Goal: Task Accomplishment & Management: Use online tool/utility

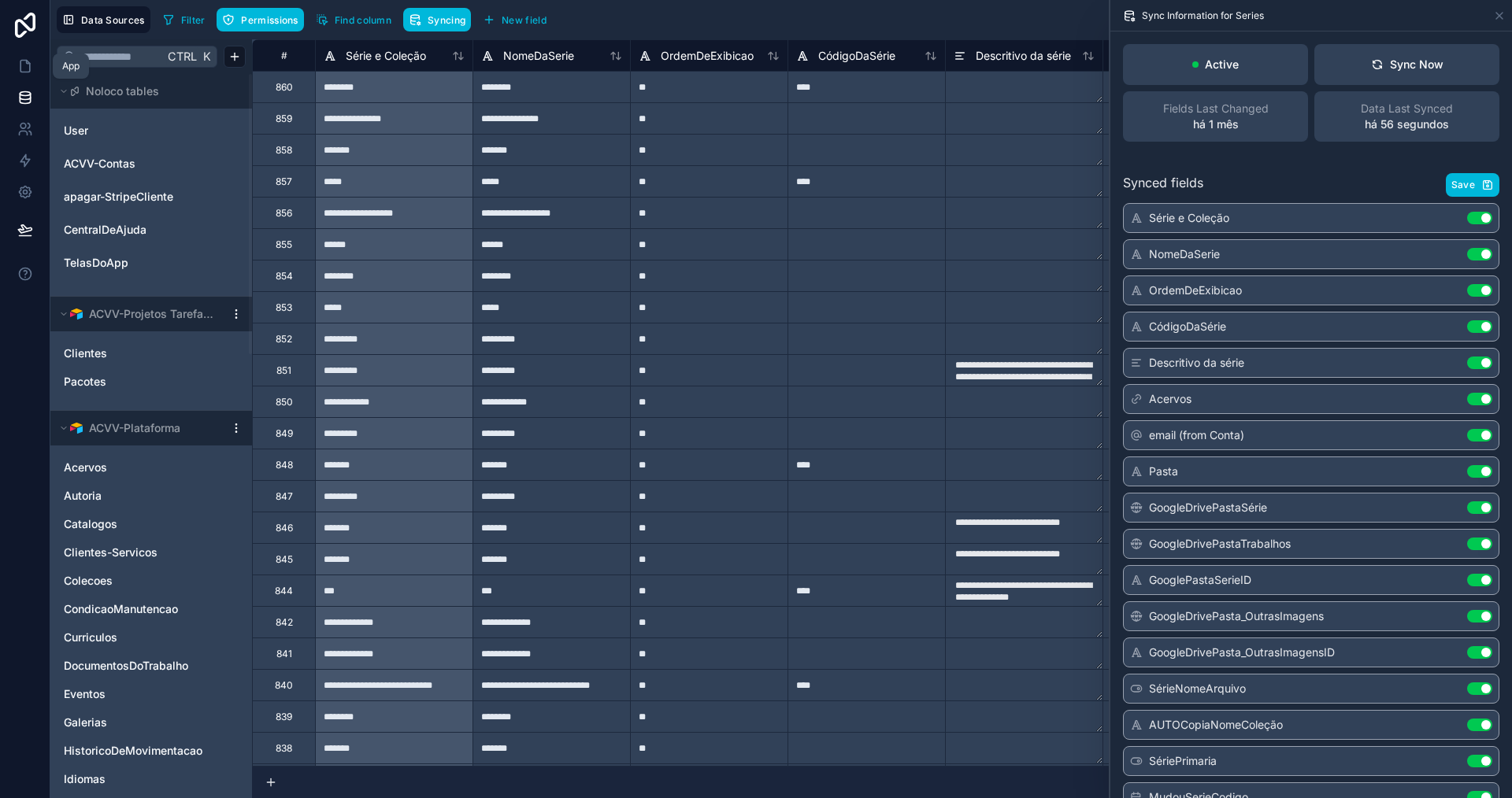
click at [29, 64] on icon at bounding box center [25, 66] width 10 height 12
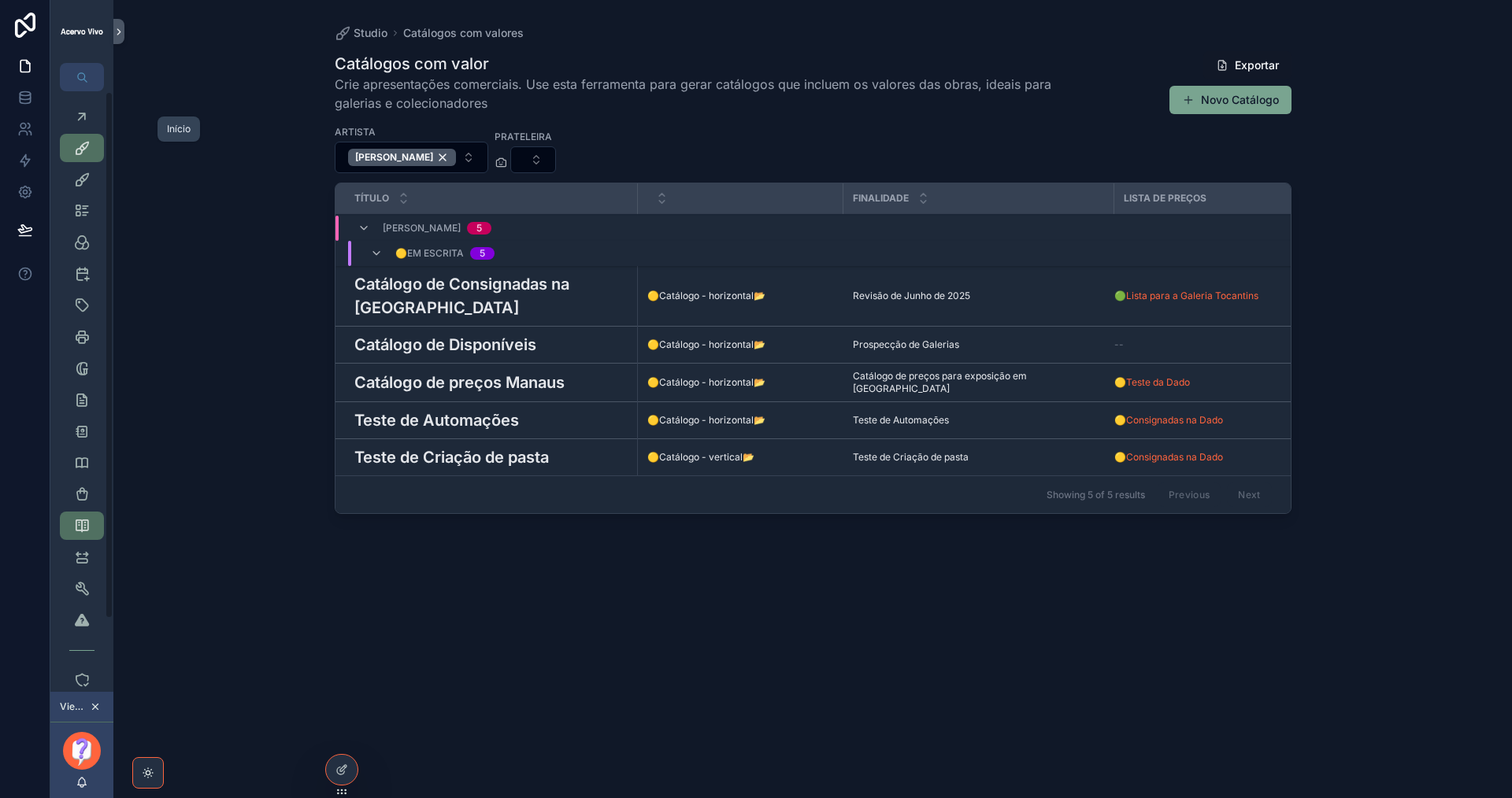
click at [83, 116] on icon "scrollable content" at bounding box center [82, 117] width 16 height 16
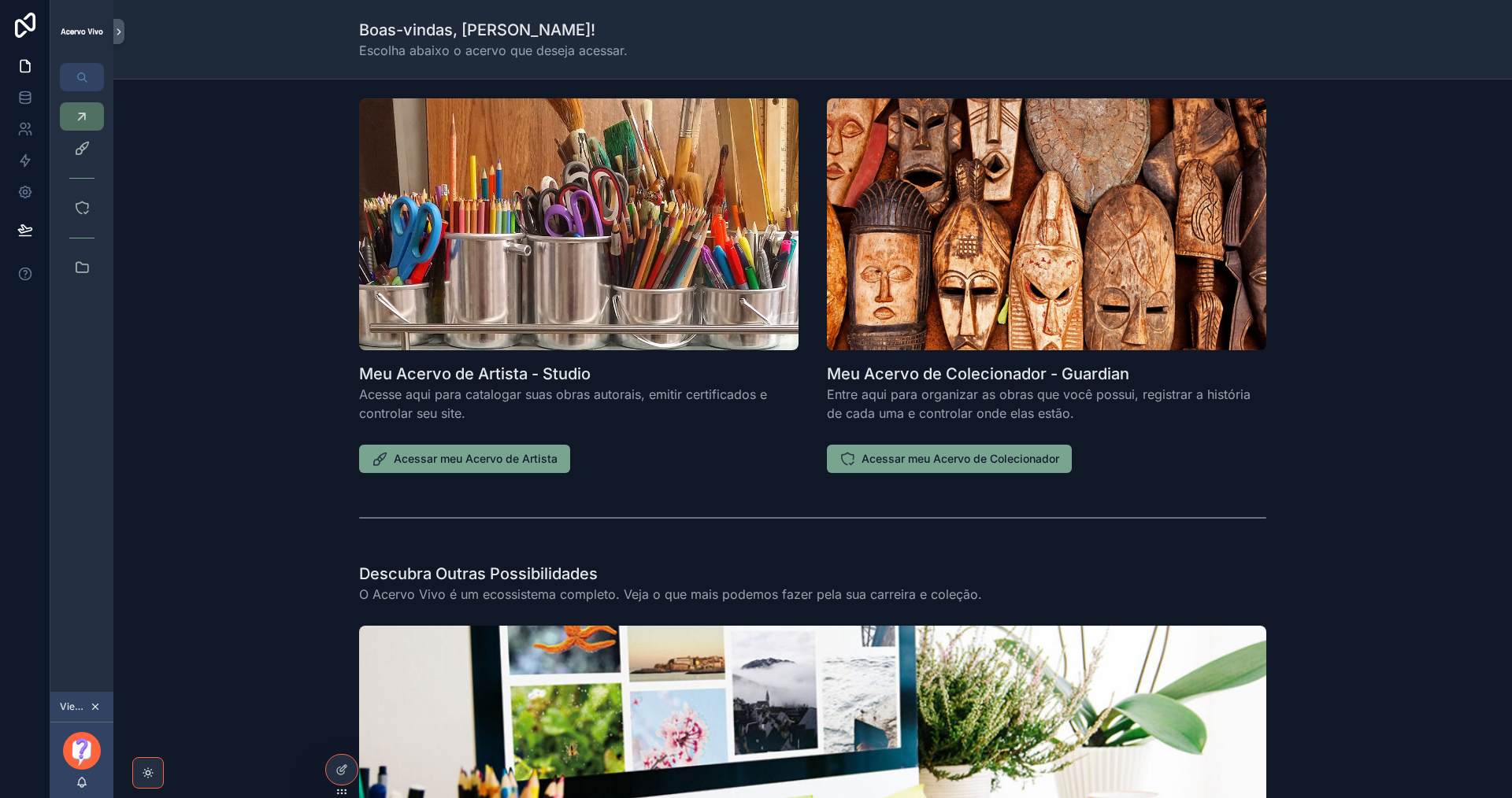
click at [95, 707] on icon "scrollable content" at bounding box center [95, 707] width 6 height 6
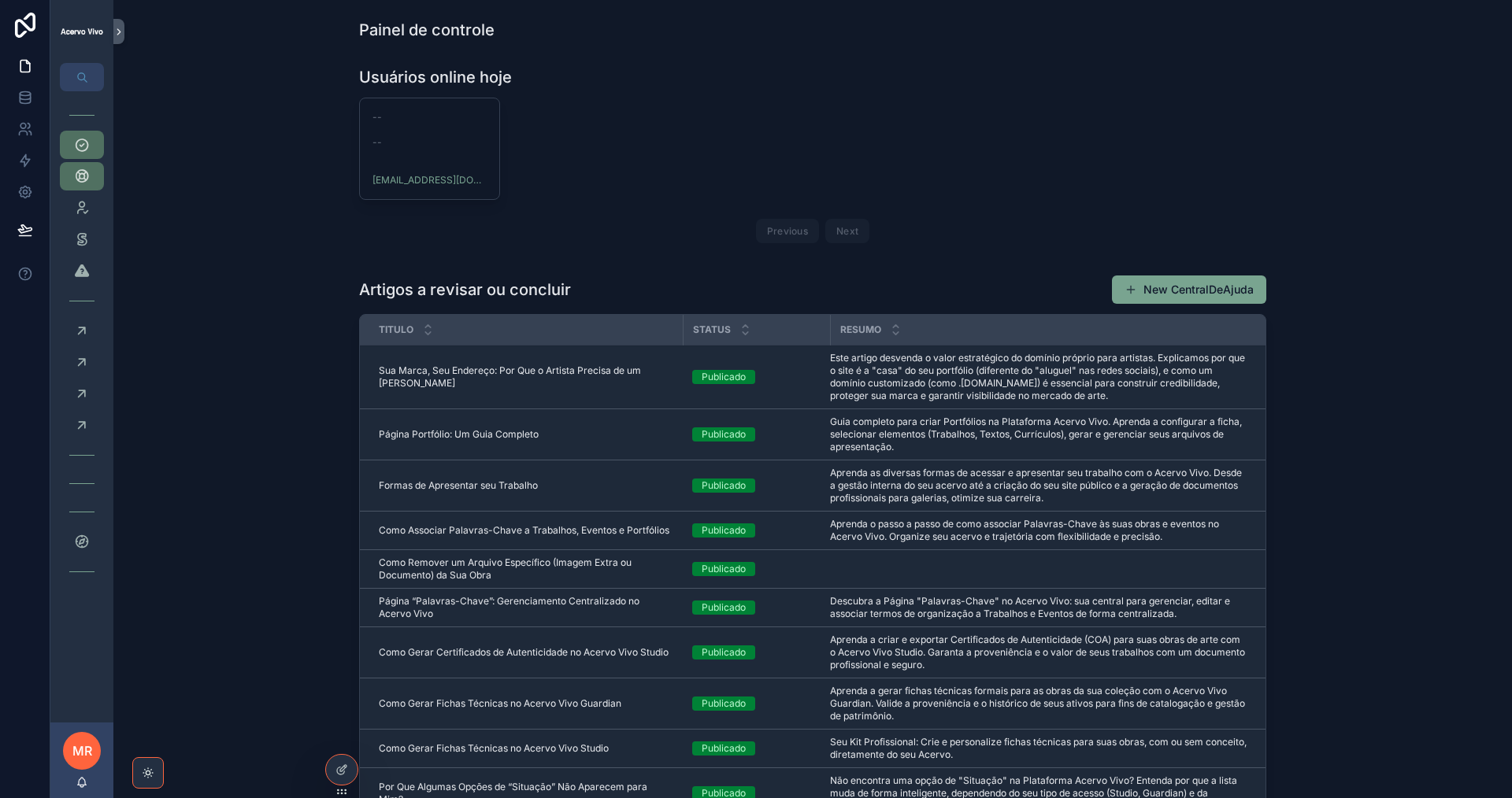
click at [462, 367] on span "Sua Marca, Seu Endereço: Por Que o Artista Precisa de um [PERSON_NAME]" at bounding box center [526, 376] width 295 height 25
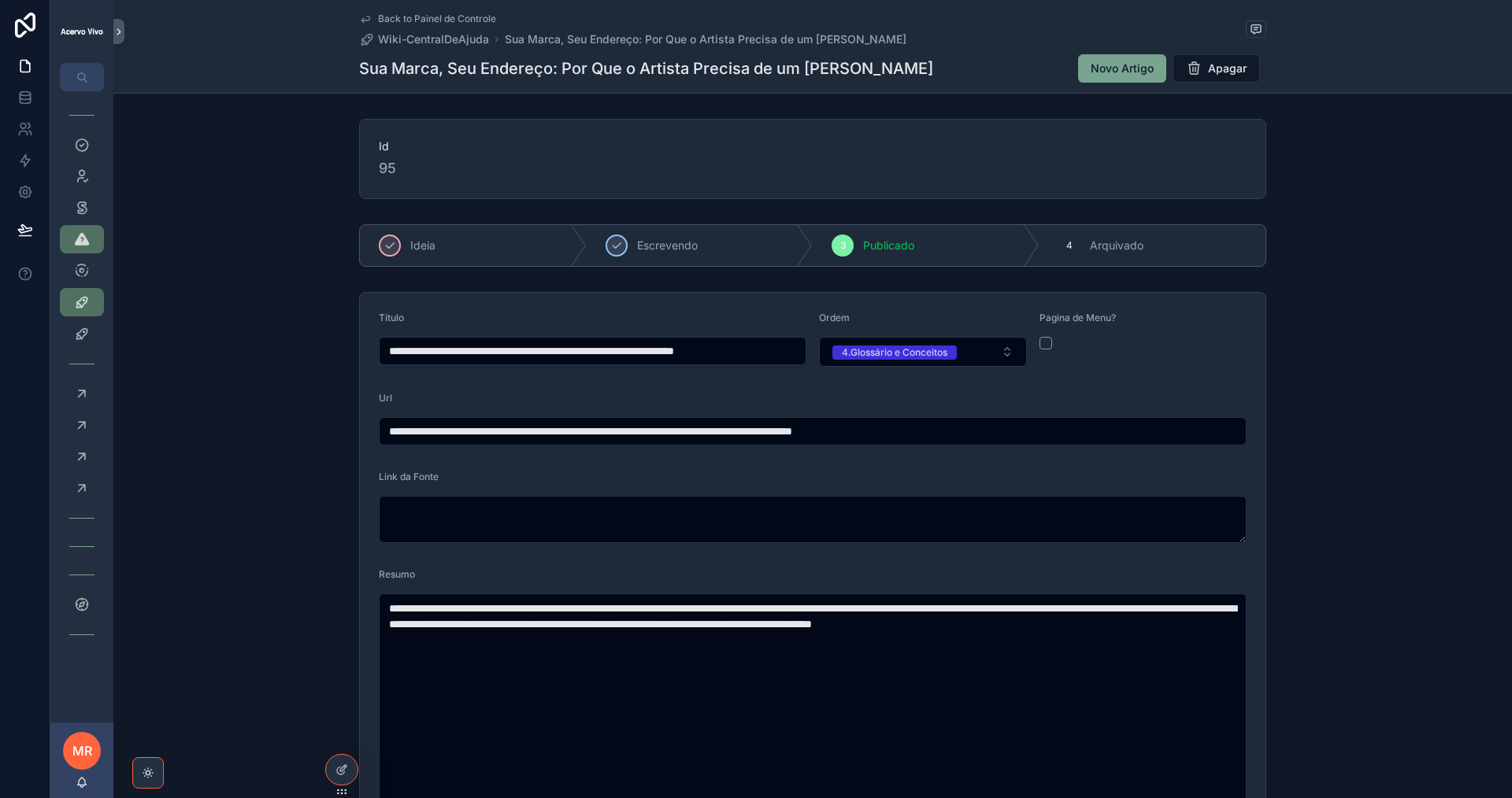
drag, startPoint x: 1007, startPoint y: 434, endPoint x: 336, endPoint y: 493, distance: 673.6
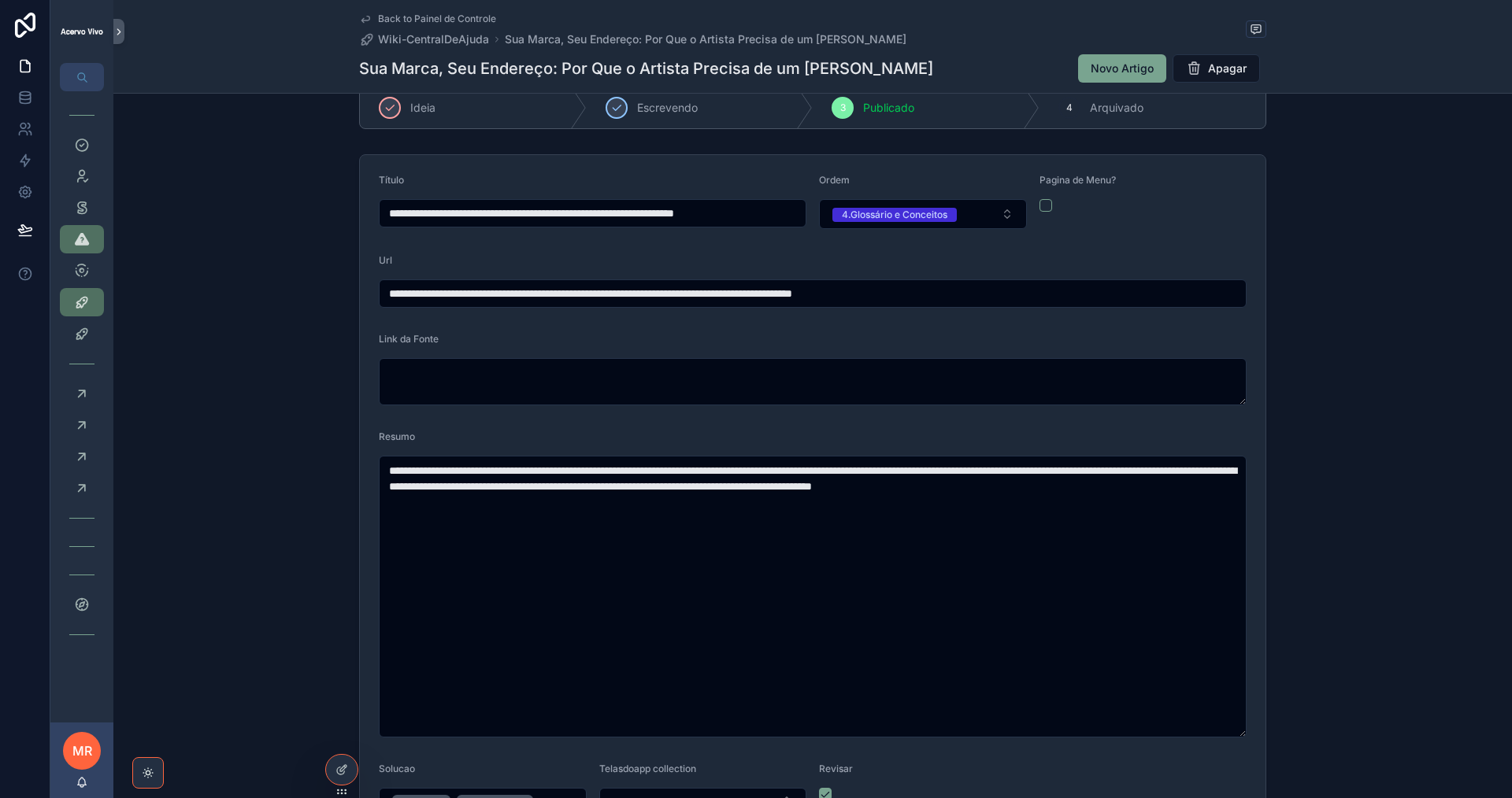
scroll to position [315, 0]
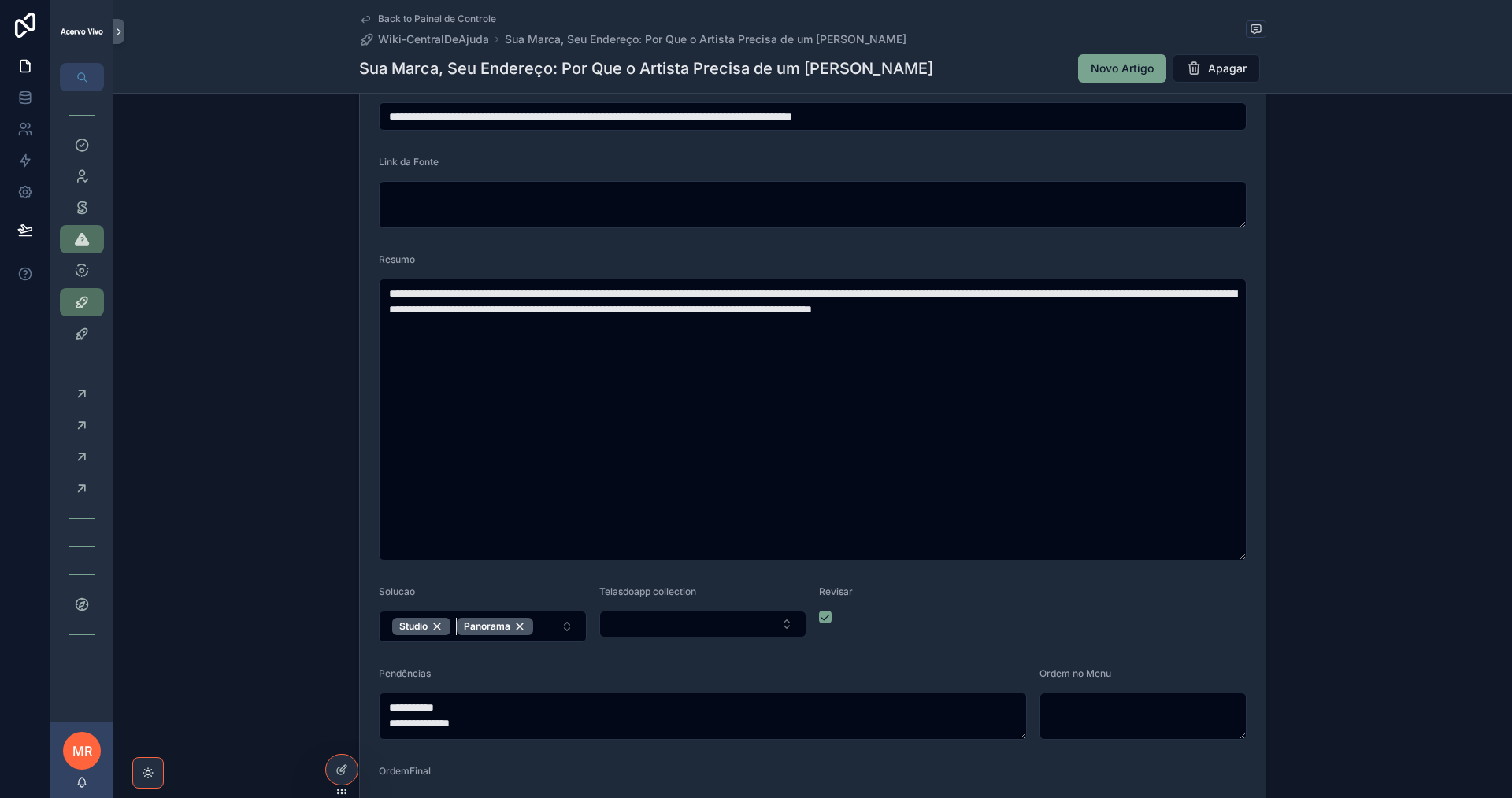
drag, startPoint x: 521, startPoint y: 624, endPoint x: 627, endPoint y: 590, distance: 111.3
click at [521, 623] on div "Panorama" at bounding box center [495, 627] width 76 height 18
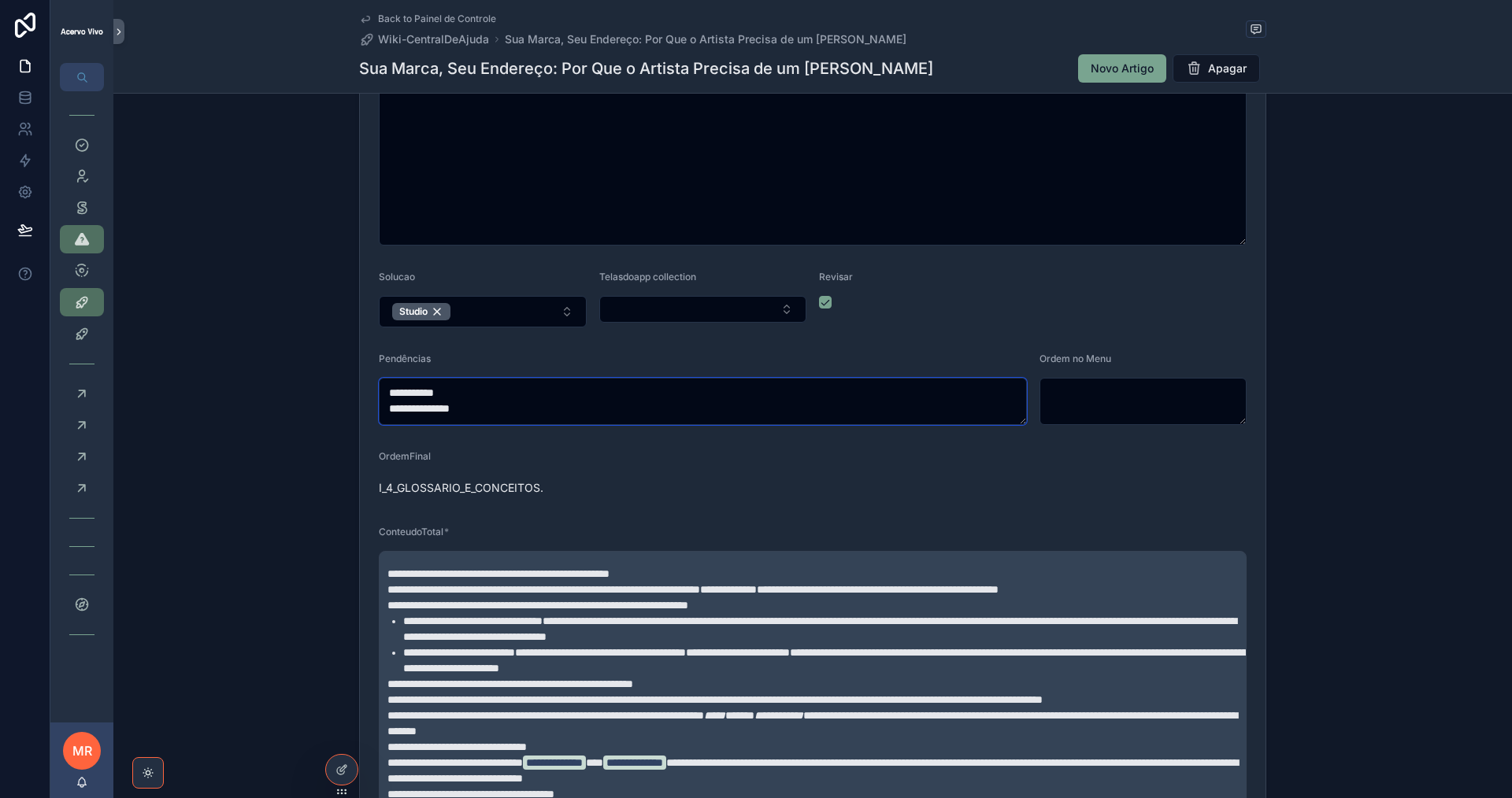
drag, startPoint x: 493, startPoint y: 409, endPoint x: 346, endPoint y: 380, distance: 149.8
click at [346, 380] on div "**********" at bounding box center [813, 325] width 1399 height 1339
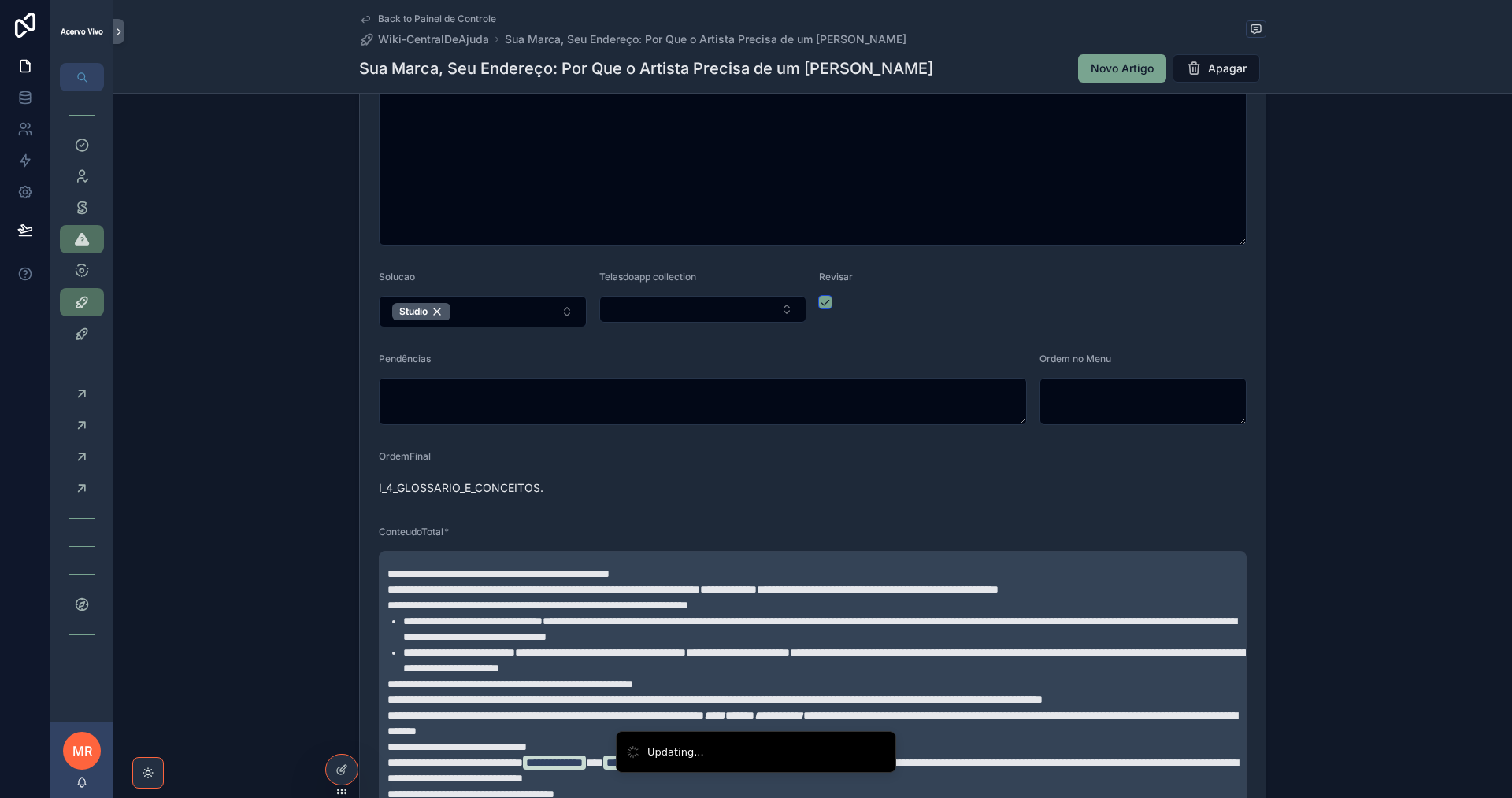
drag, startPoint x: 821, startPoint y: 302, endPoint x: 538, endPoint y: 124, distance: 334.3
click at [820, 302] on button "scrollable content" at bounding box center [826, 302] width 13 height 13
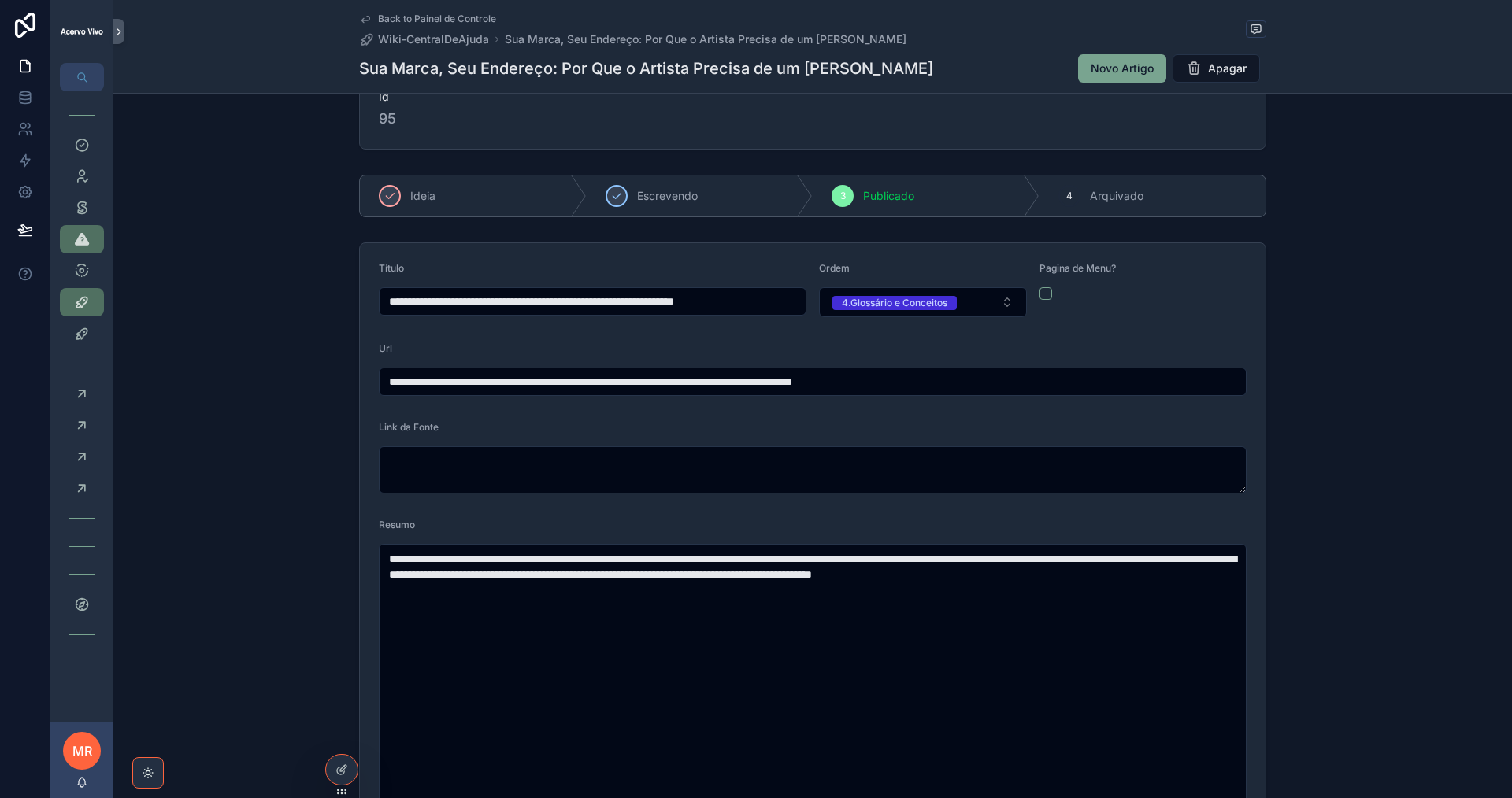
scroll to position [0, 0]
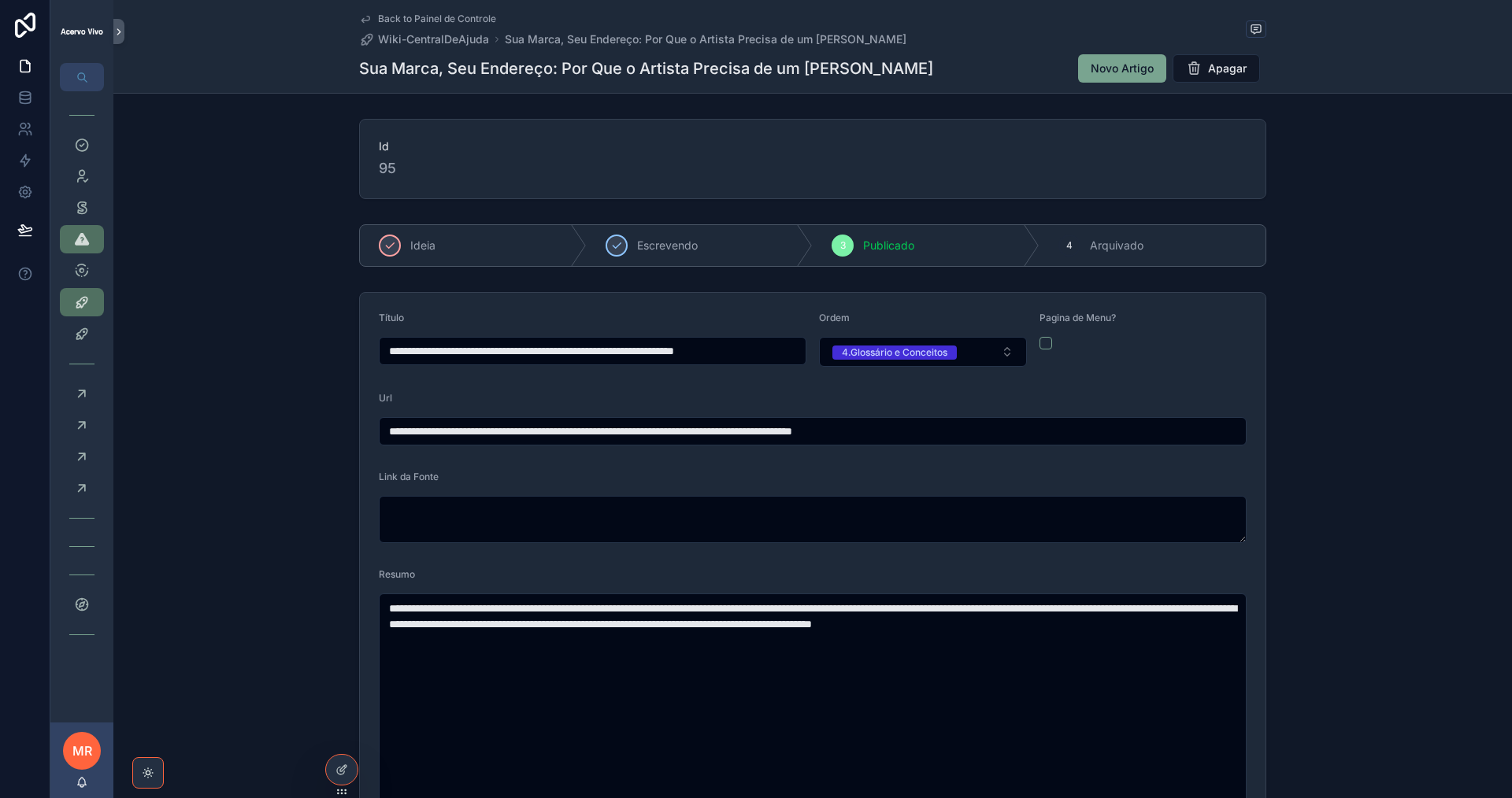
click at [443, 15] on span "Back to Painel de Controle" at bounding box center [437, 19] width 118 height 13
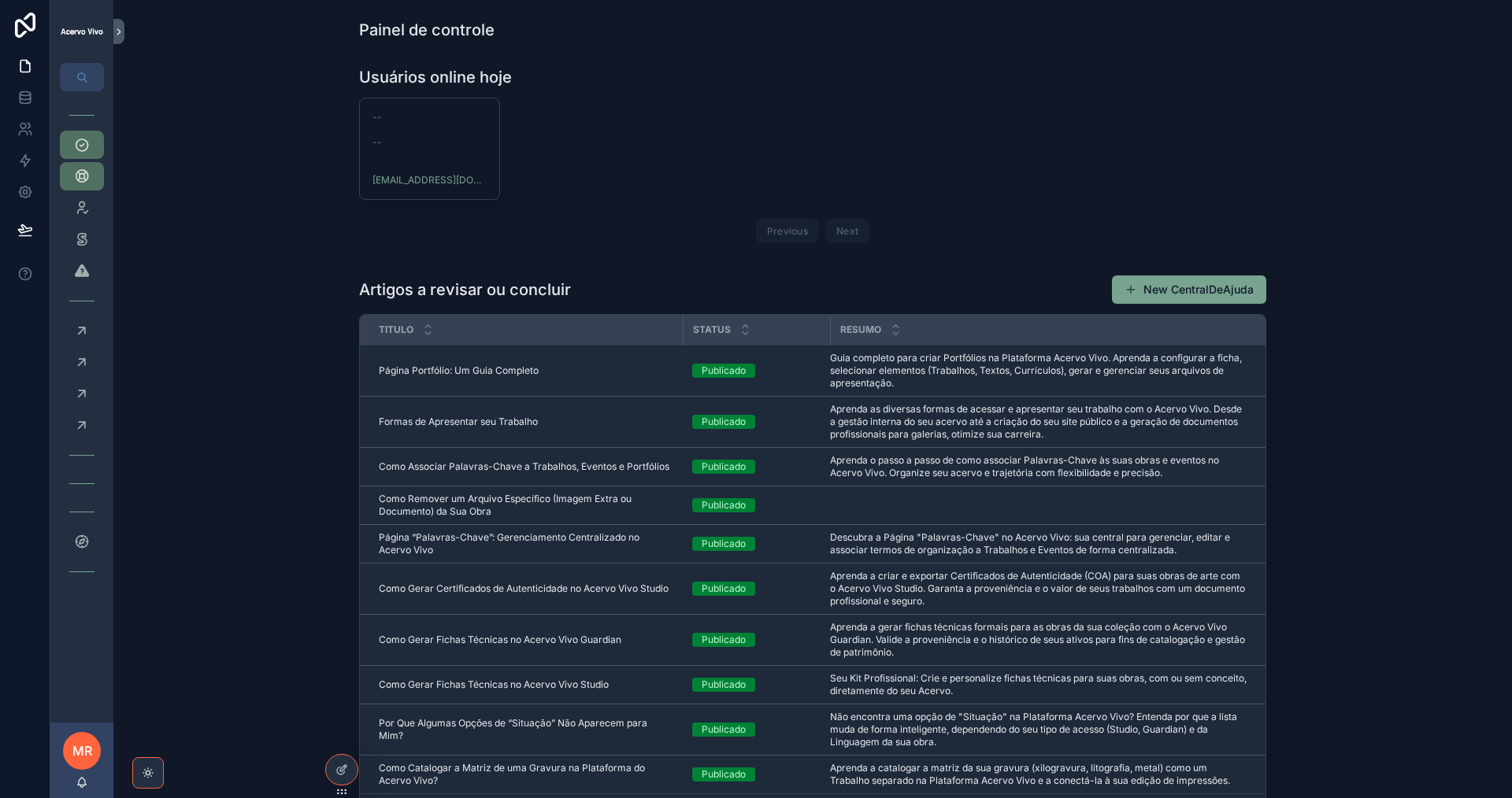
click at [589, 423] on div "Formas de Apresentar seu Trabalho Formas de Apresentar seu Trabalho" at bounding box center [526, 422] width 295 height 13
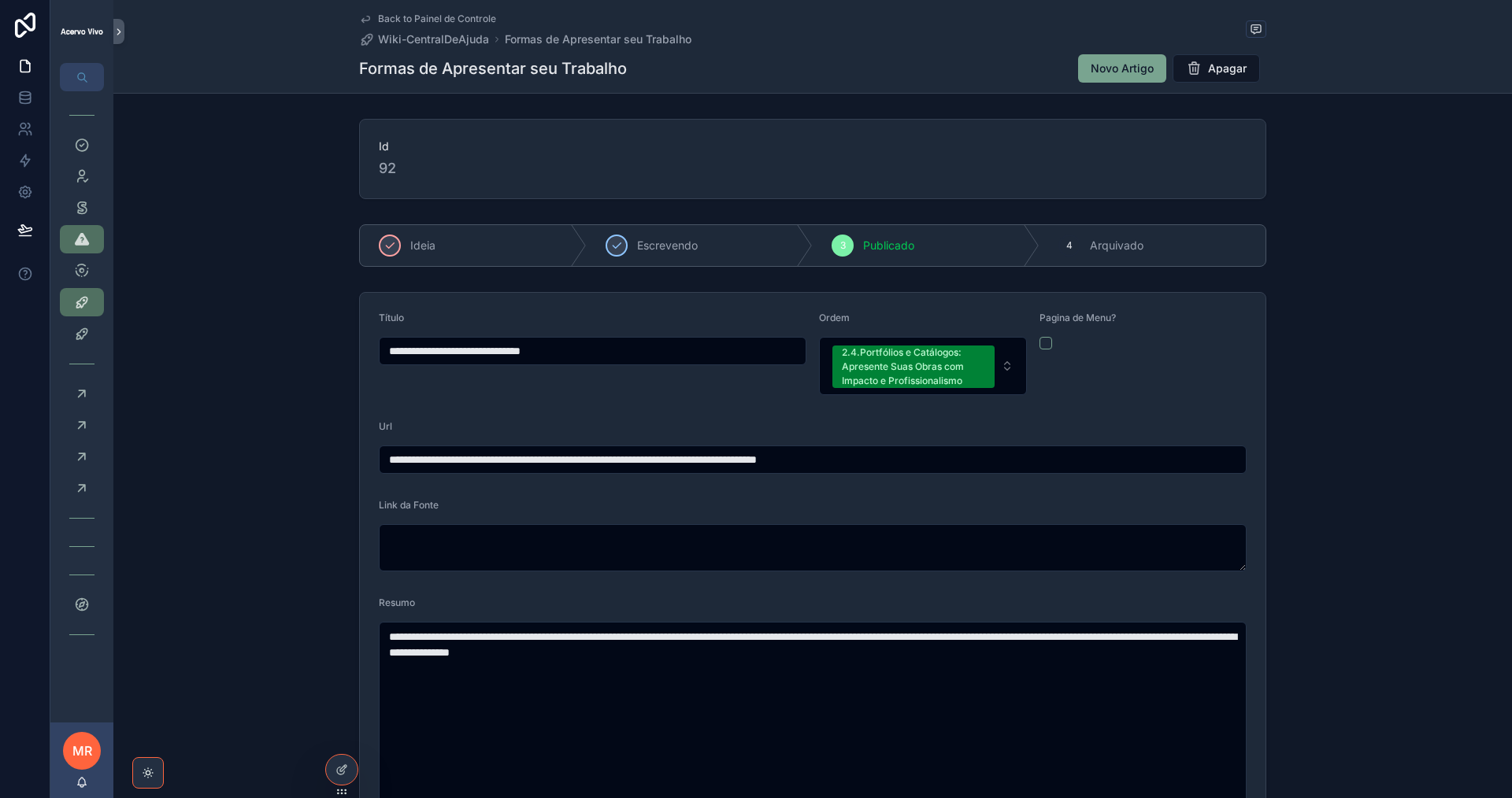
drag, startPoint x: 905, startPoint y: 459, endPoint x: 311, endPoint y: 467, distance: 594.1
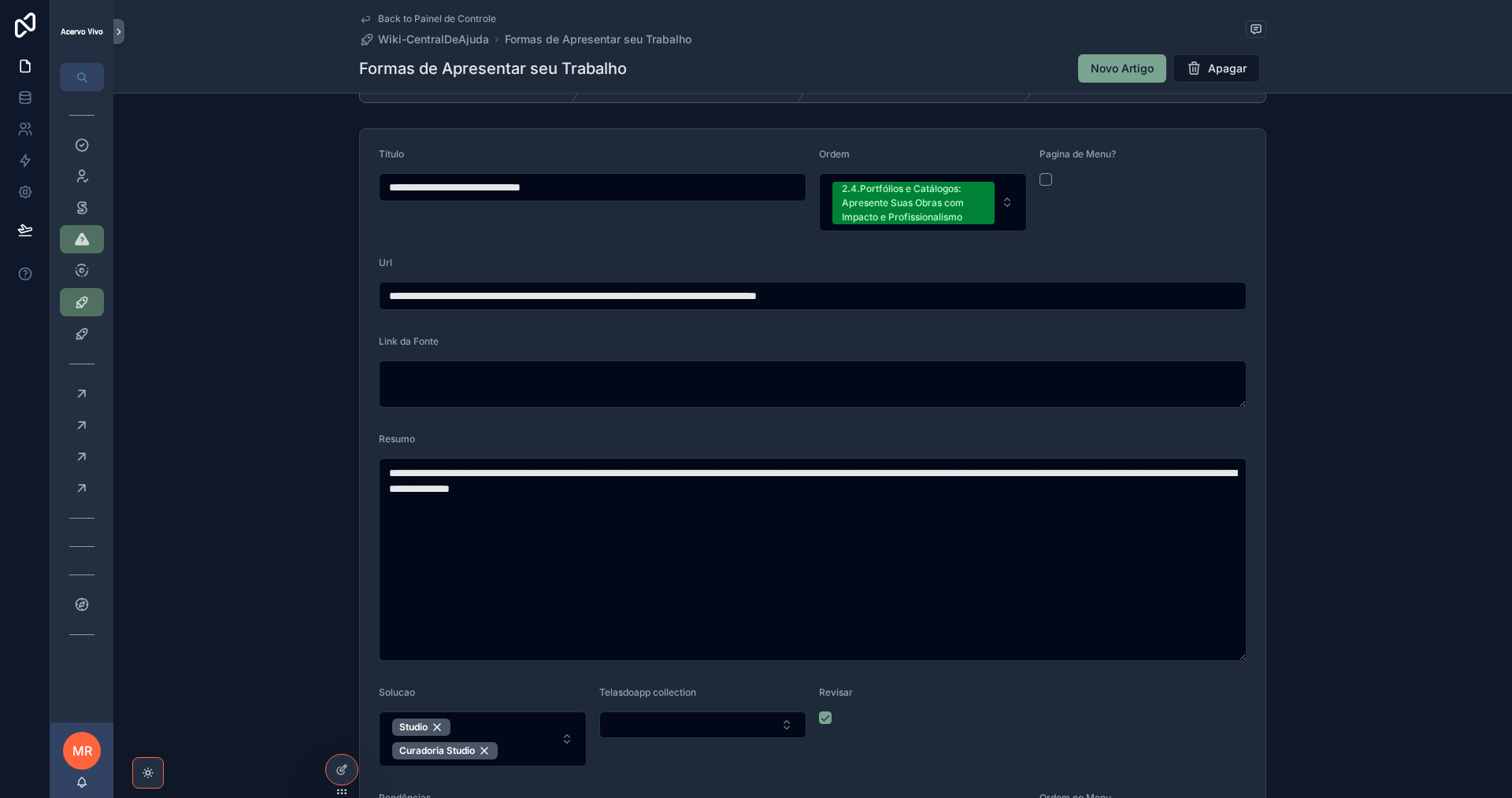
scroll to position [315, 0]
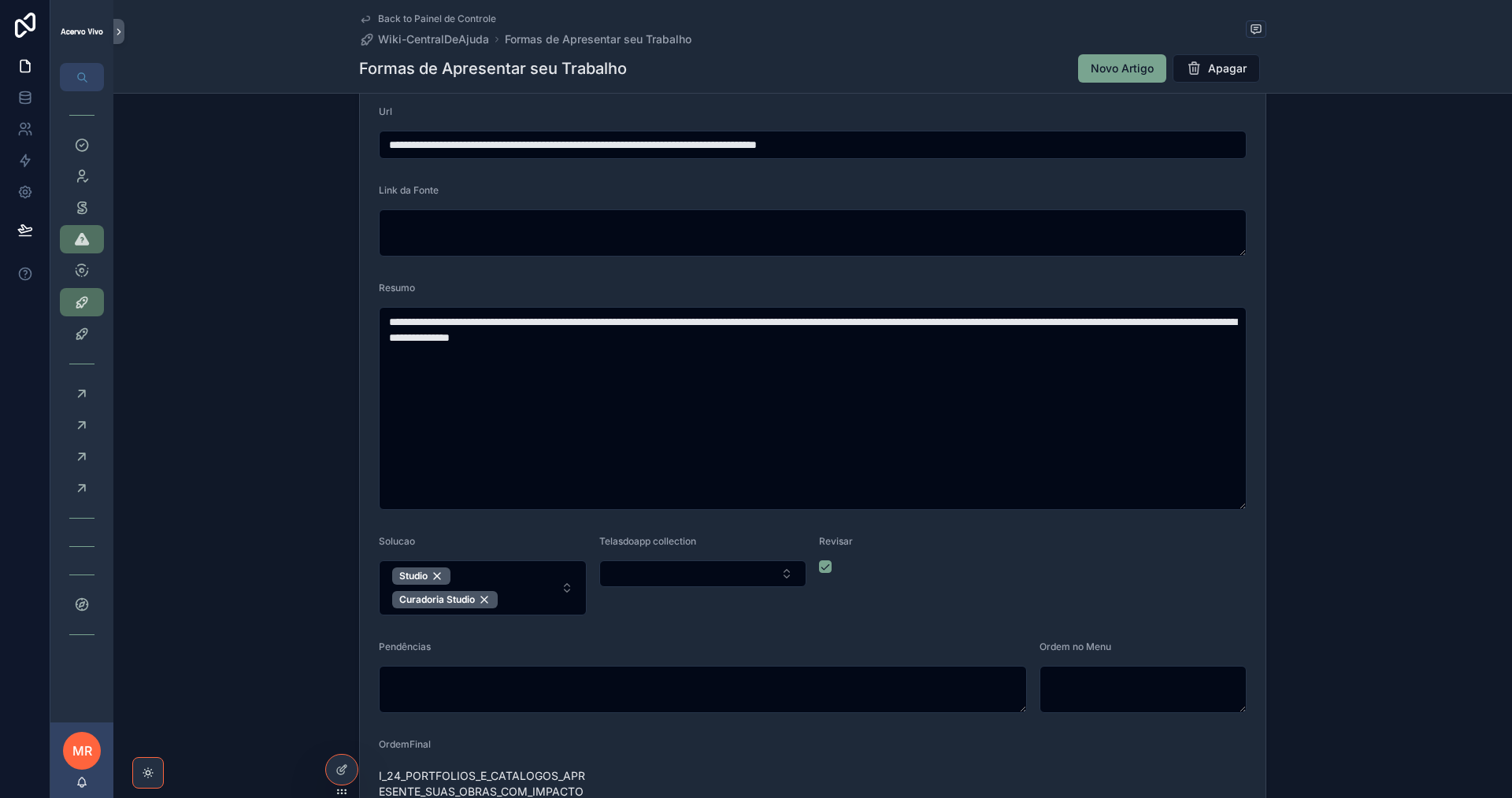
drag, startPoint x: 337, startPoint y: 771, endPoint x: 369, endPoint y: 752, distance: 37.2
click at [337, 771] on icon at bounding box center [340, 771] width 7 height 7
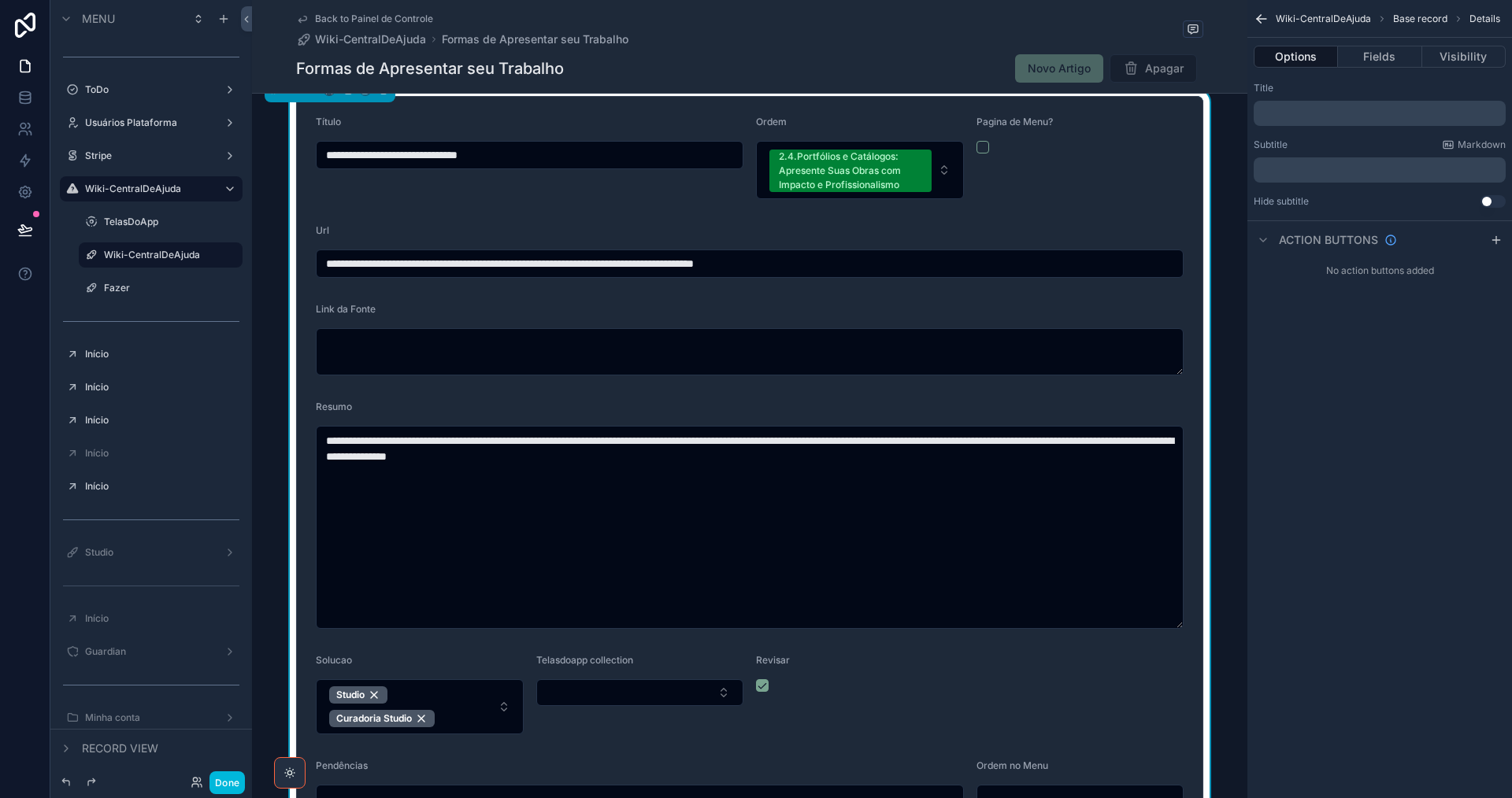
scroll to position [79, 0]
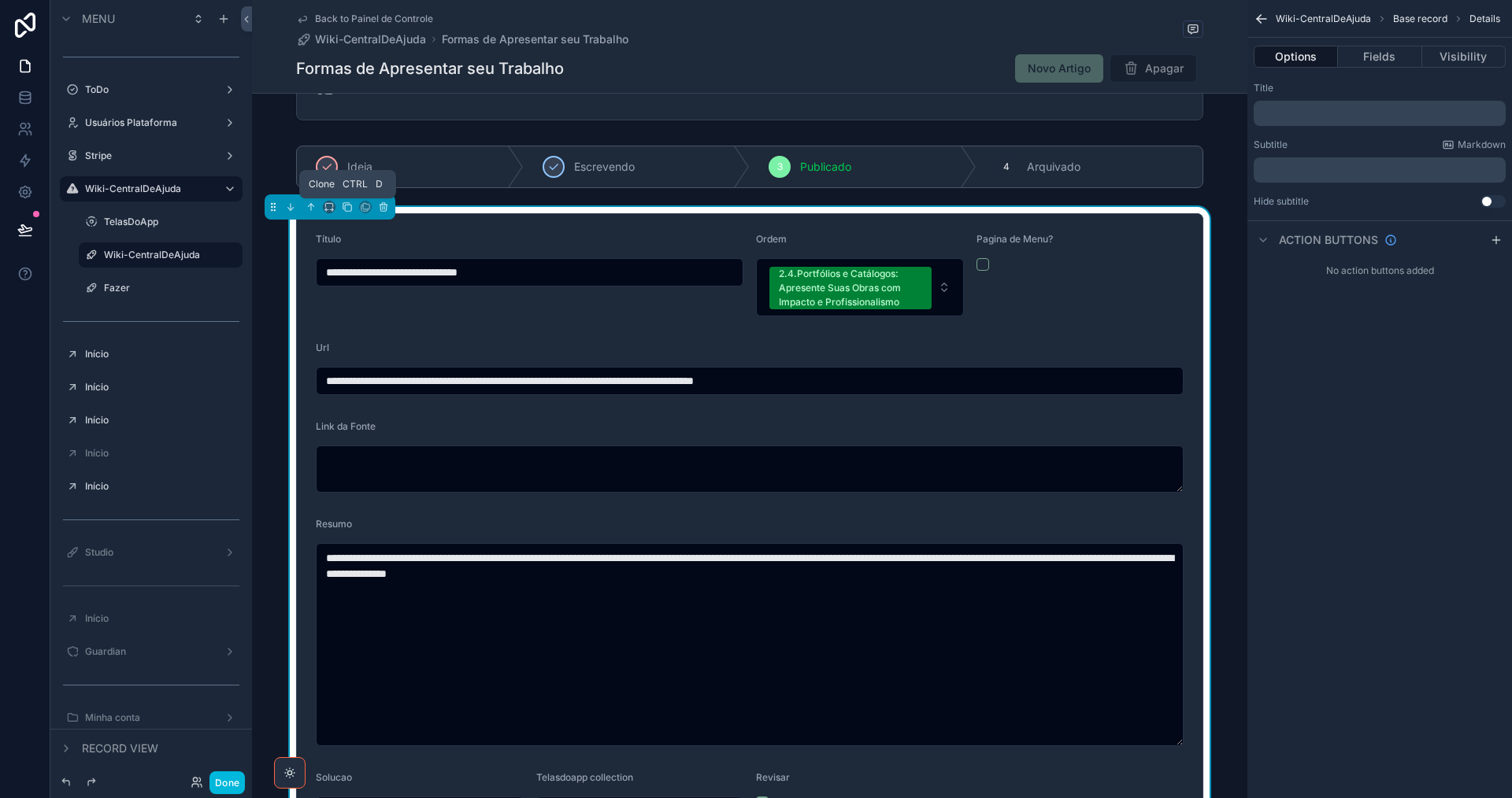
click at [345, 208] on icon "scrollable content" at bounding box center [348, 208] width 6 height 6
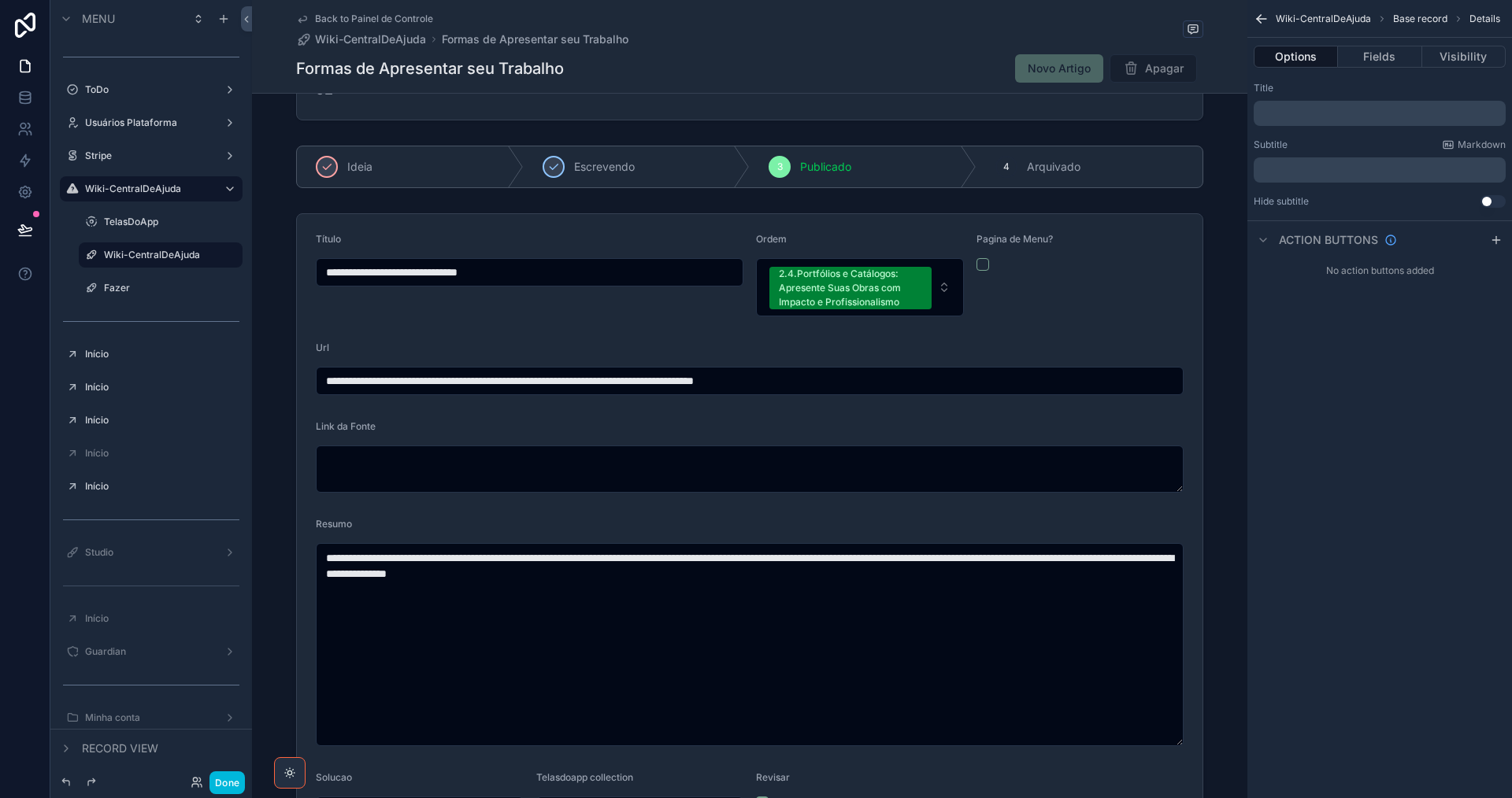
click at [1374, 52] on button "Fields" at bounding box center [1380, 56] width 84 height 22
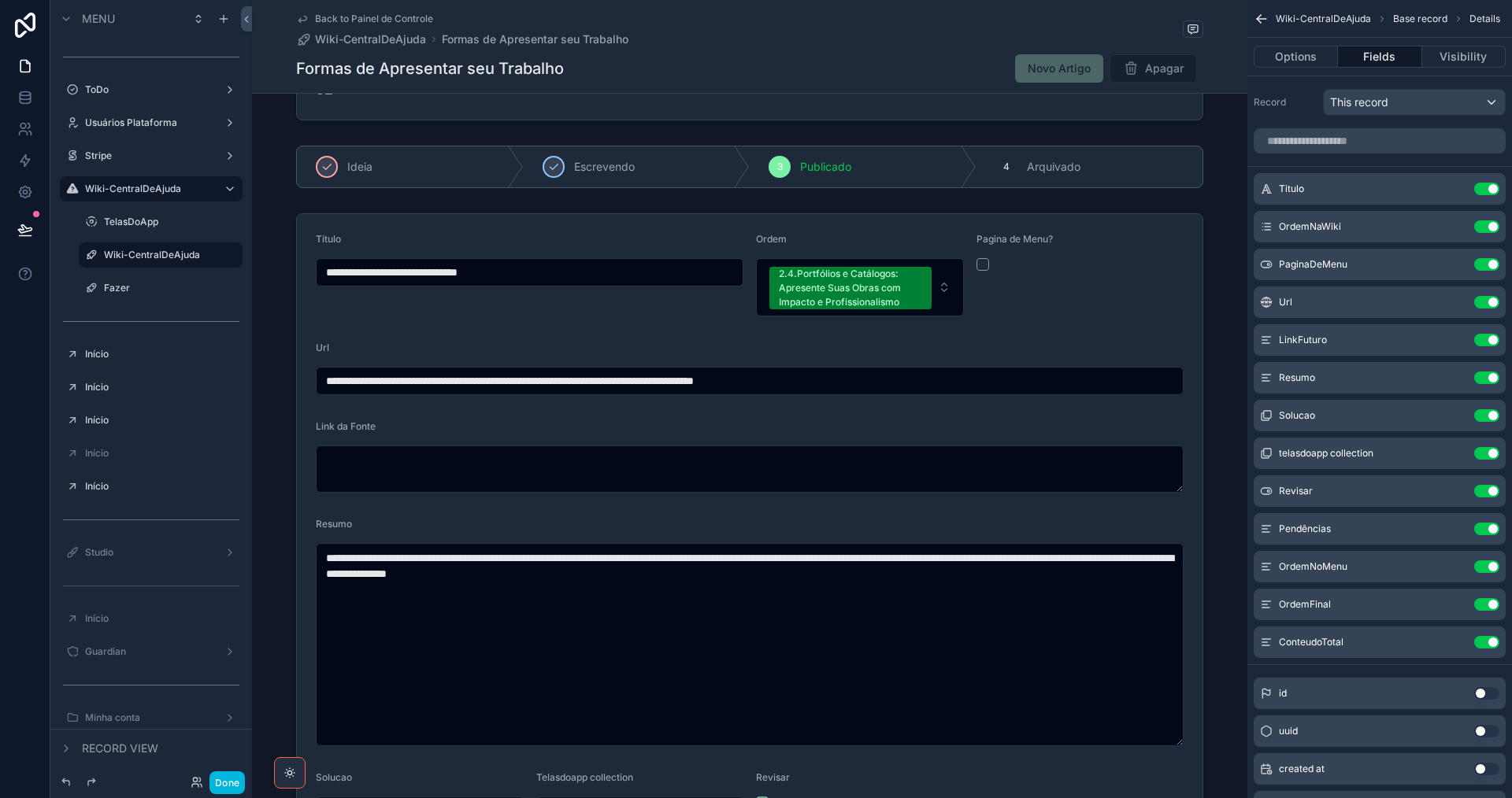
click at [1481, 376] on button "Use setting" at bounding box center [1486, 378] width 25 height 13
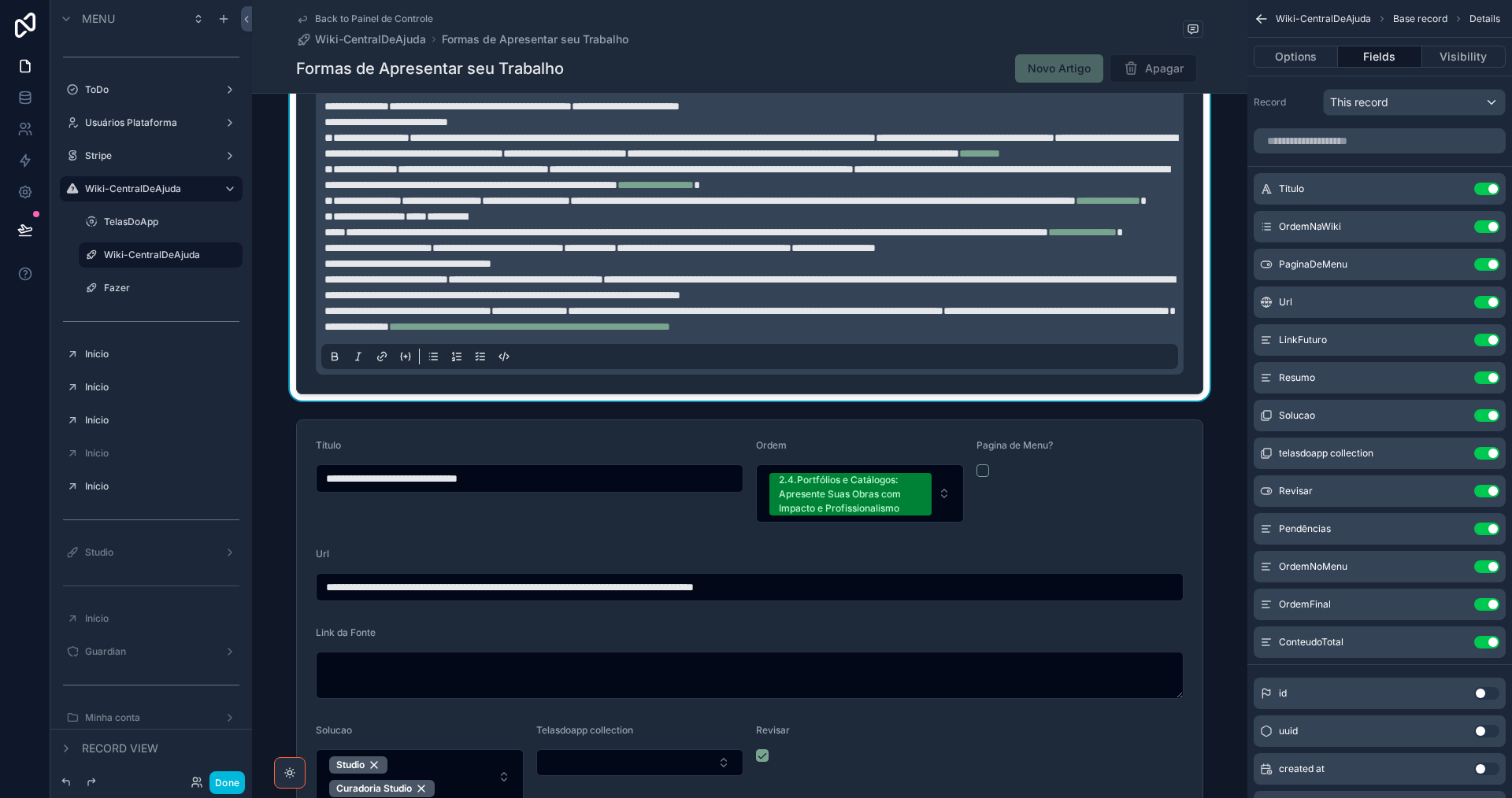
scroll to position [2047, 0]
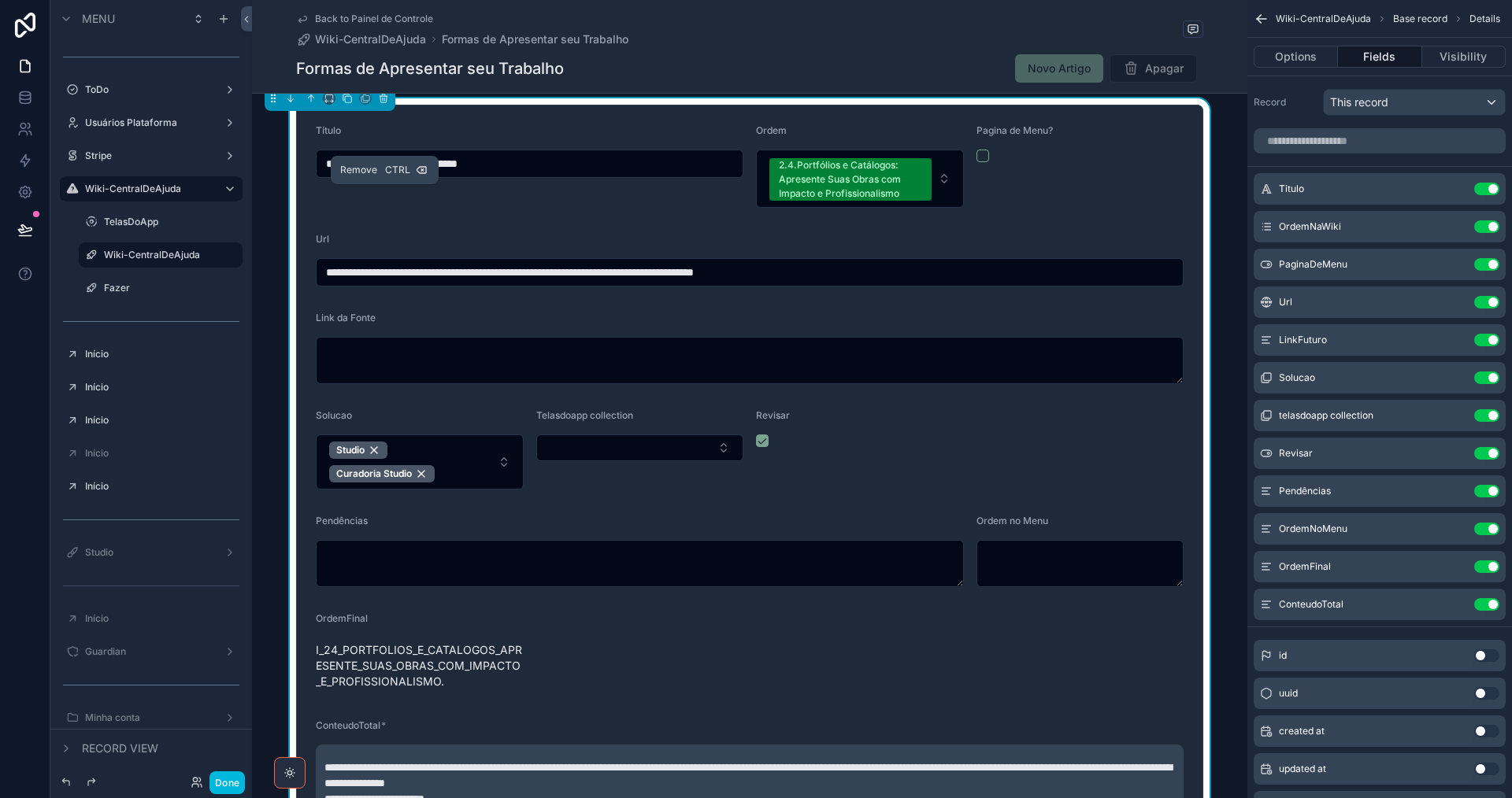
click at [385, 101] on icon "scrollable content" at bounding box center [385, 99] width 0 height 3
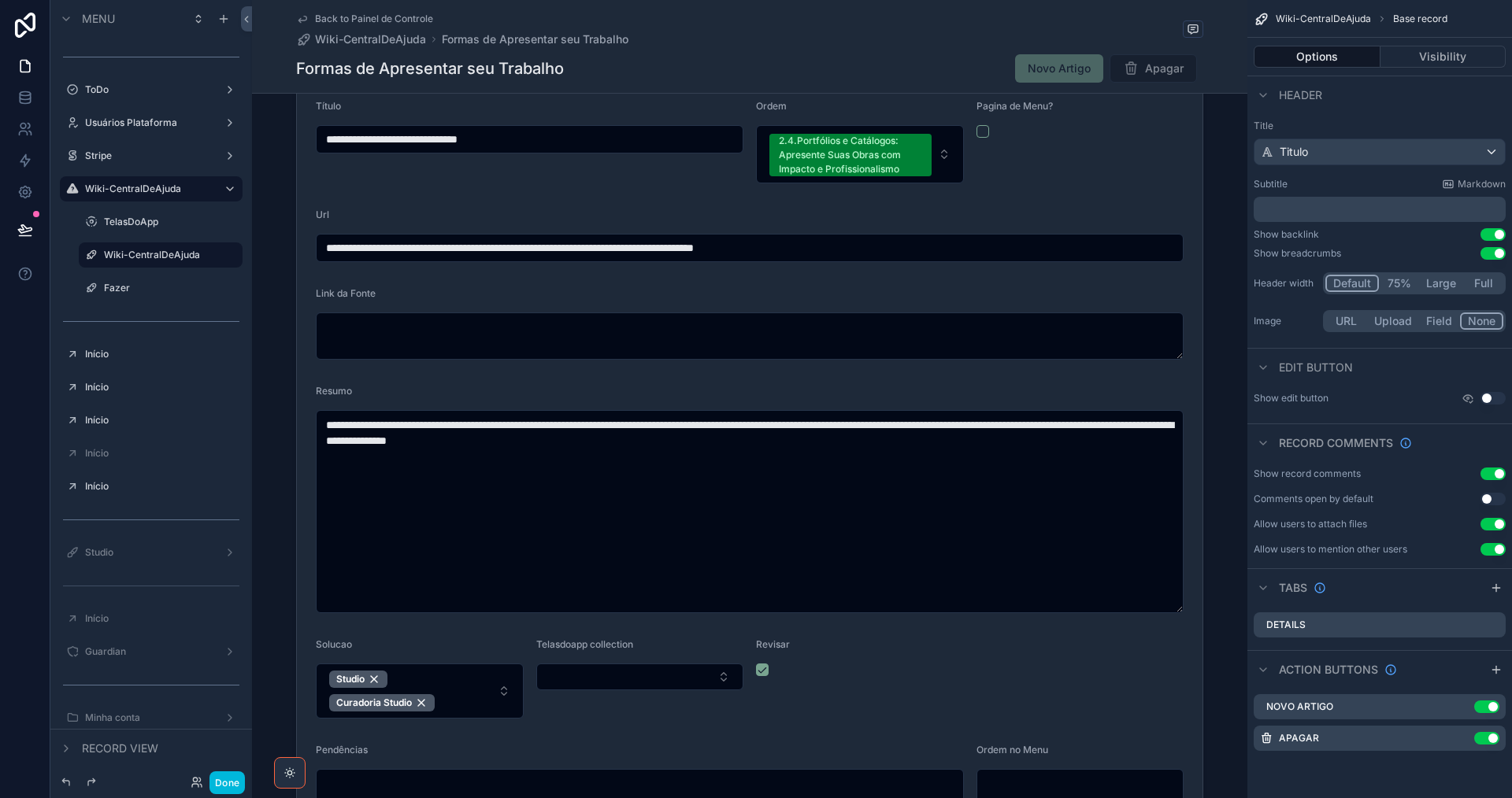
scroll to position [79, 0]
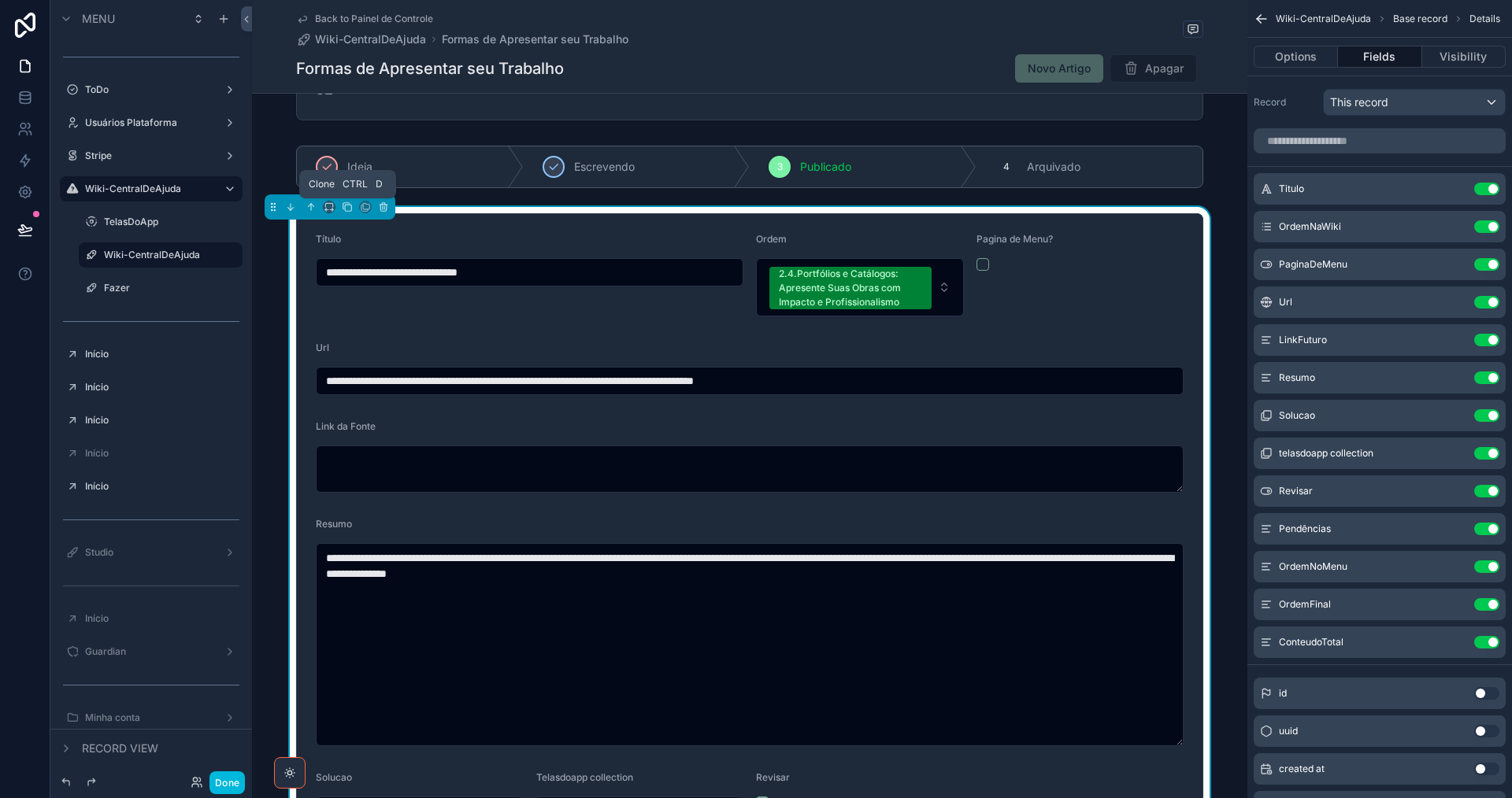
click at [348, 206] on icon "scrollable content" at bounding box center [348, 208] width 11 height 11
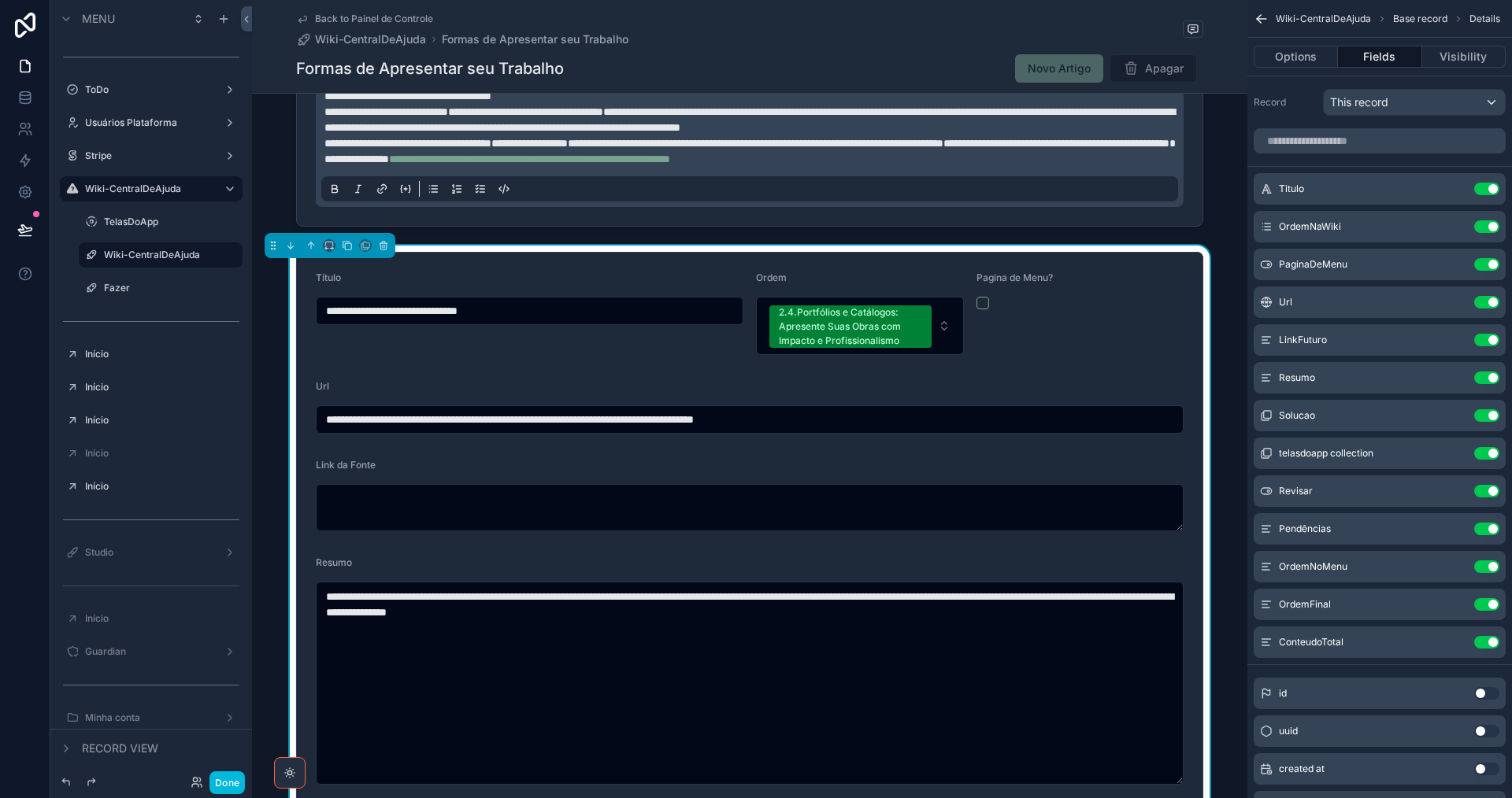
scroll to position [1968, 0]
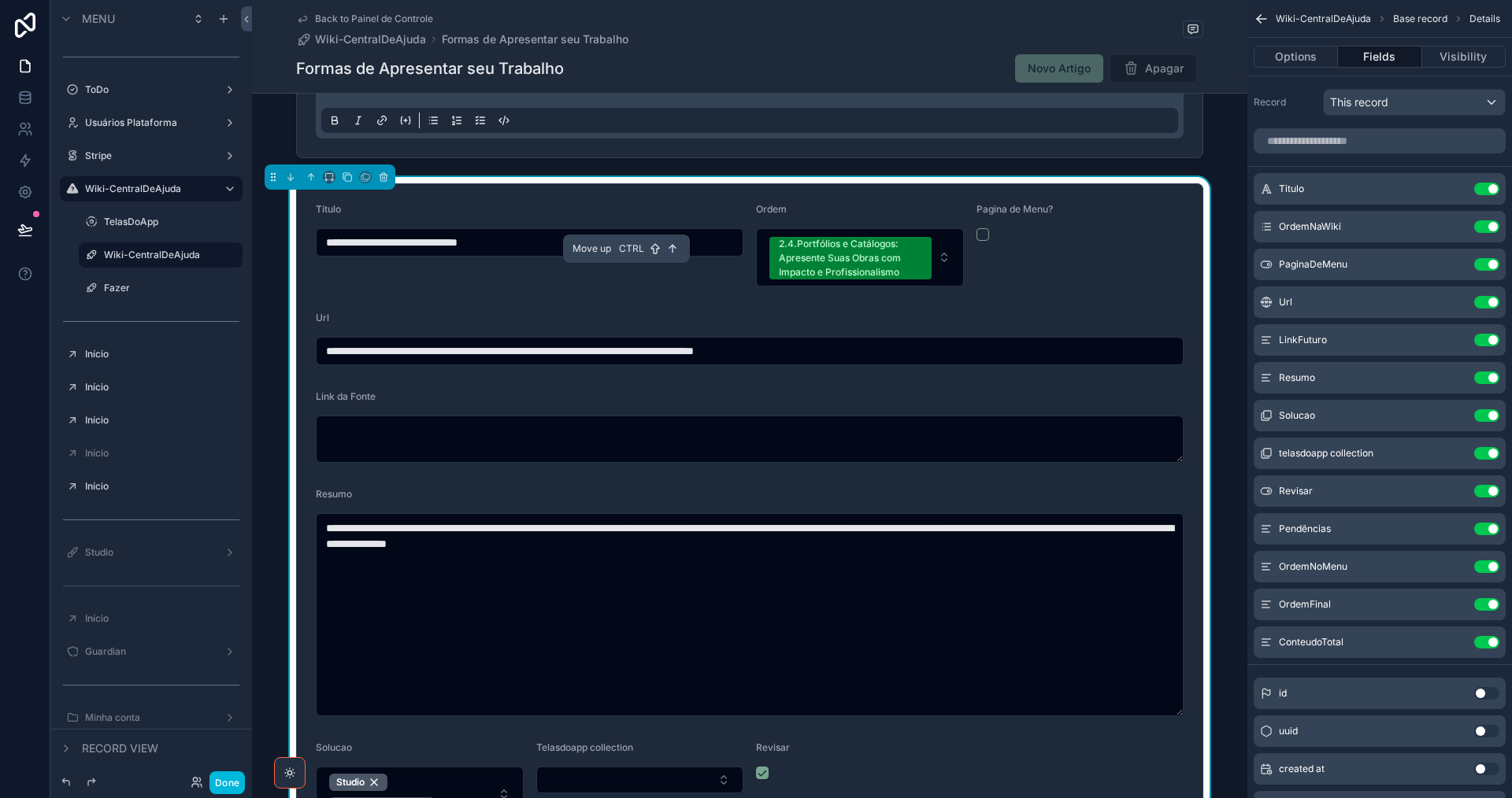
click at [311, 183] on icon "scrollable content" at bounding box center [311, 177] width 11 height 11
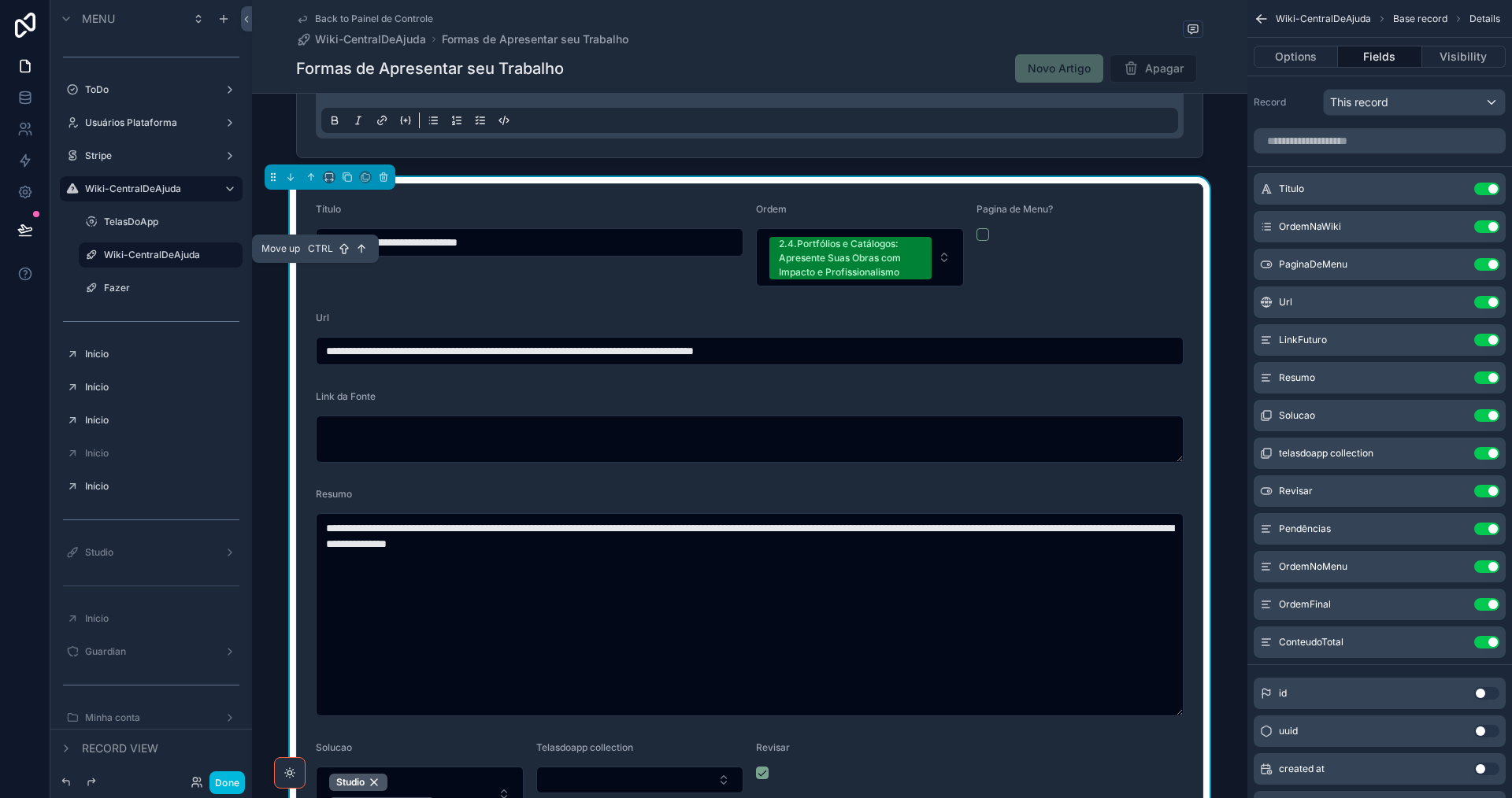
click at [313, 183] on icon "scrollable content" at bounding box center [311, 177] width 11 height 11
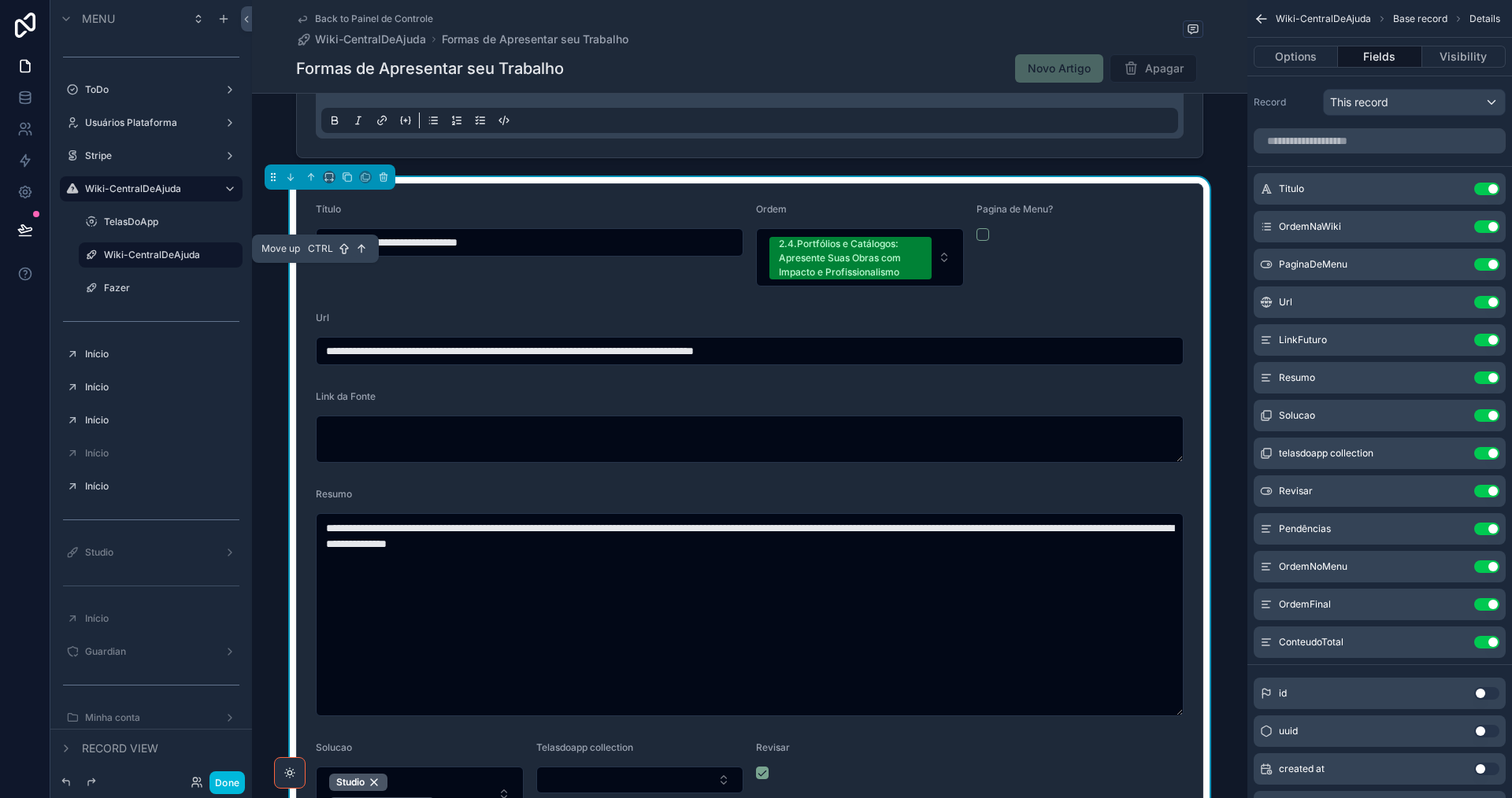
click at [311, 183] on icon "scrollable content" at bounding box center [311, 177] width 11 height 11
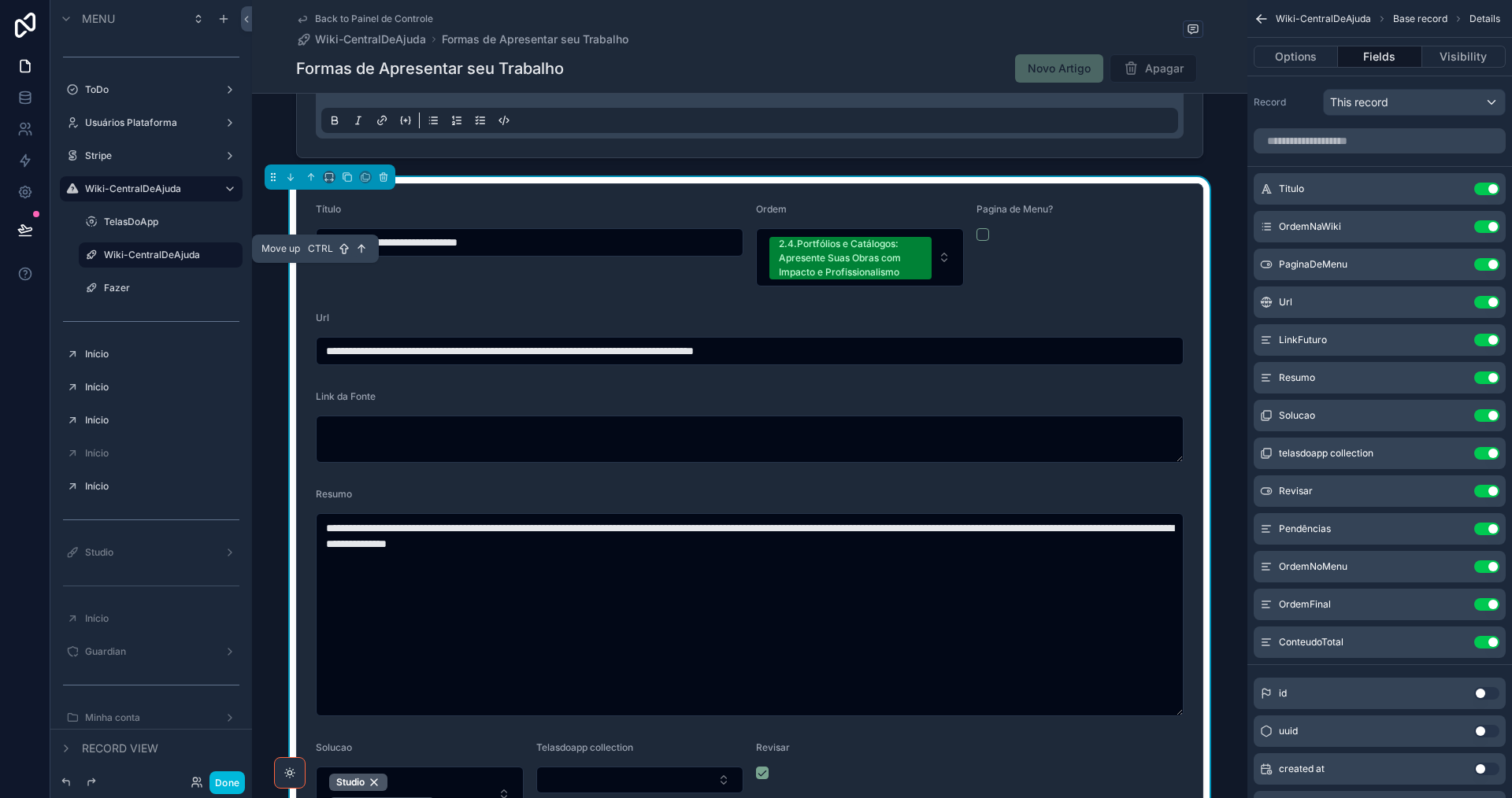
click at [307, 183] on icon "scrollable content" at bounding box center [311, 177] width 11 height 11
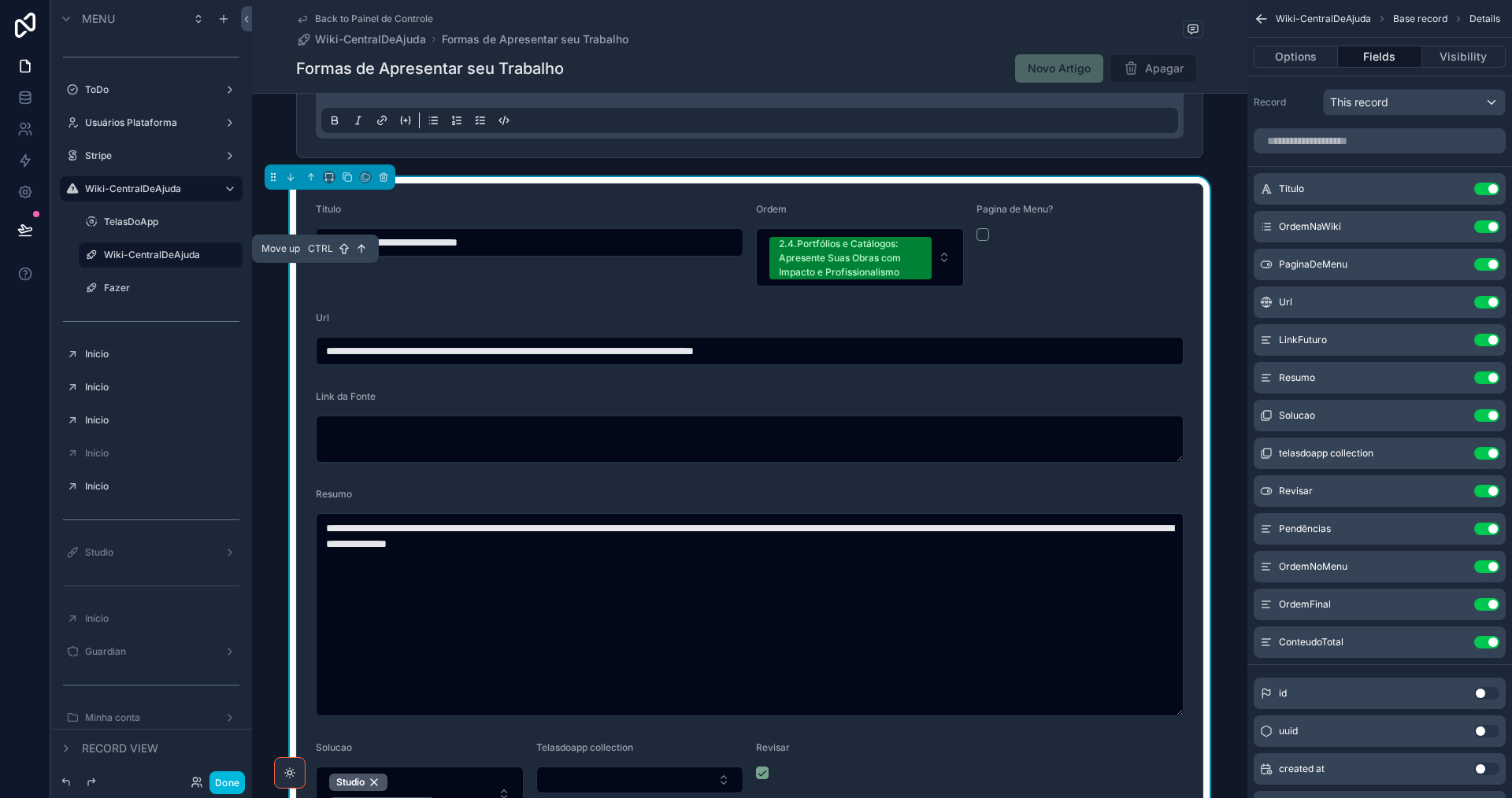
click at [311, 183] on icon "scrollable content" at bounding box center [311, 177] width 11 height 11
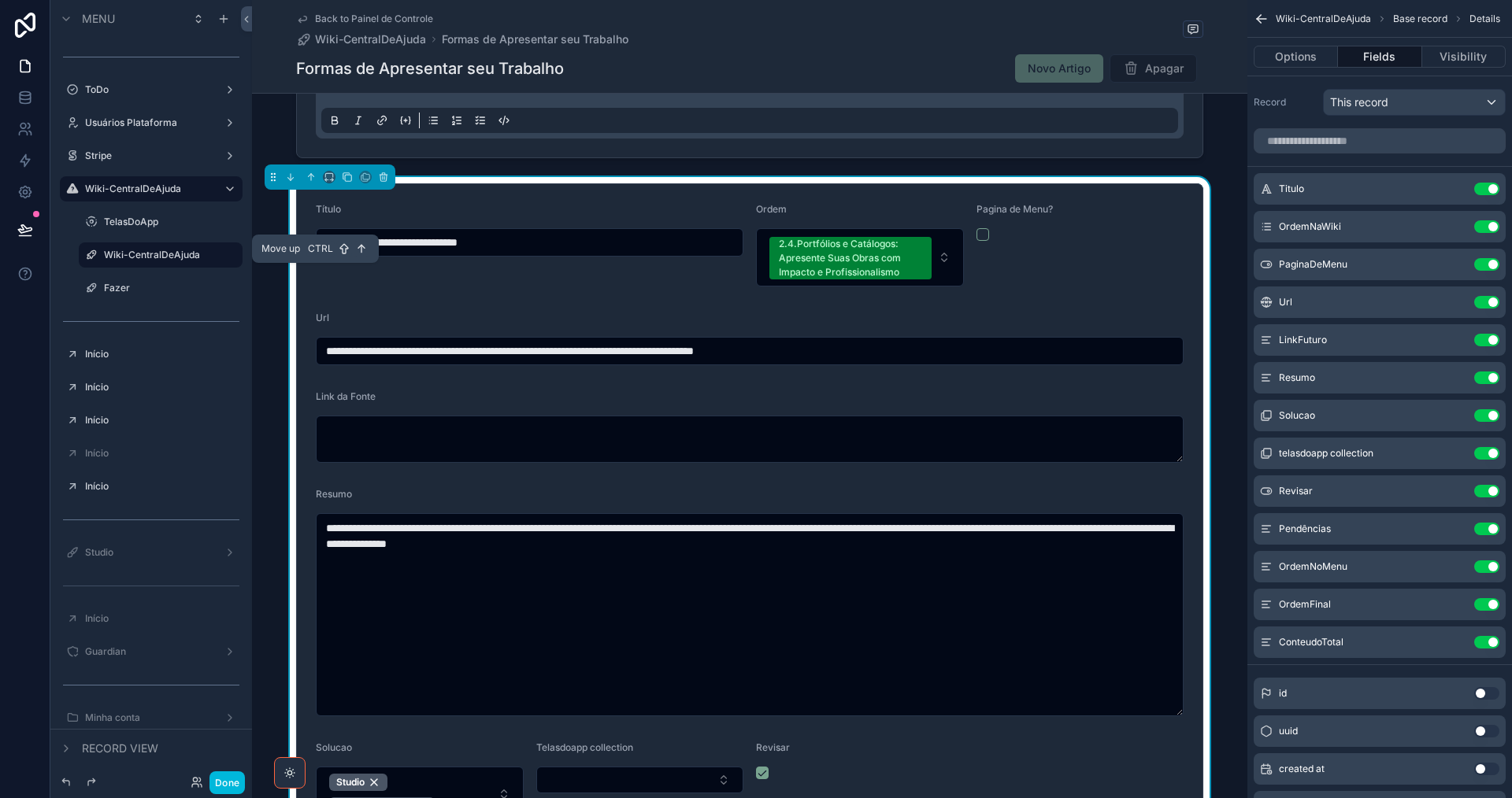
click at [316, 186] on button "scrollable content" at bounding box center [311, 177] width 18 height 18
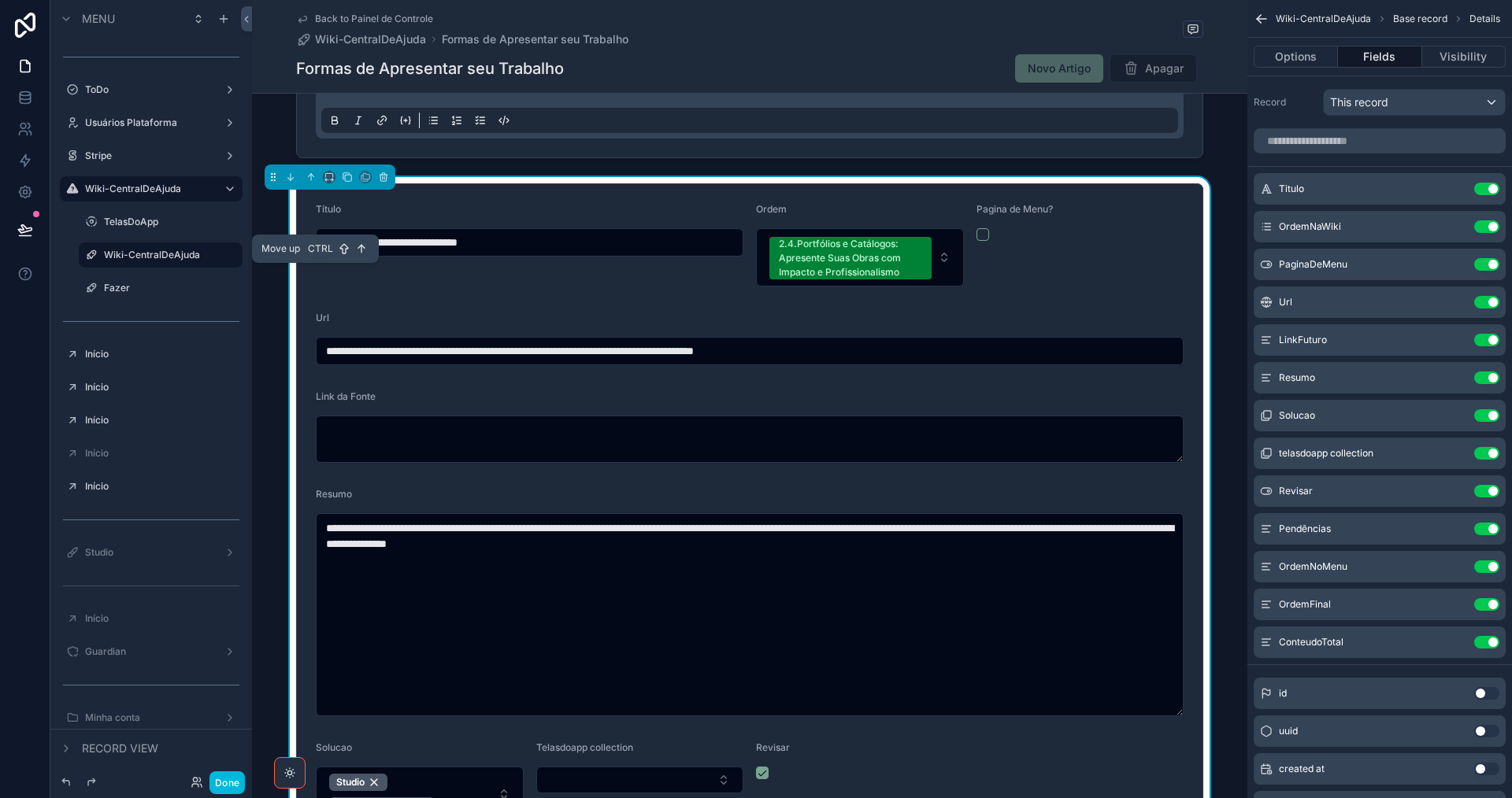
click at [315, 183] on icon "scrollable content" at bounding box center [311, 177] width 11 height 11
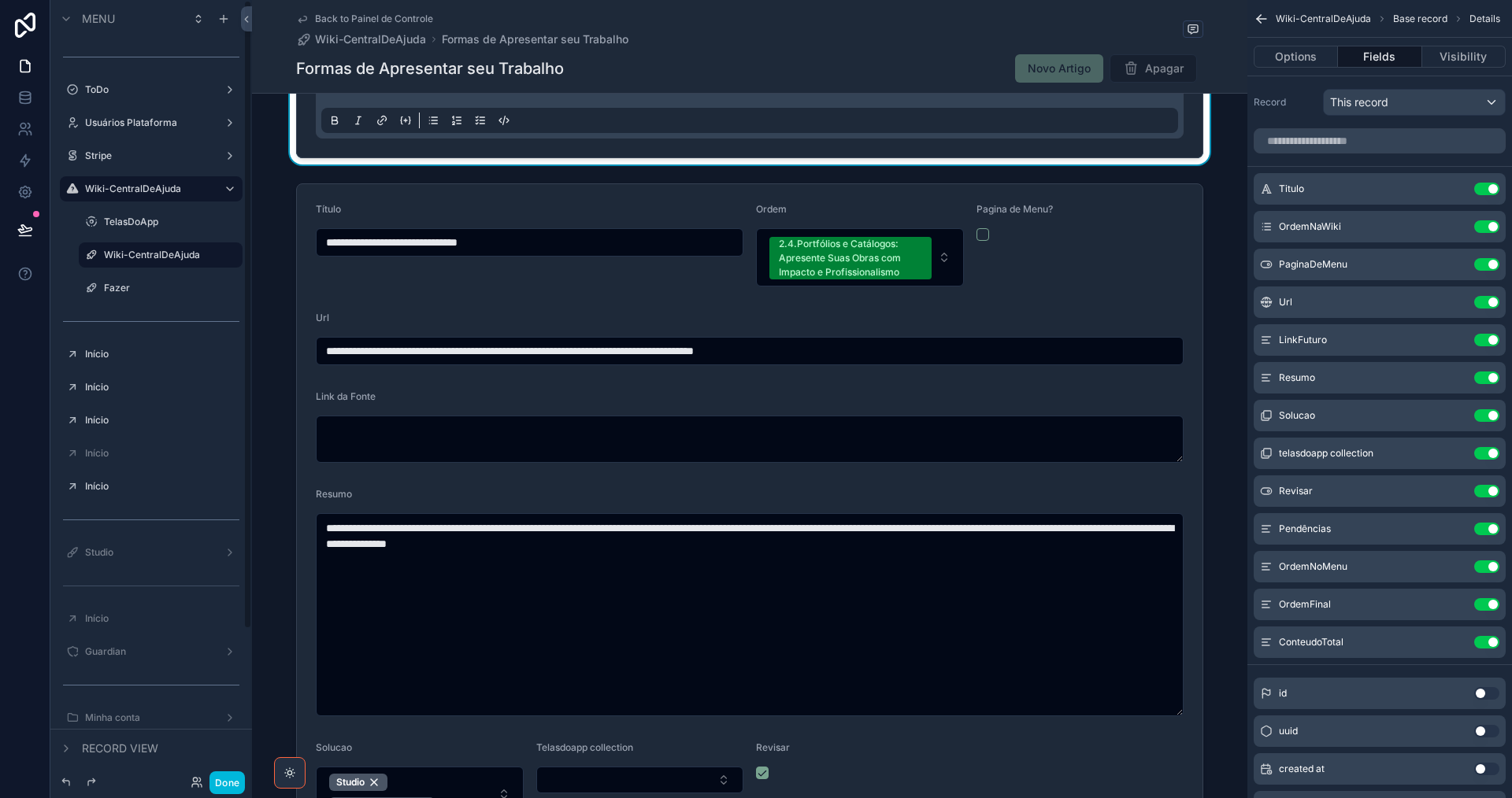
click at [59, 754] on div "scrollable content" at bounding box center [65, 748] width 19 height 19
click at [0, 0] on icon "scrollable content" at bounding box center [0, 0] width 0 height 0
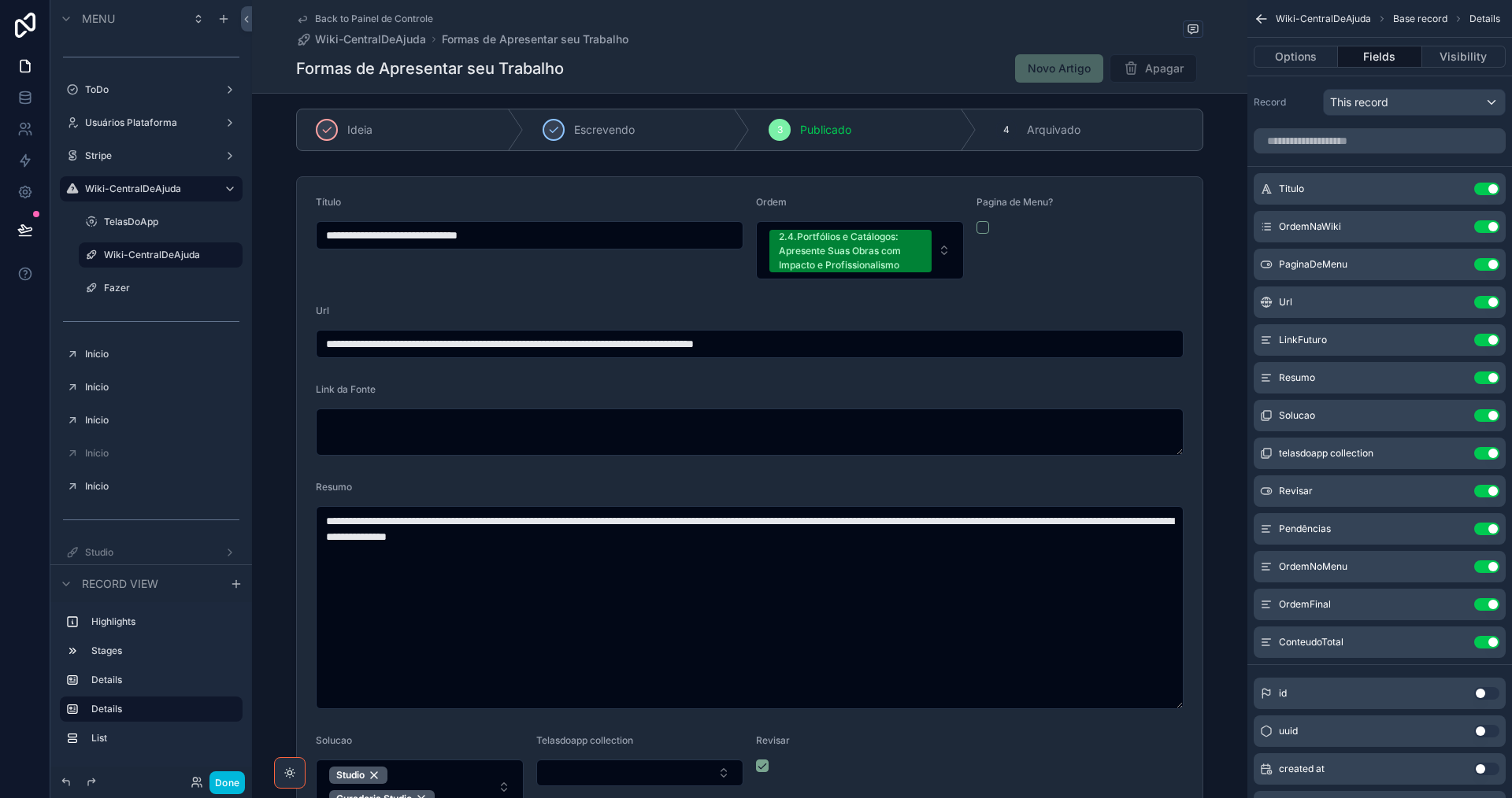
scroll to position [0, 0]
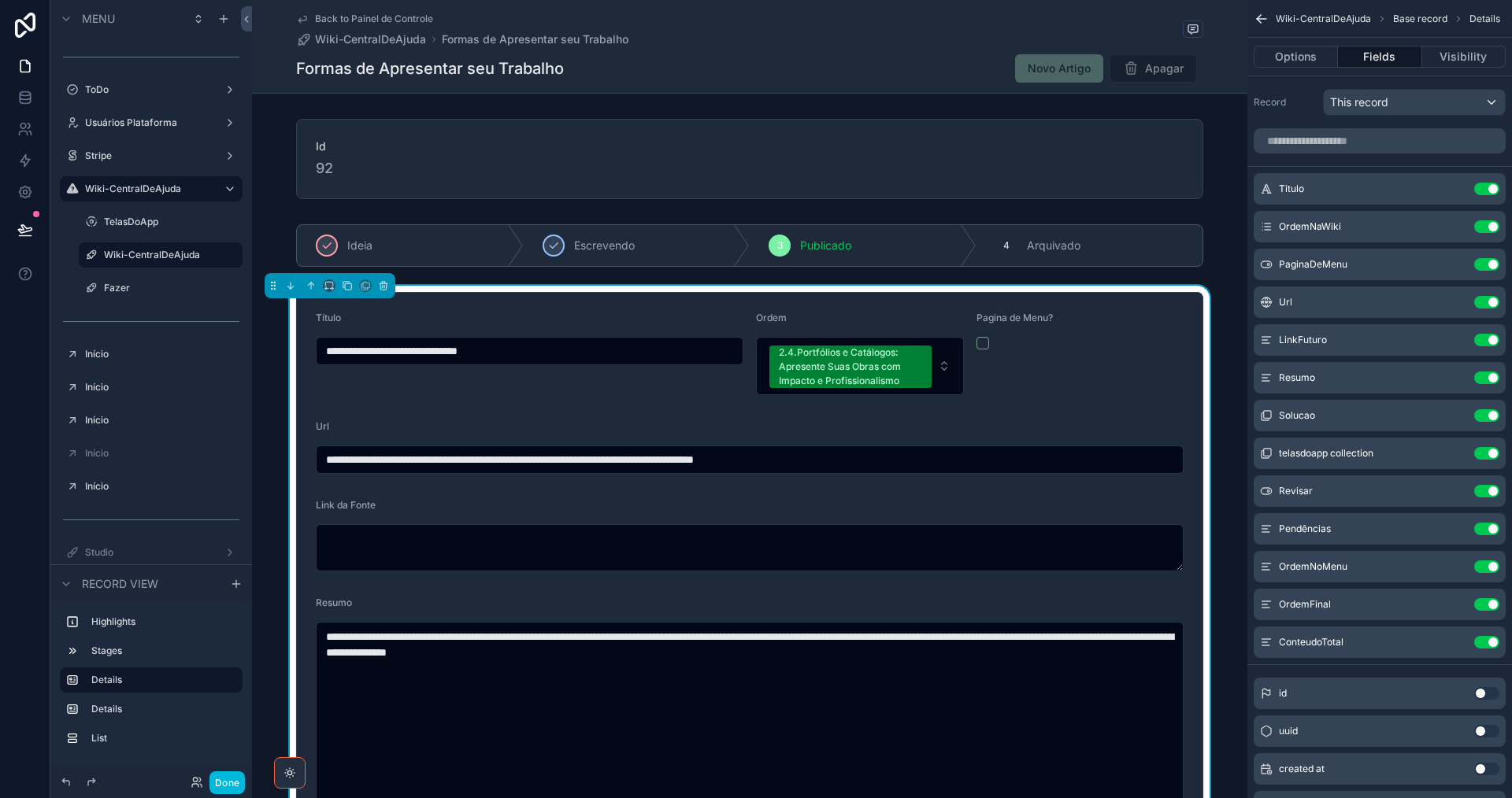
click at [1483, 378] on button "Use setting" at bounding box center [1486, 378] width 25 height 13
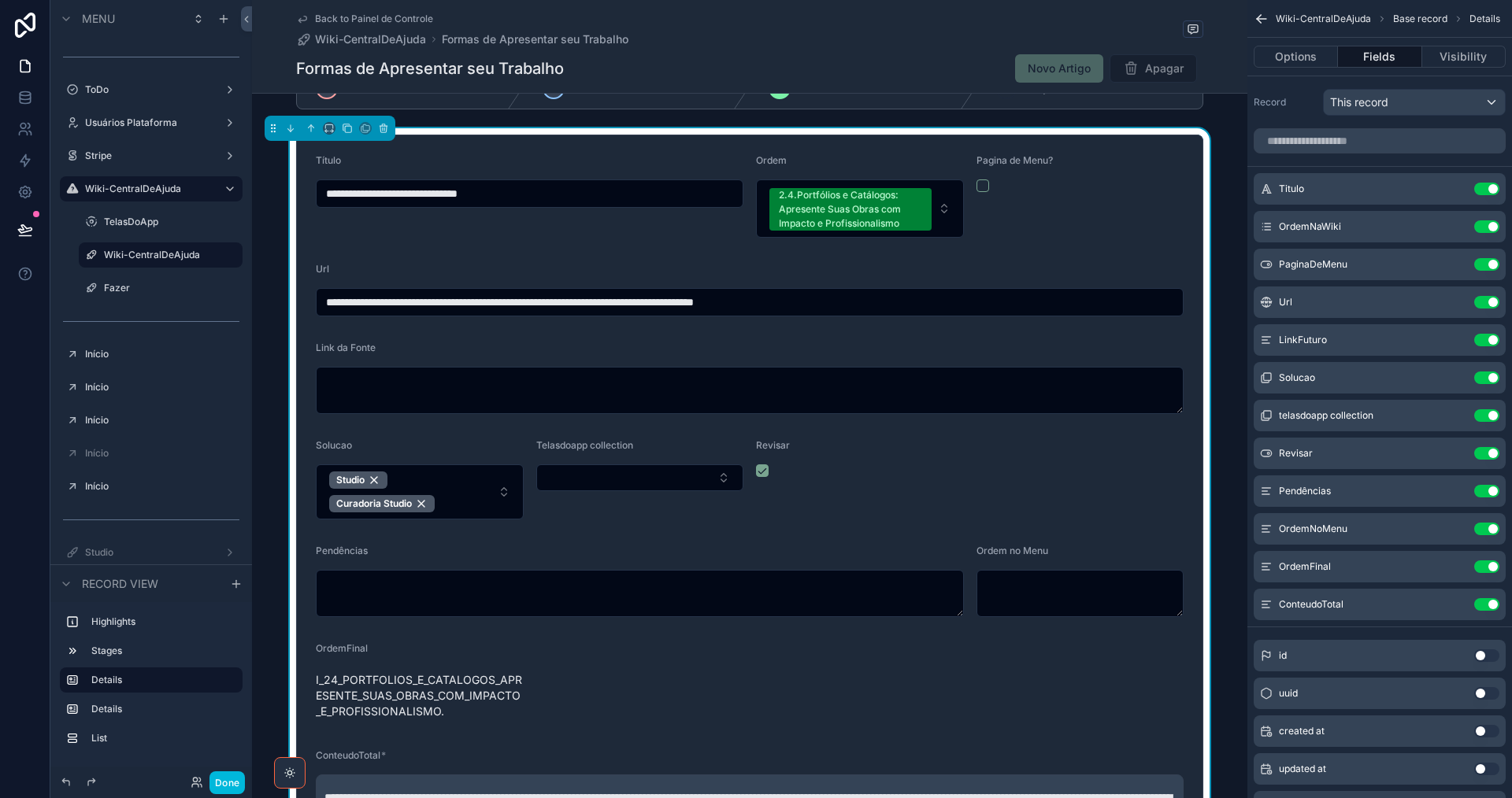
scroll to position [315, 0]
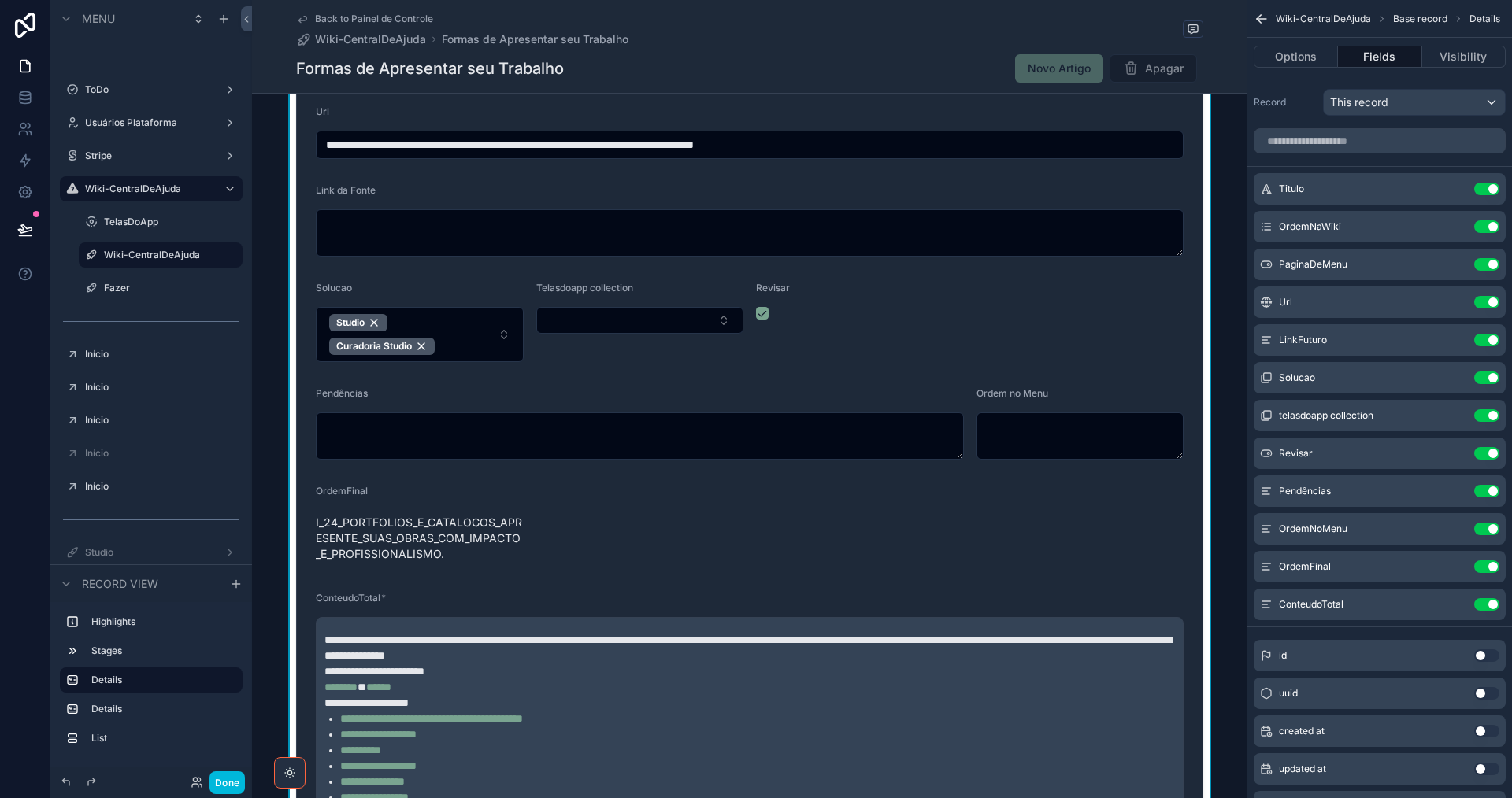
click at [1480, 607] on button "Use setting" at bounding box center [1486, 605] width 25 height 13
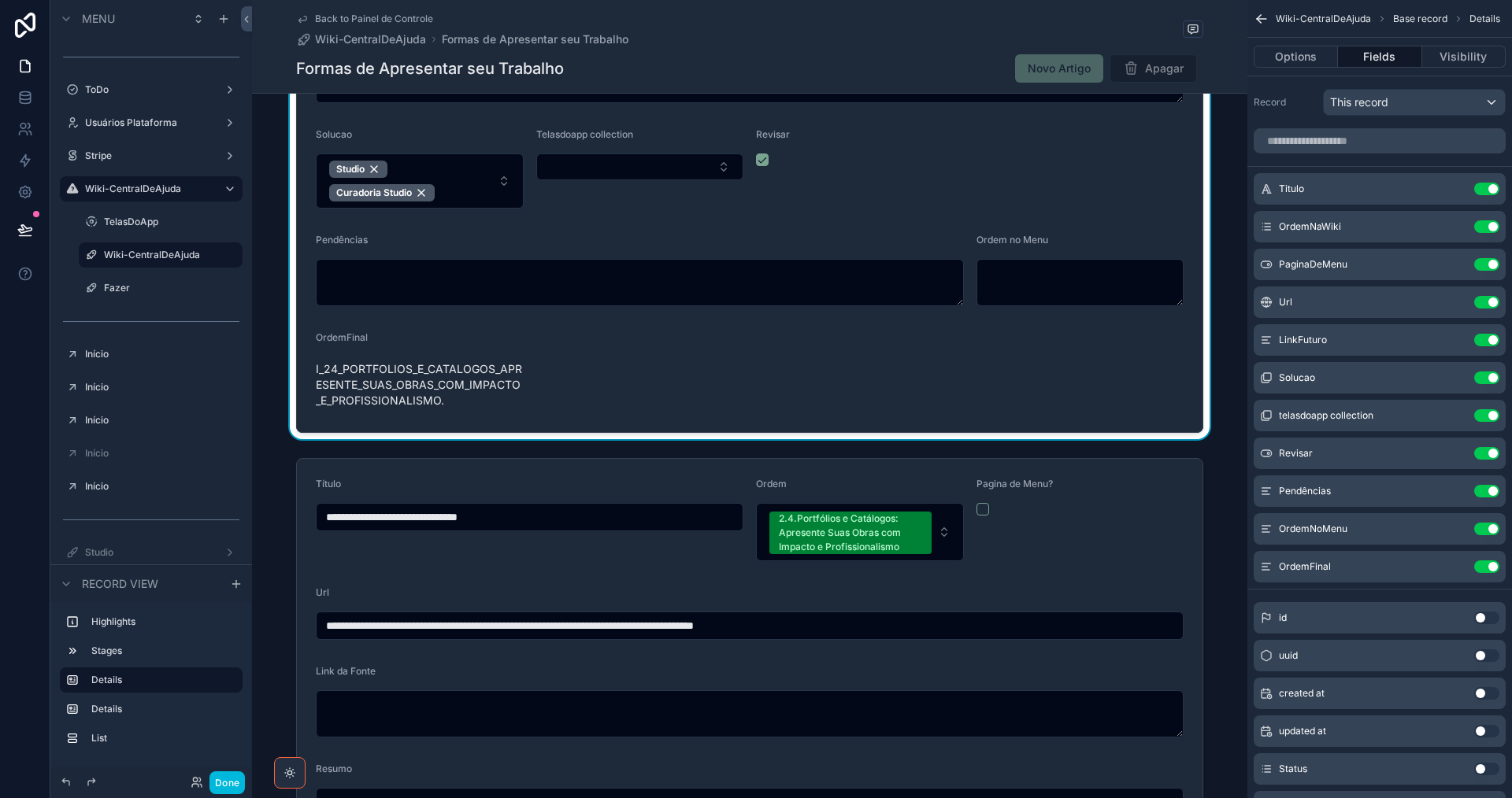
scroll to position [472, 0]
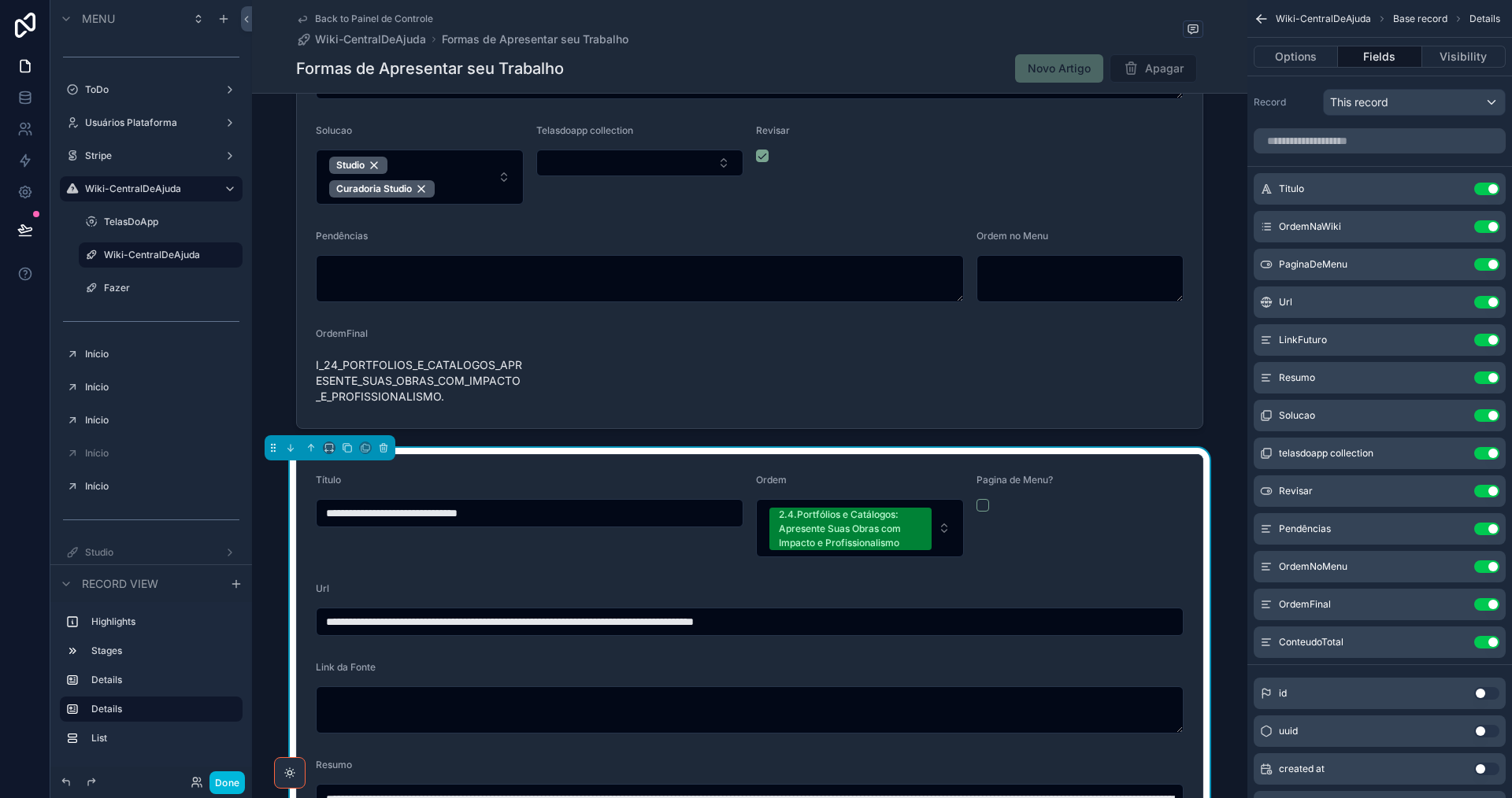
click at [1484, 190] on button "Use setting" at bounding box center [1486, 189] width 25 height 13
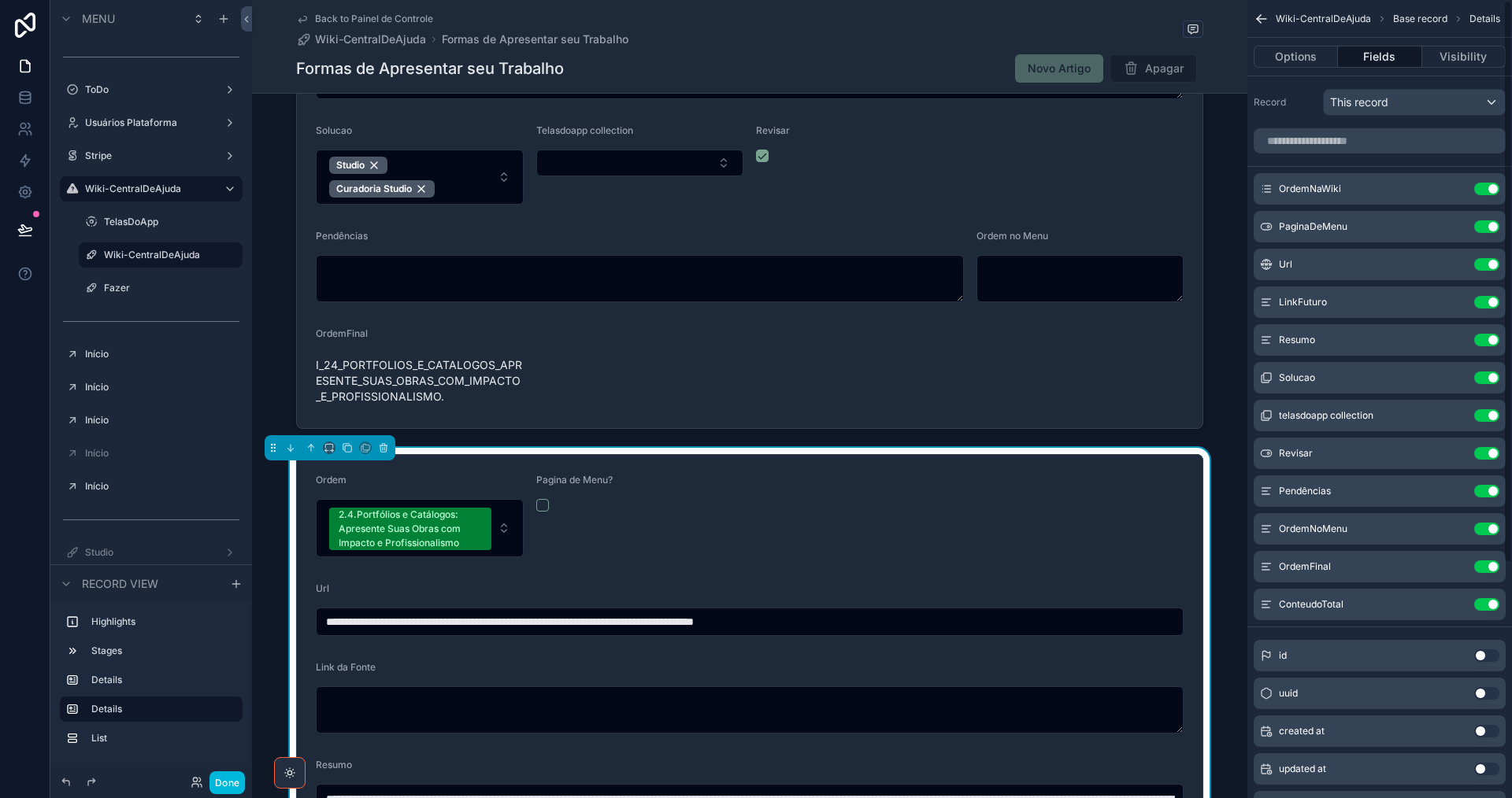
click at [1484, 190] on button "Use setting" at bounding box center [1486, 189] width 25 height 13
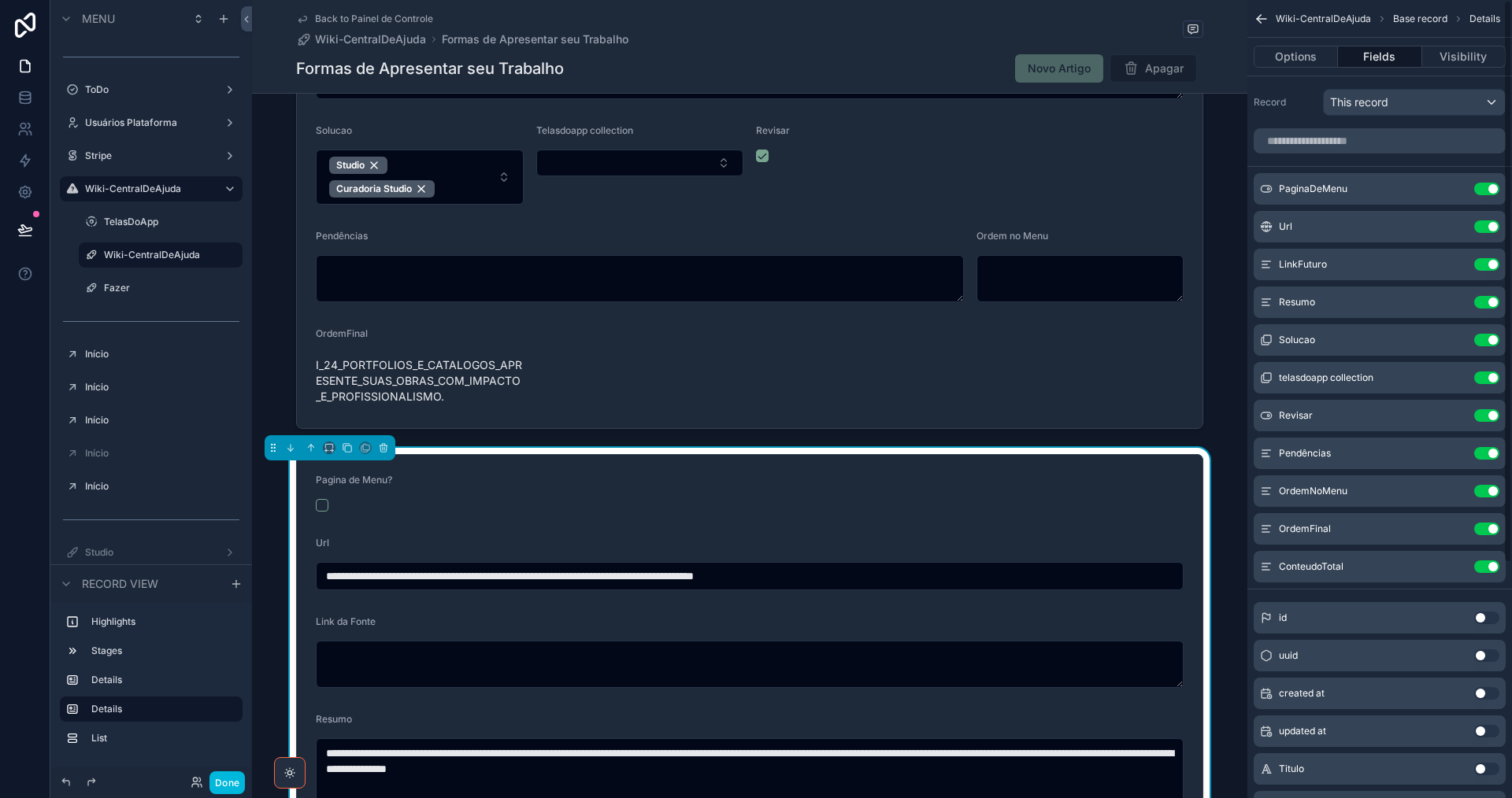
click at [1484, 190] on button "Use setting" at bounding box center [1486, 189] width 25 height 13
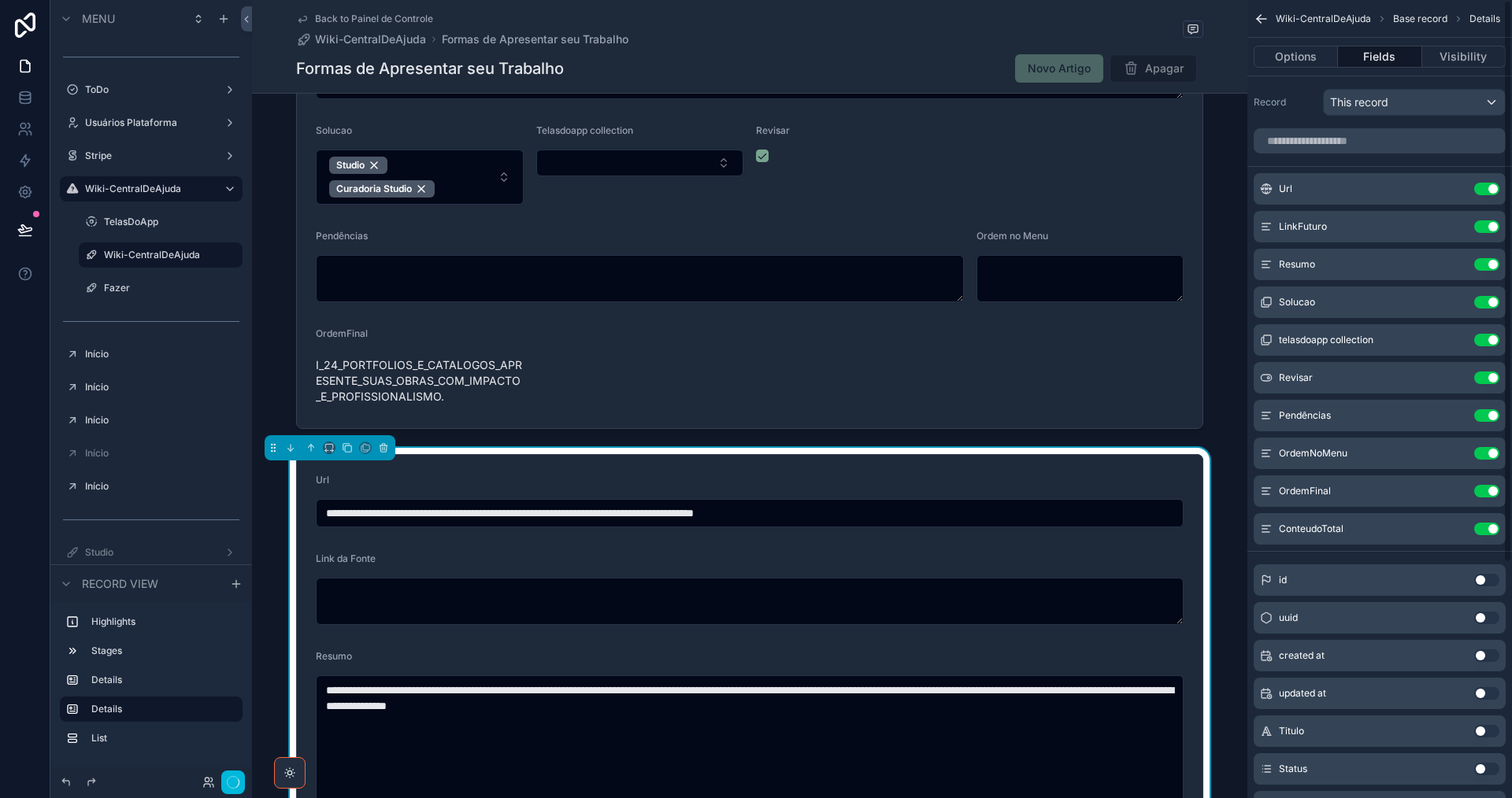
click at [1484, 190] on button "Use setting" at bounding box center [1486, 189] width 25 height 13
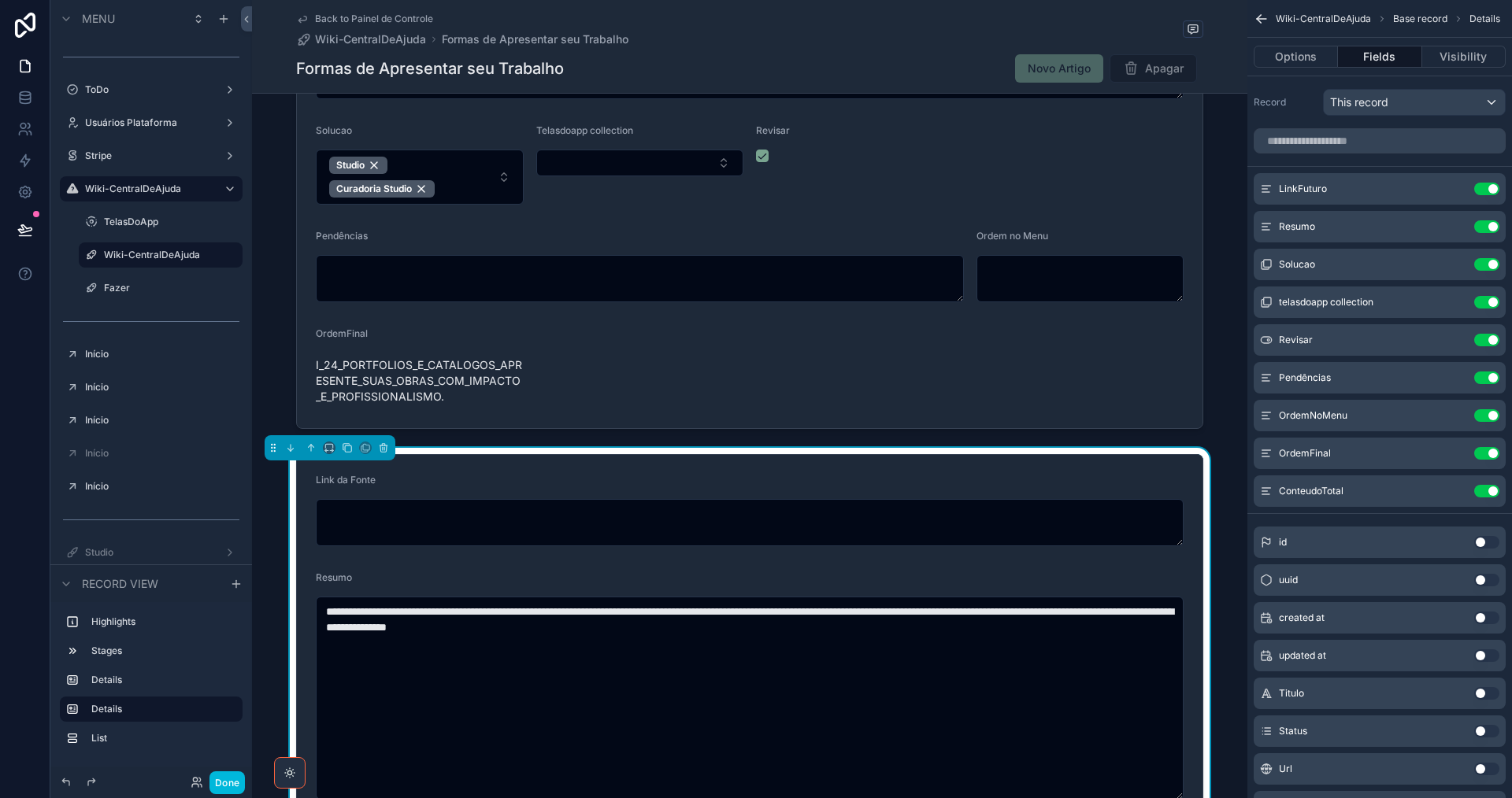
click at [1484, 190] on button "Use setting" at bounding box center [1486, 189] width 25 height 13
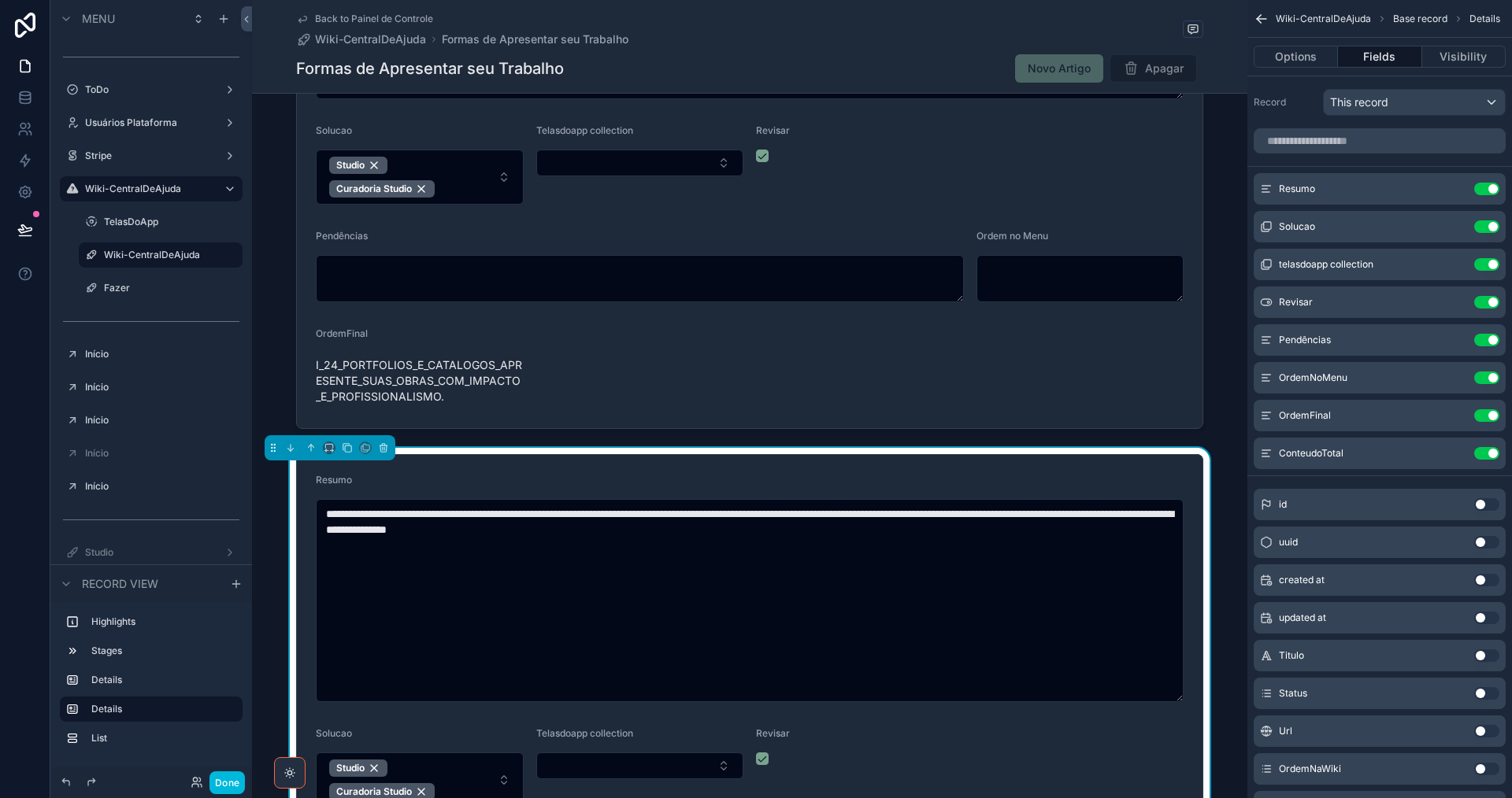
click at [1484, 225] on button "Use setting" at bounding box center [1486, 227] width 25 height 13
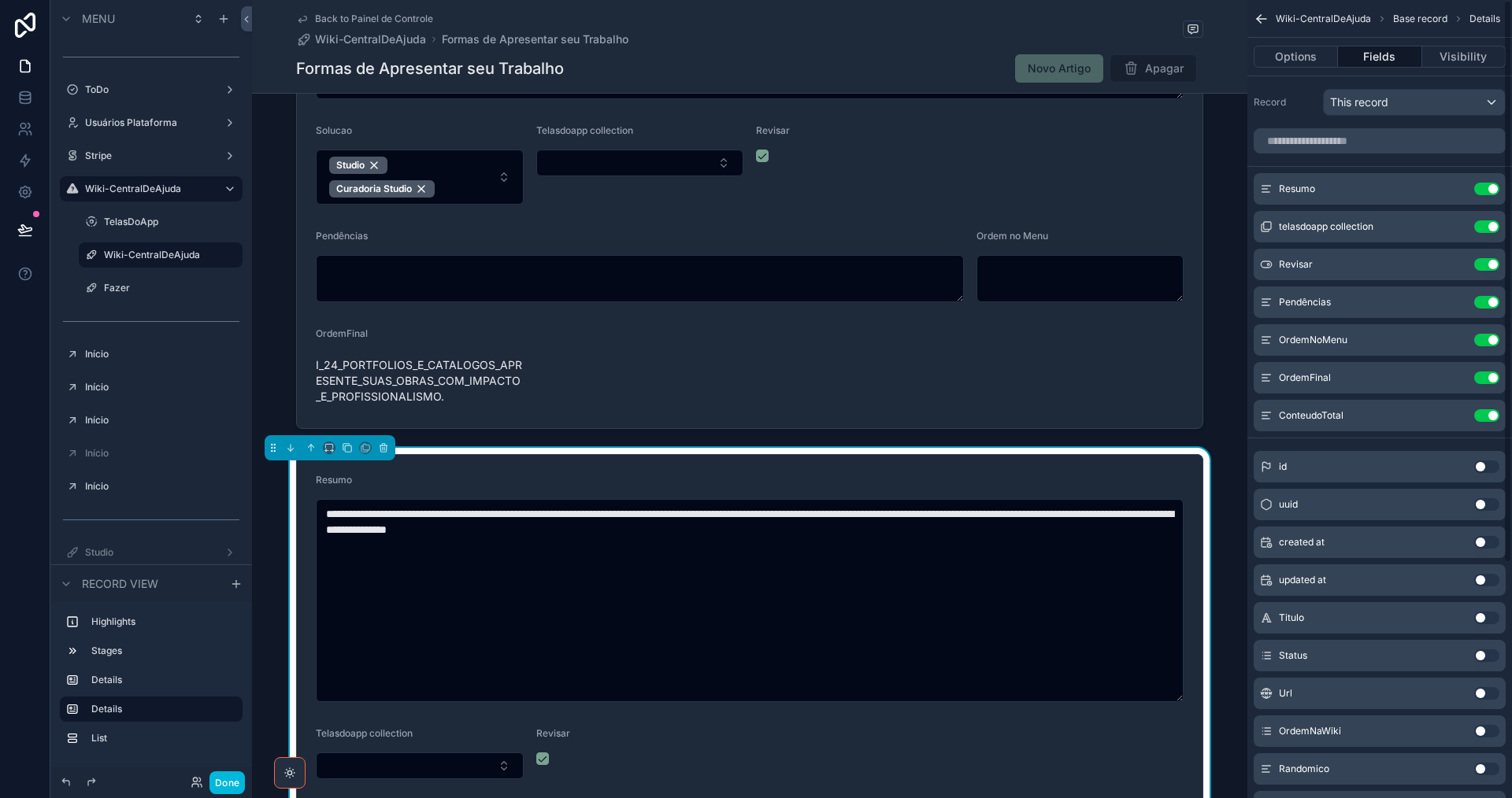
click at [1485, 226] on button "Use setting" at bounding box center [1486, 227] width 25 height 13
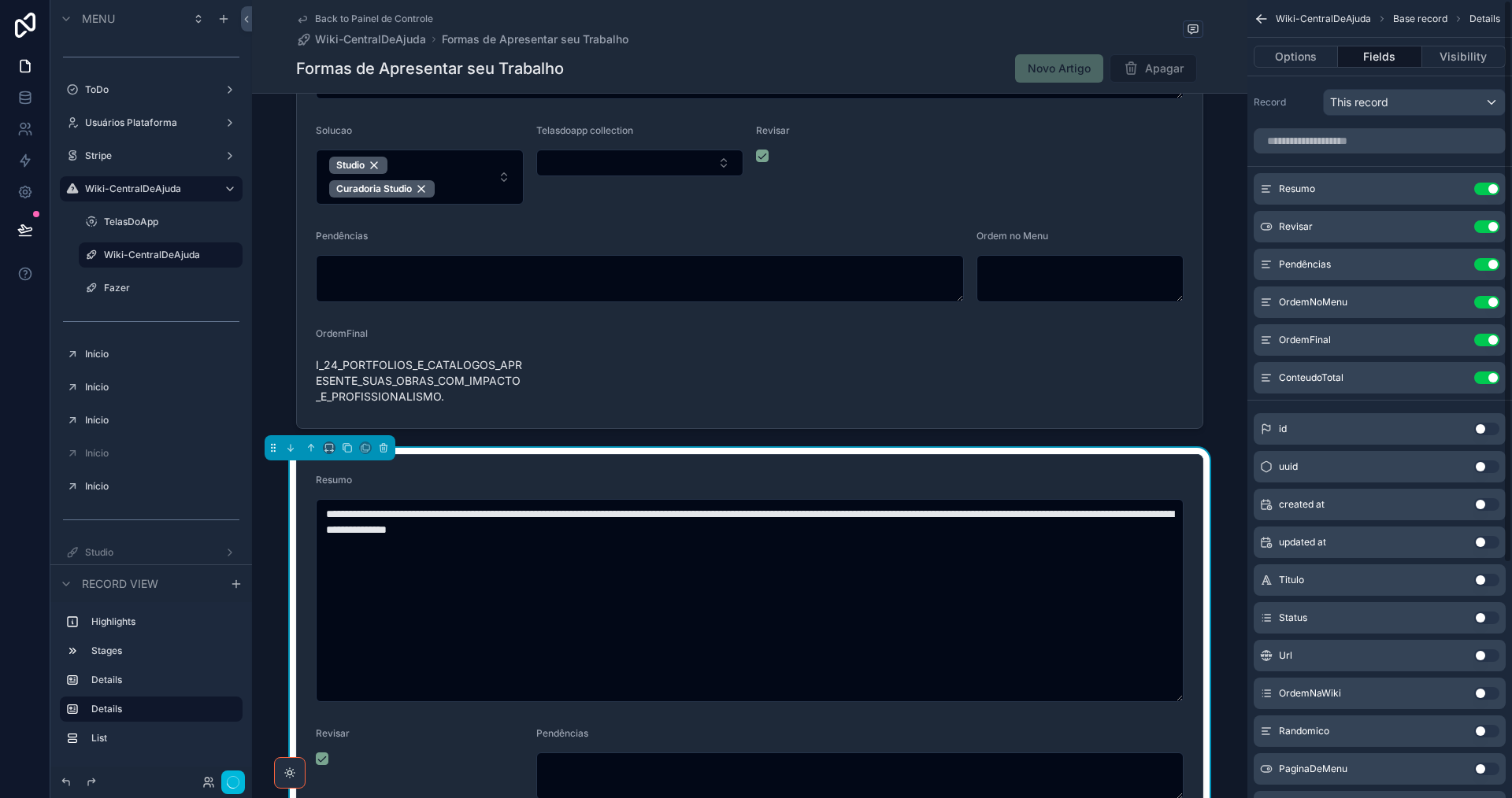
click at [1489, 226] on button "Use setting" at bounding box center [1486, 227] width 25 height 13
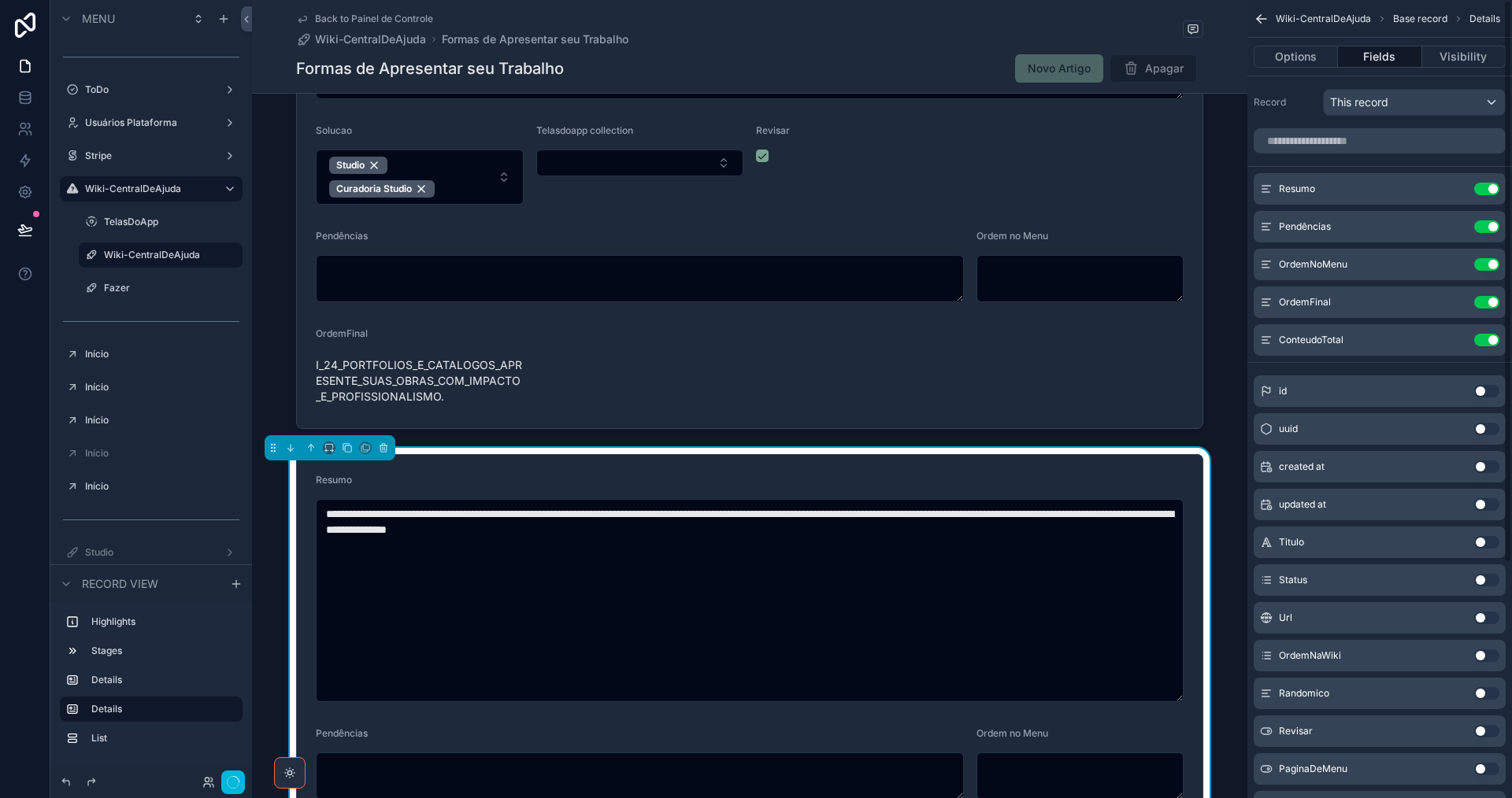
click at [1487, 226] on button "Use setting" at bounding box center [1486, 227] width 25 height 13
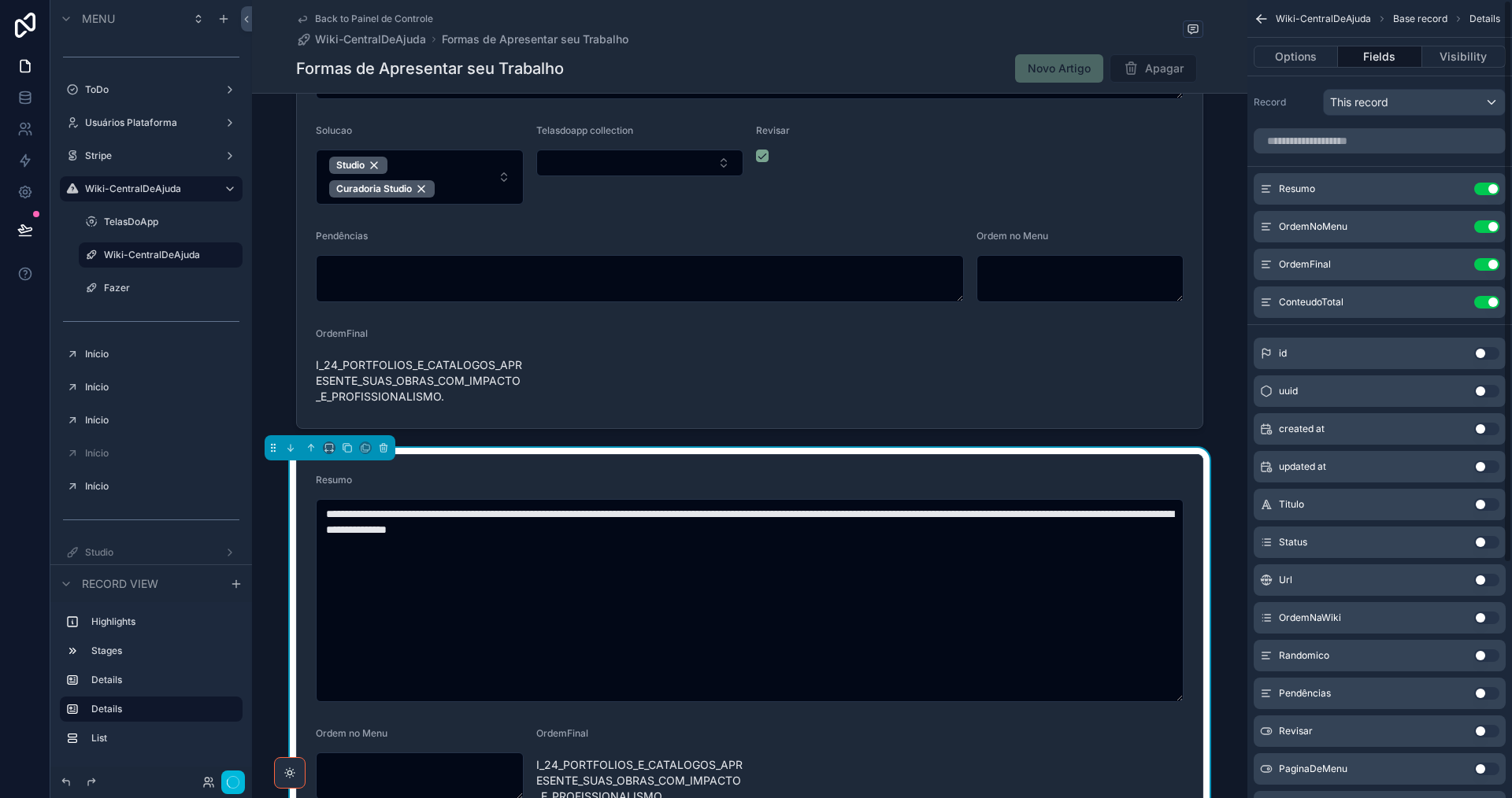
click at [1487, 226] on button "Use setting" at bounding box center [1486, 227] width 25 height 13
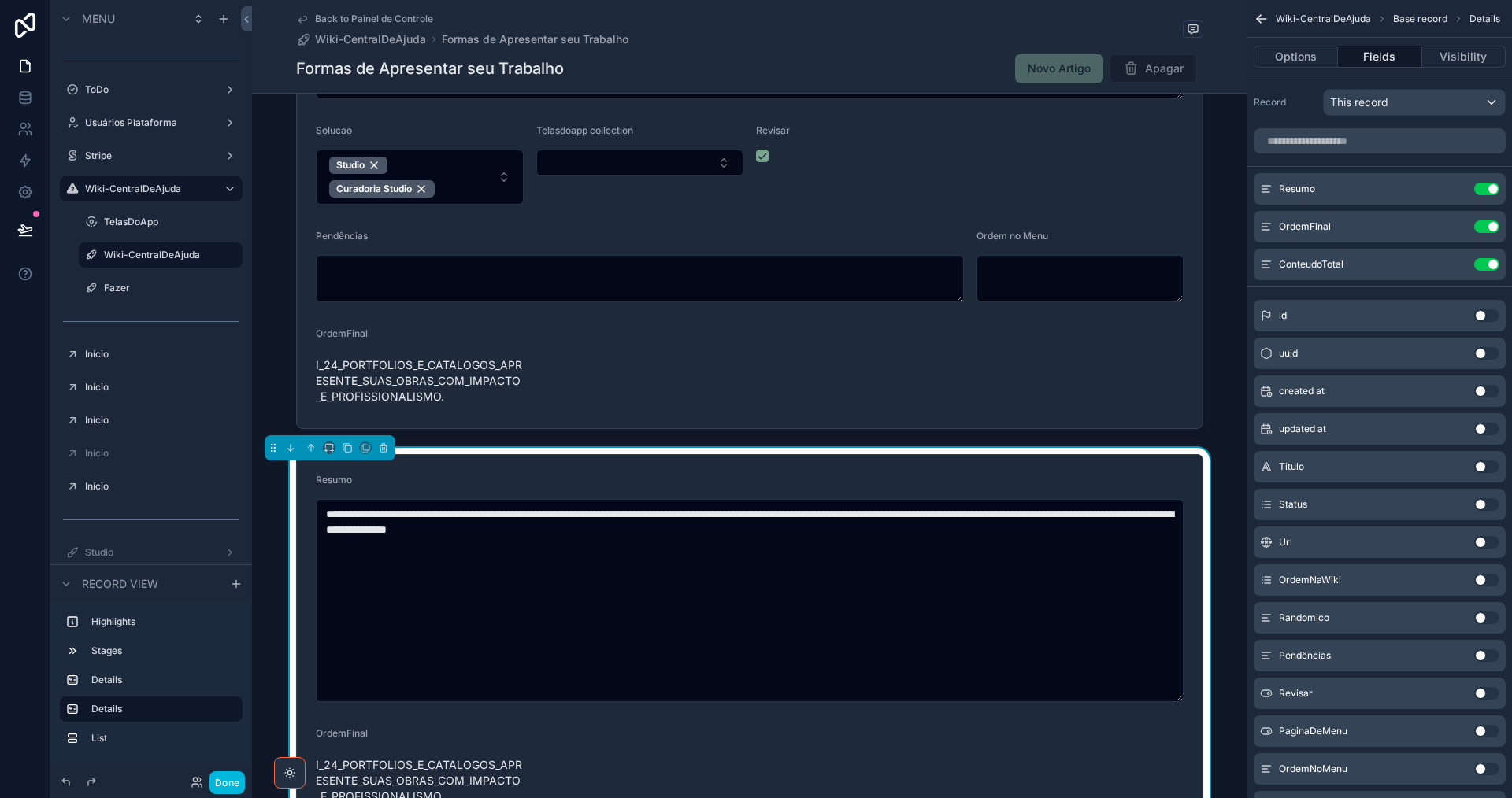
click at [1486, 226] on button "Use setting" at bounding box center [1486, 227] width 25 height 13
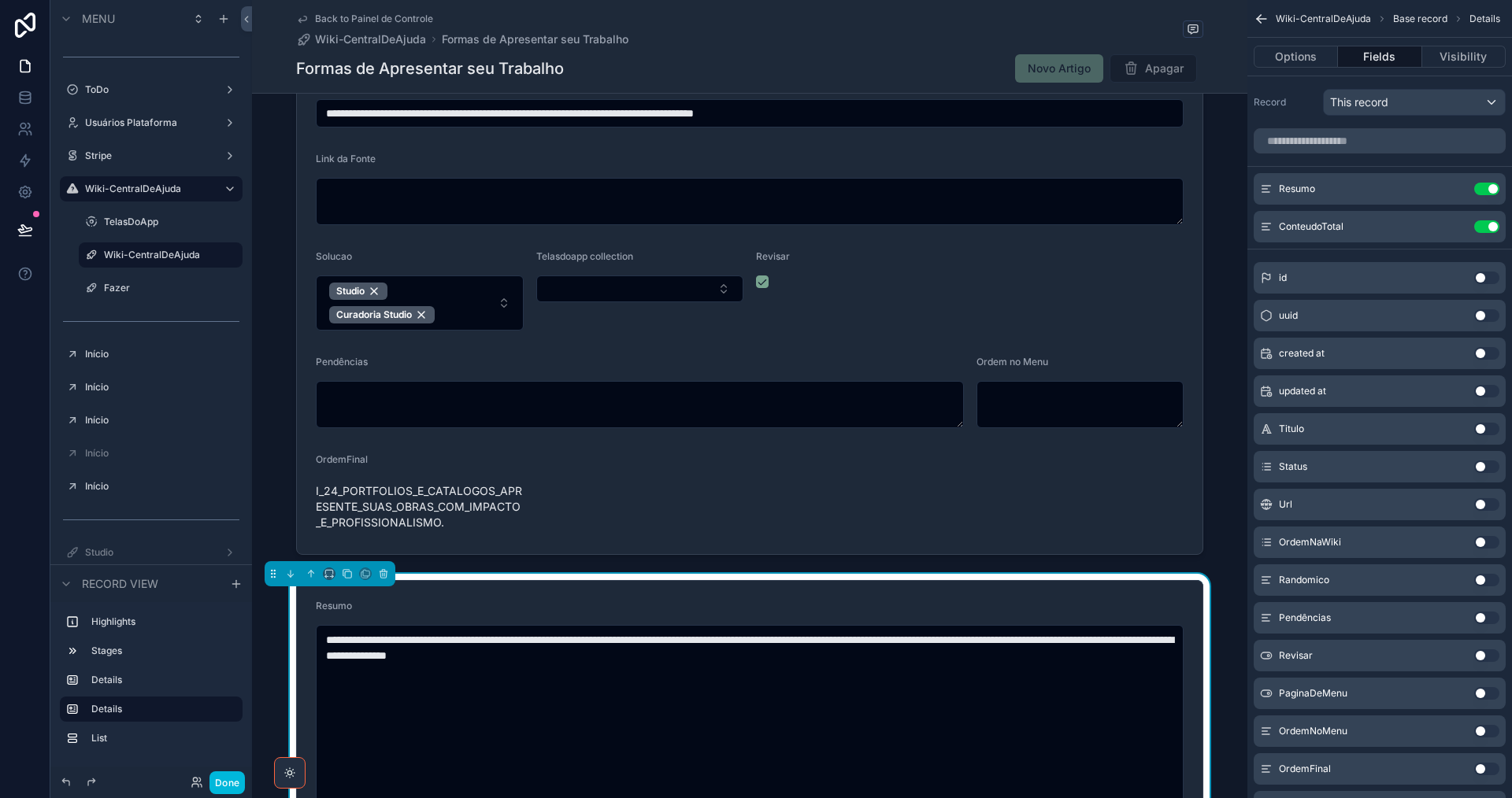
scroll to position [237, 0]
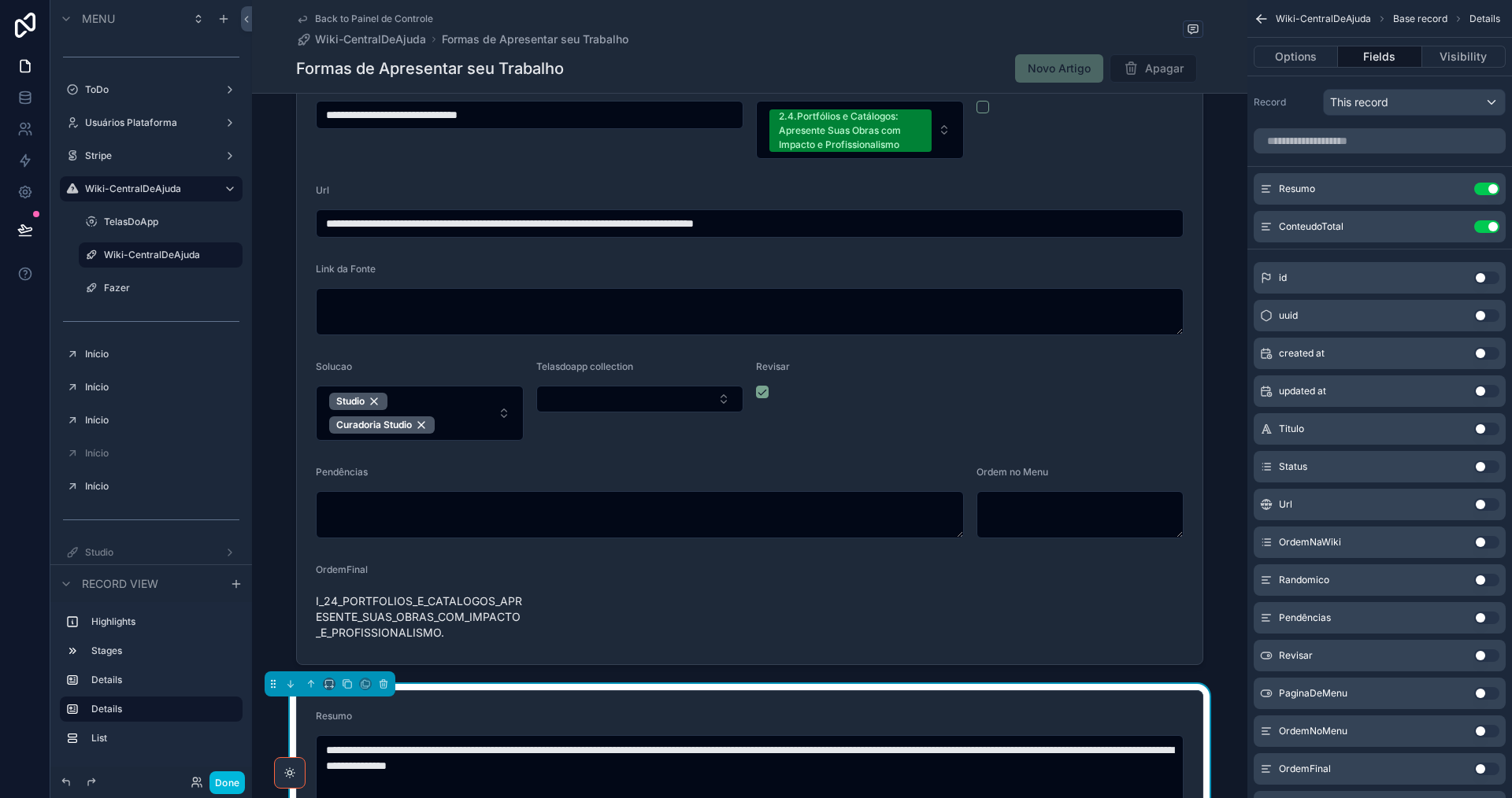
click at [738, 593] on div "scrollable content" at bounding box center [749, 360] width 995 height 622
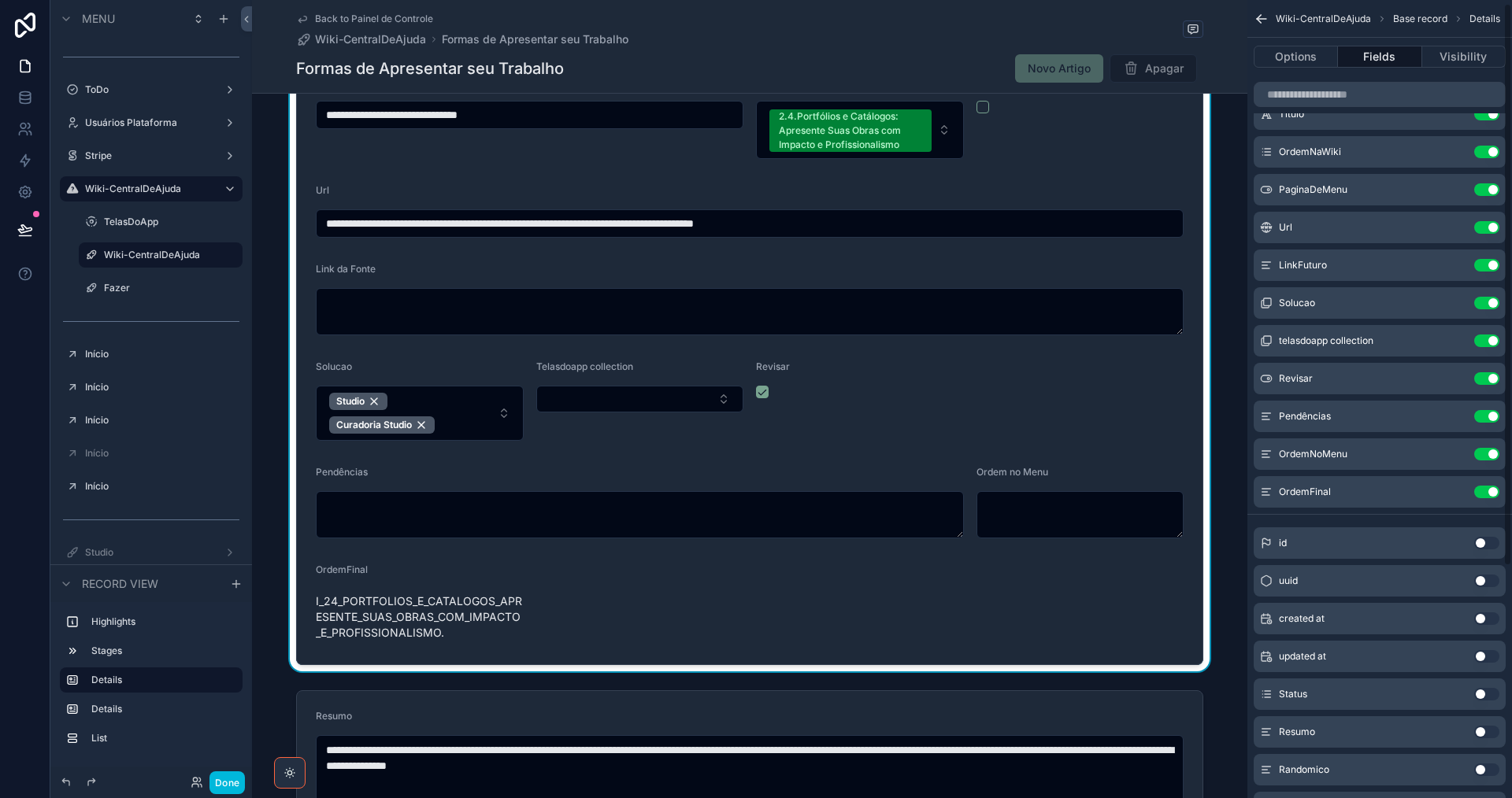
scroll to position [333, 0]
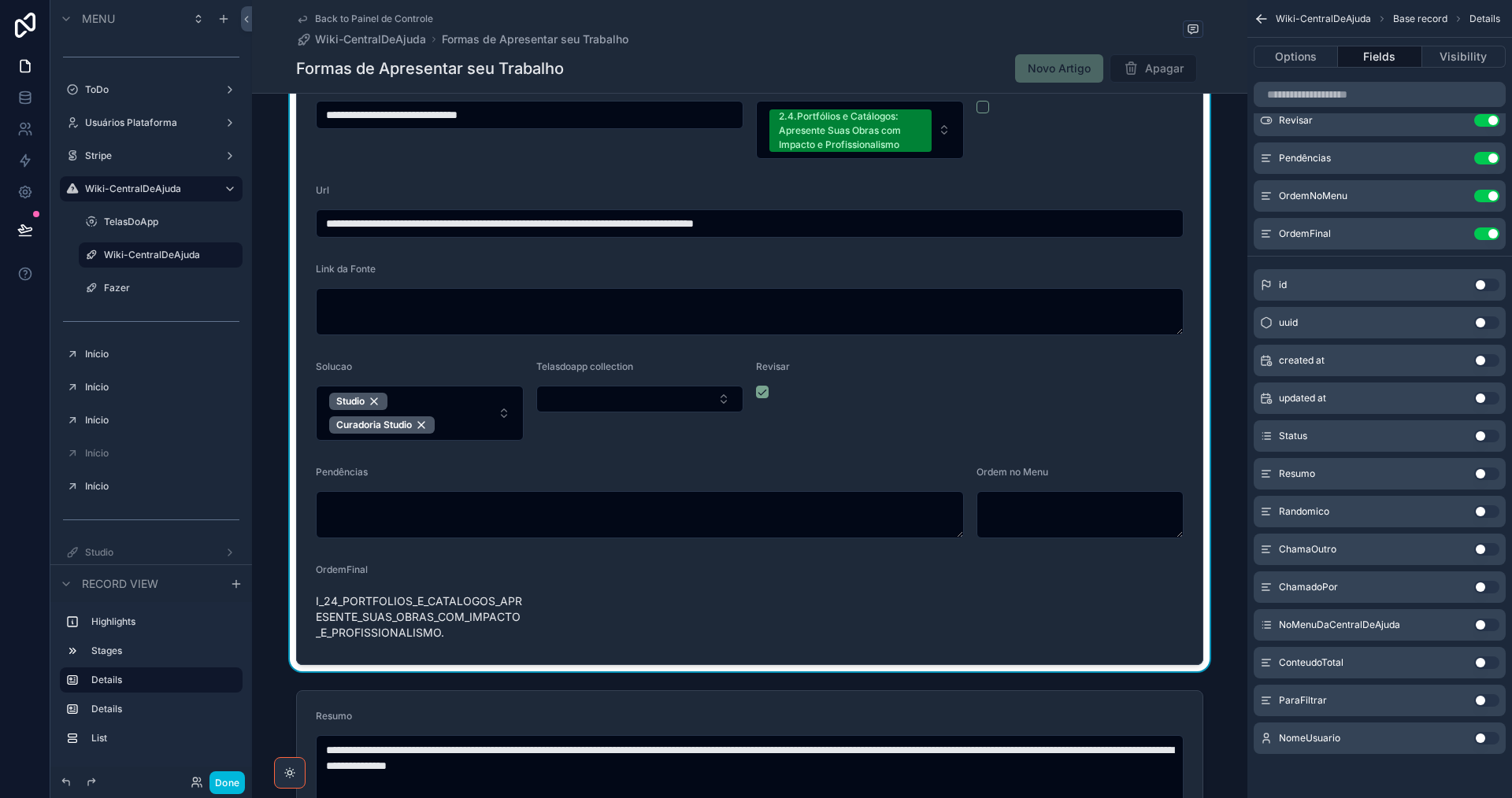
click at [1491, 549] on button "Use setting" at bounding box center [1486, 549] width 25 height 13
click at [0, 0] on icon "scrollable content" at bounding box center [0, 0] width 0 height 0
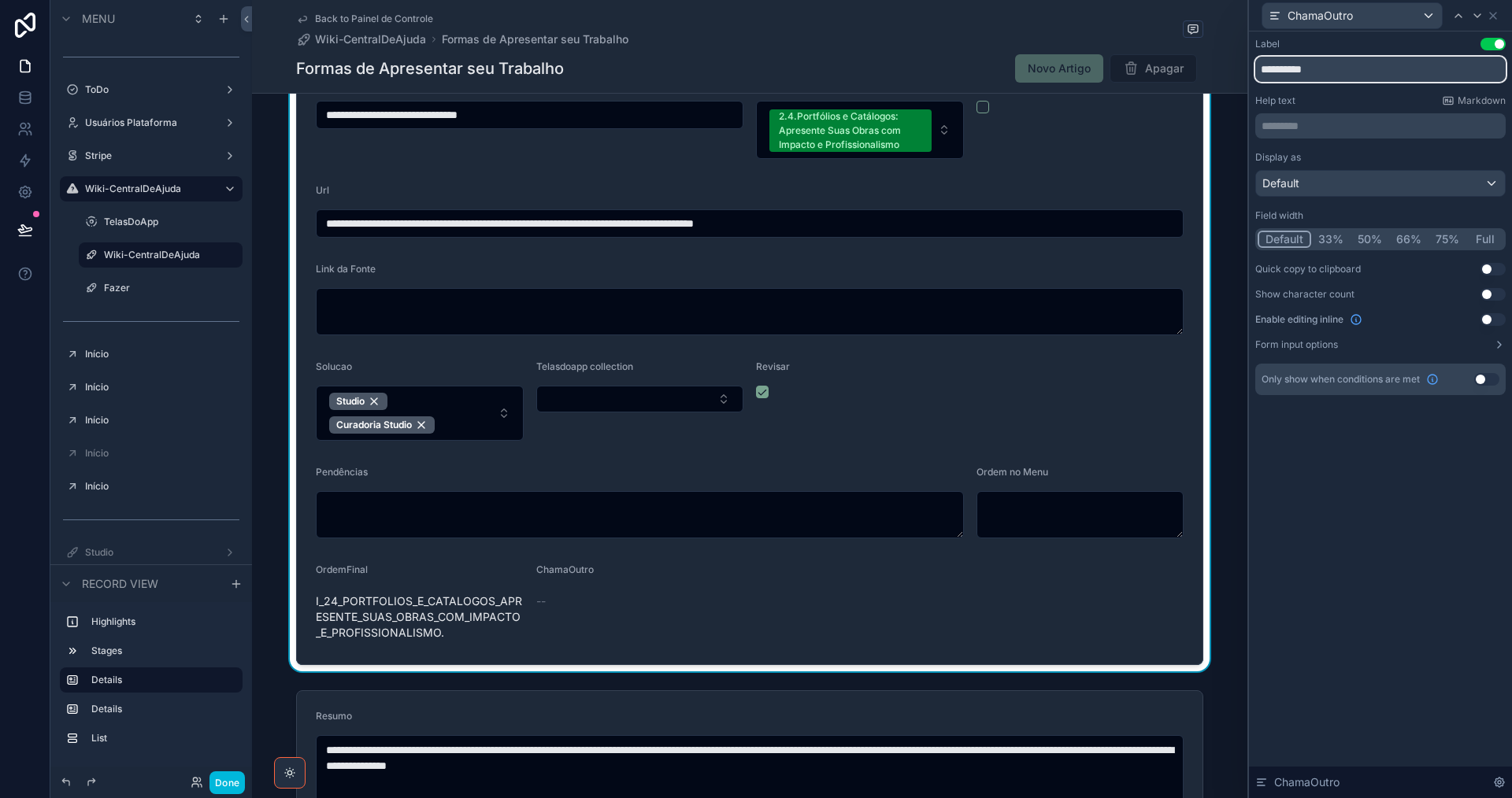
drag, startPoint x: 1333, startPoint y: 70, endPoint x: 1213, endPoint y: 81, distance: 120.5
click at [1213, 81] on div "**********" at bounding box center [756, 399] width 1512 height 798
type input "**********"
click at [1496, 318] on button "Use setting" at bounding box center [1493, 320] width 25 height 13
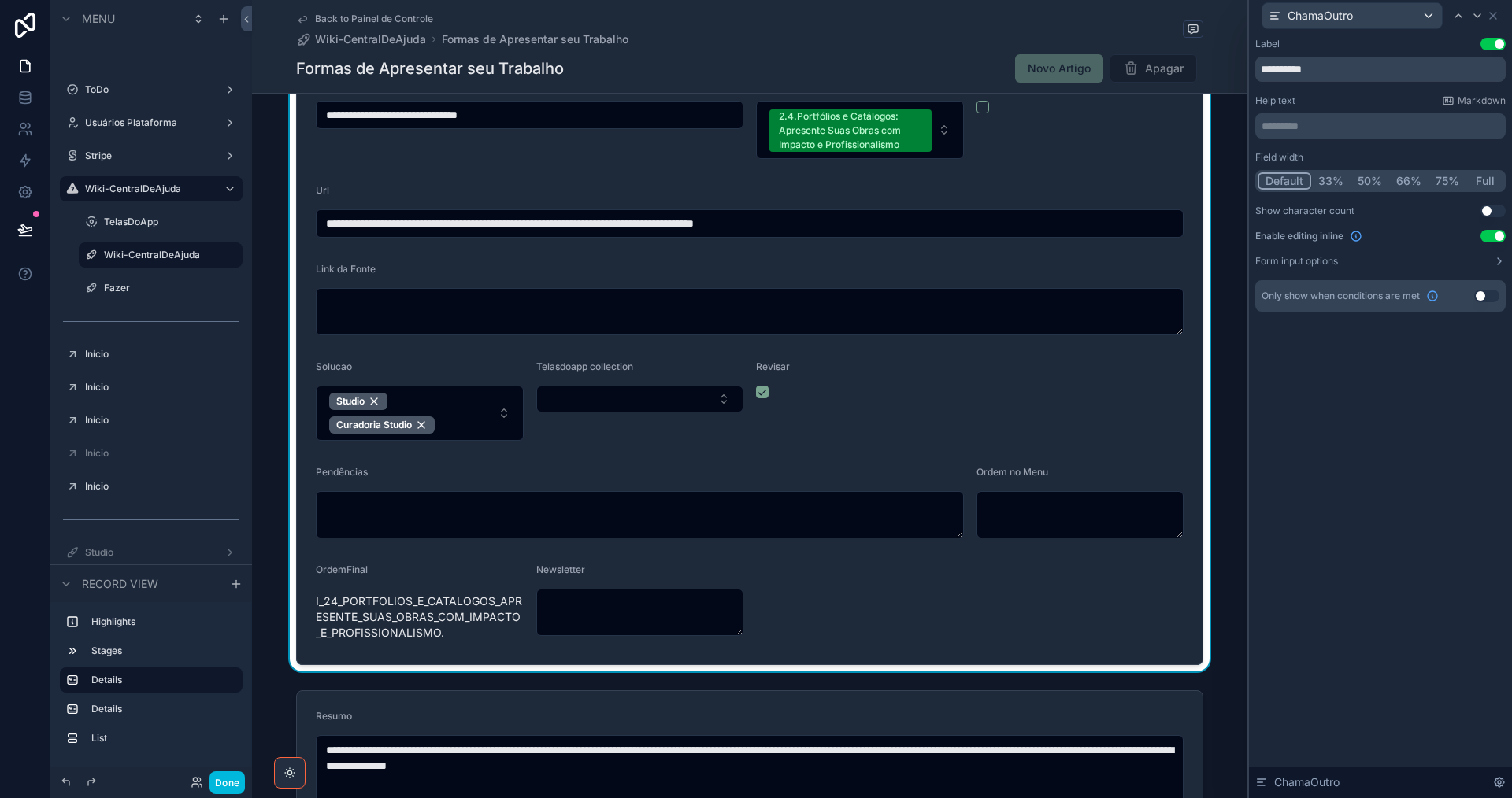
click at [1496, 180] on button "Full" at bounding box center [1485, 181] width 37 height 18
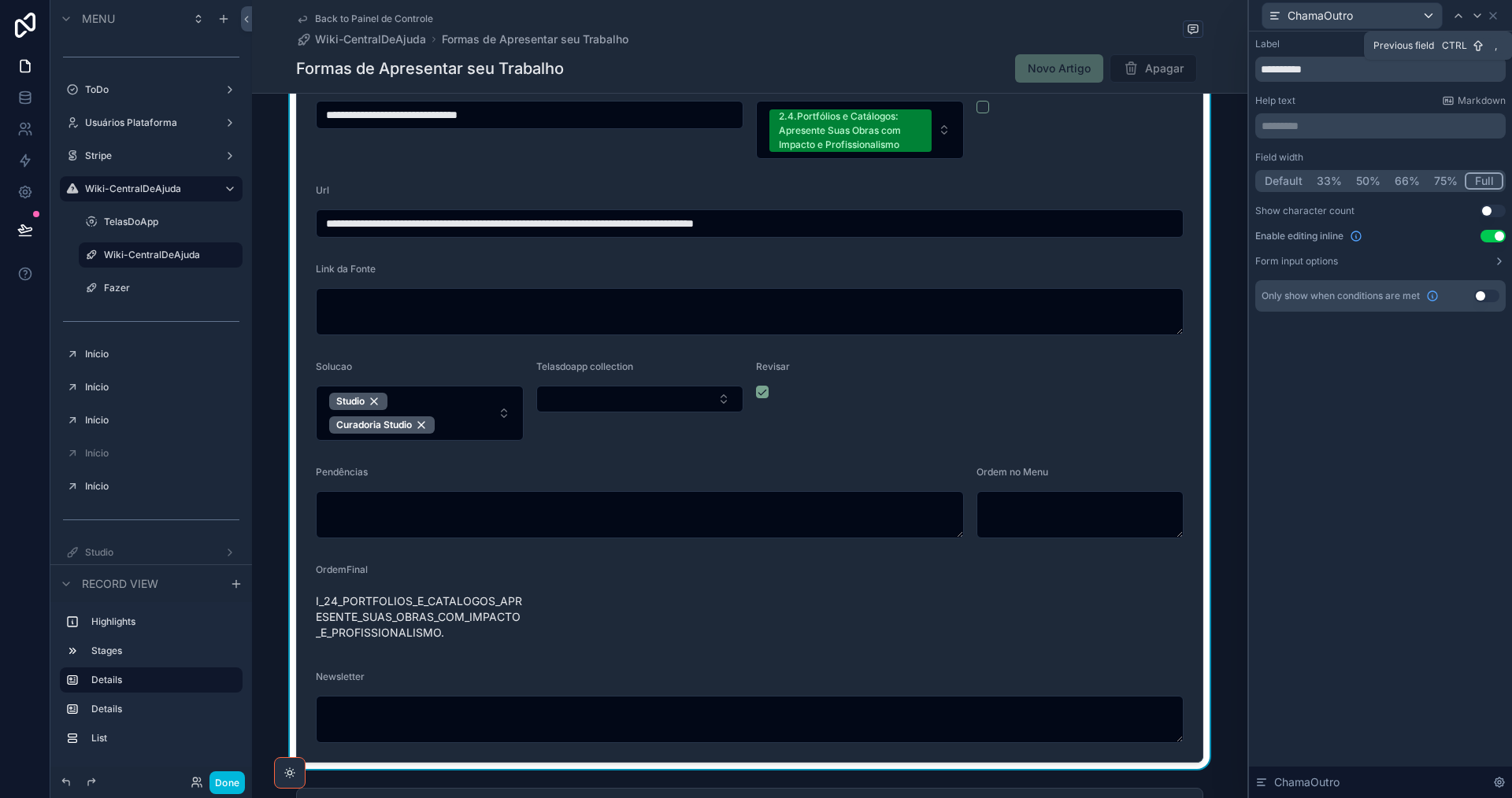
click at [1457, 17] on icon at bounding box center [1459, 16] width 13 height 13
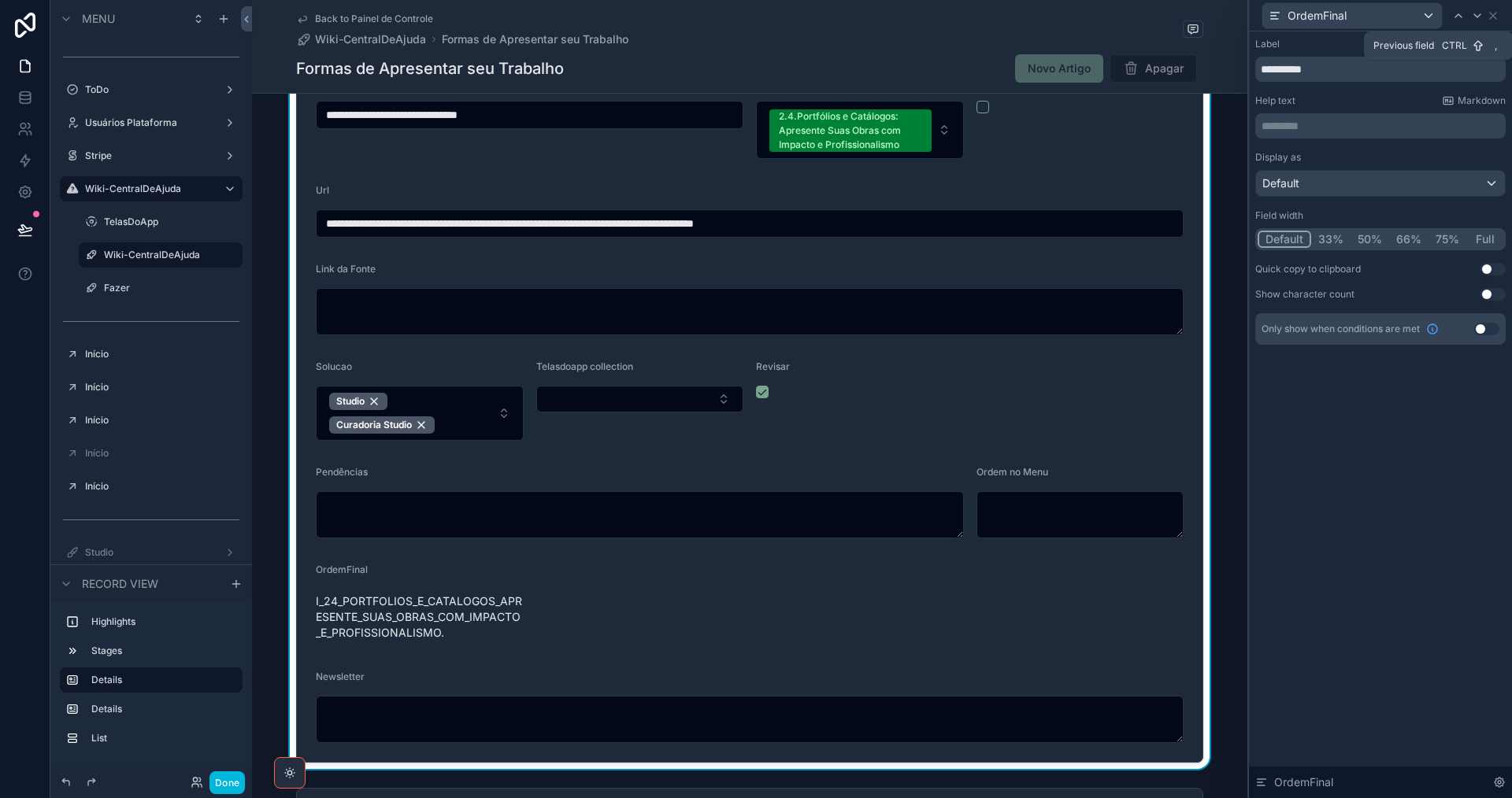
click at [1457, 17] on icon at bounding box center [1459, 16] width 13 height 13
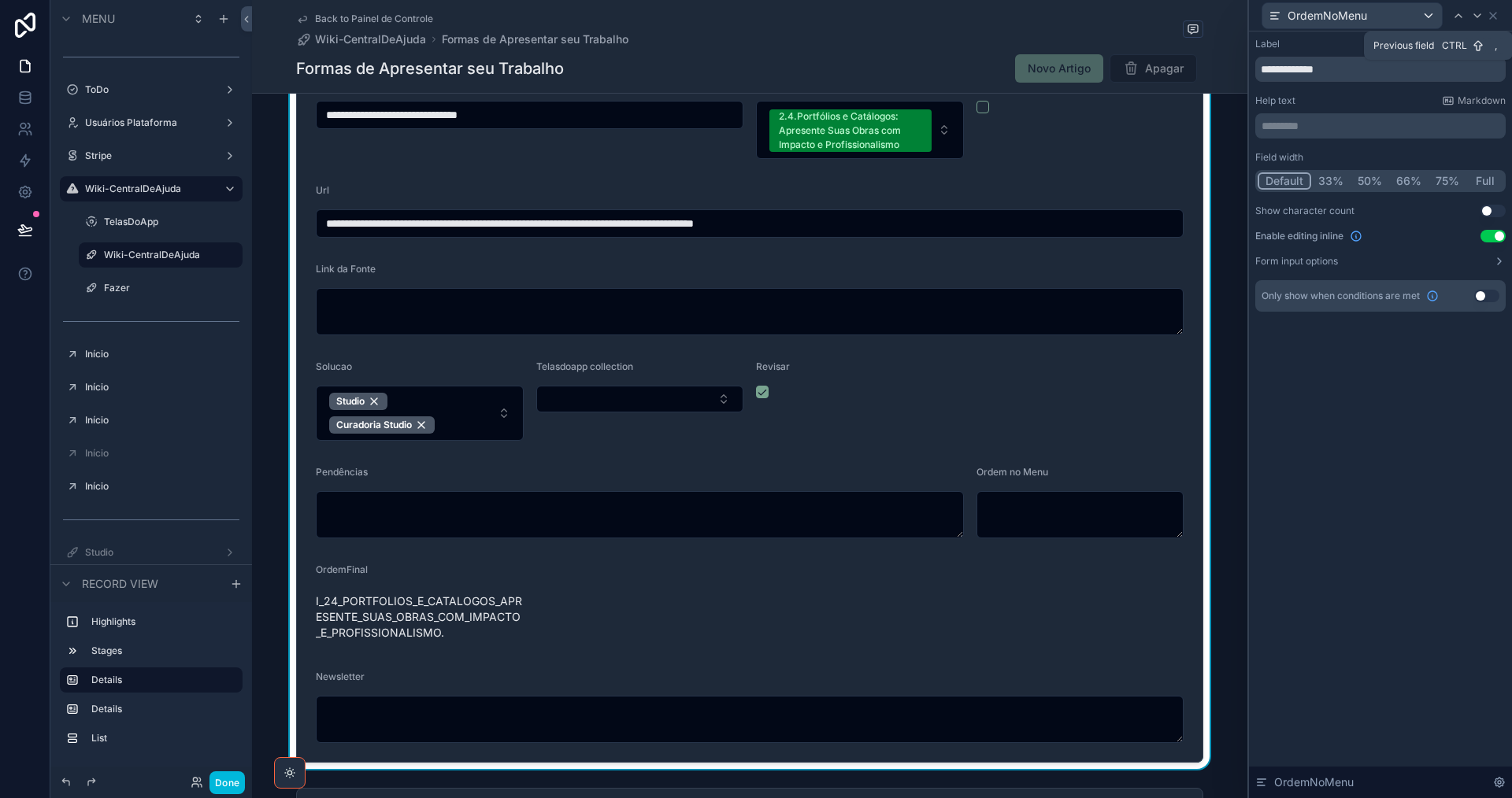
click at [1457, 17] on icon at bounding box center [1459, 16] width 13 height 13
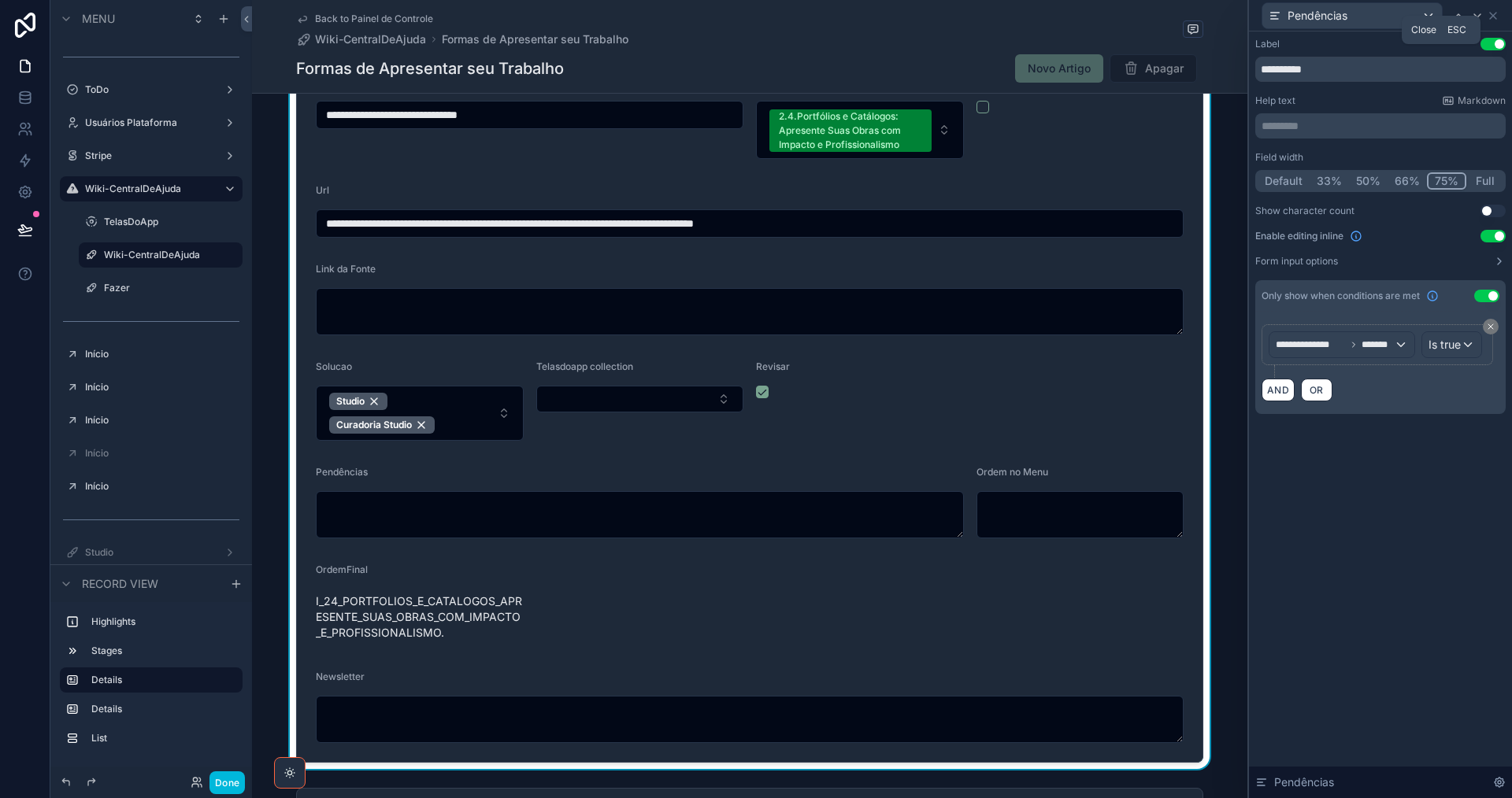
click at [1491, 17] on icon at bounding box center [1493, 16] width 13 height 13
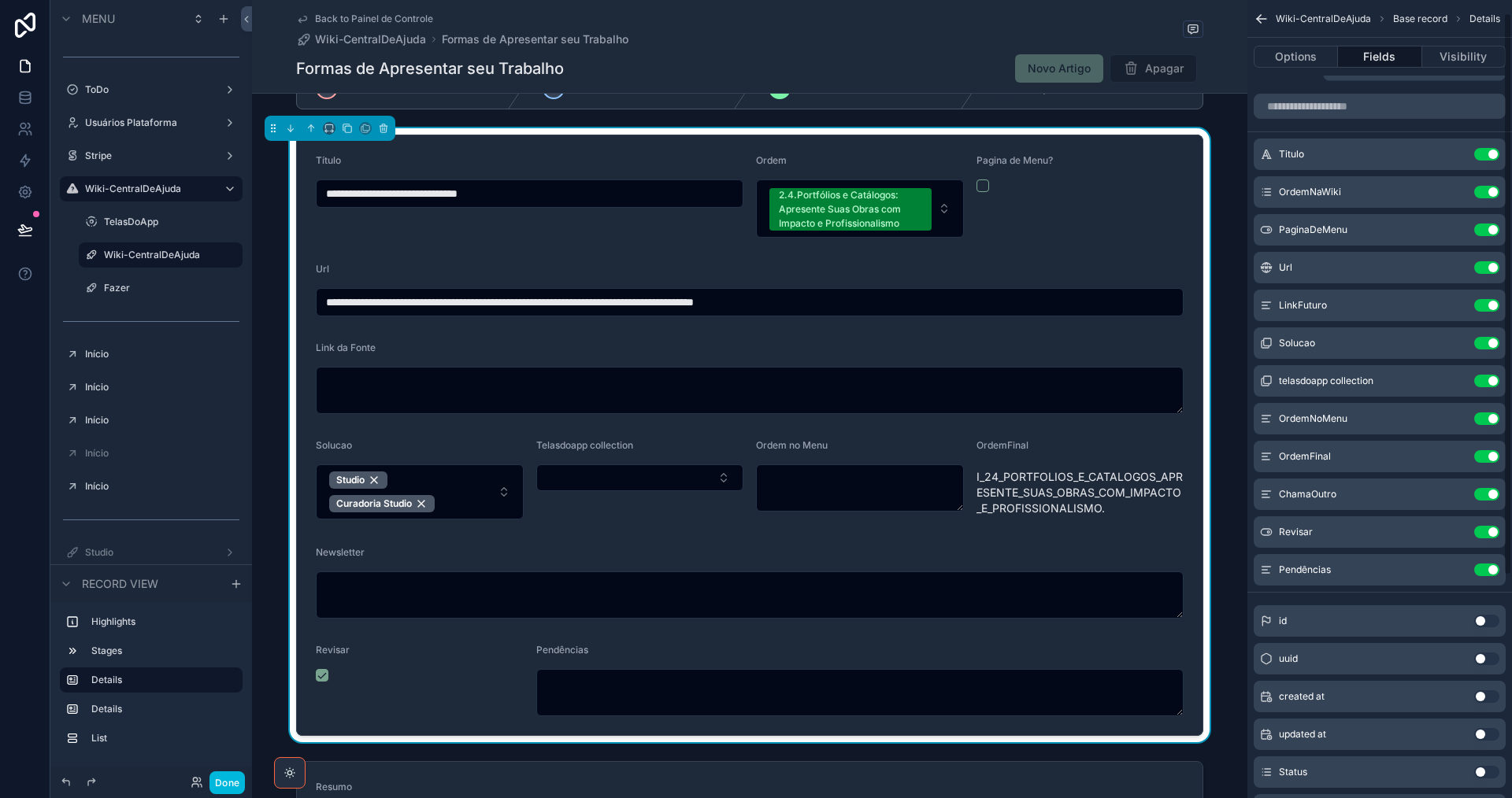
scroll to position [19, 0]
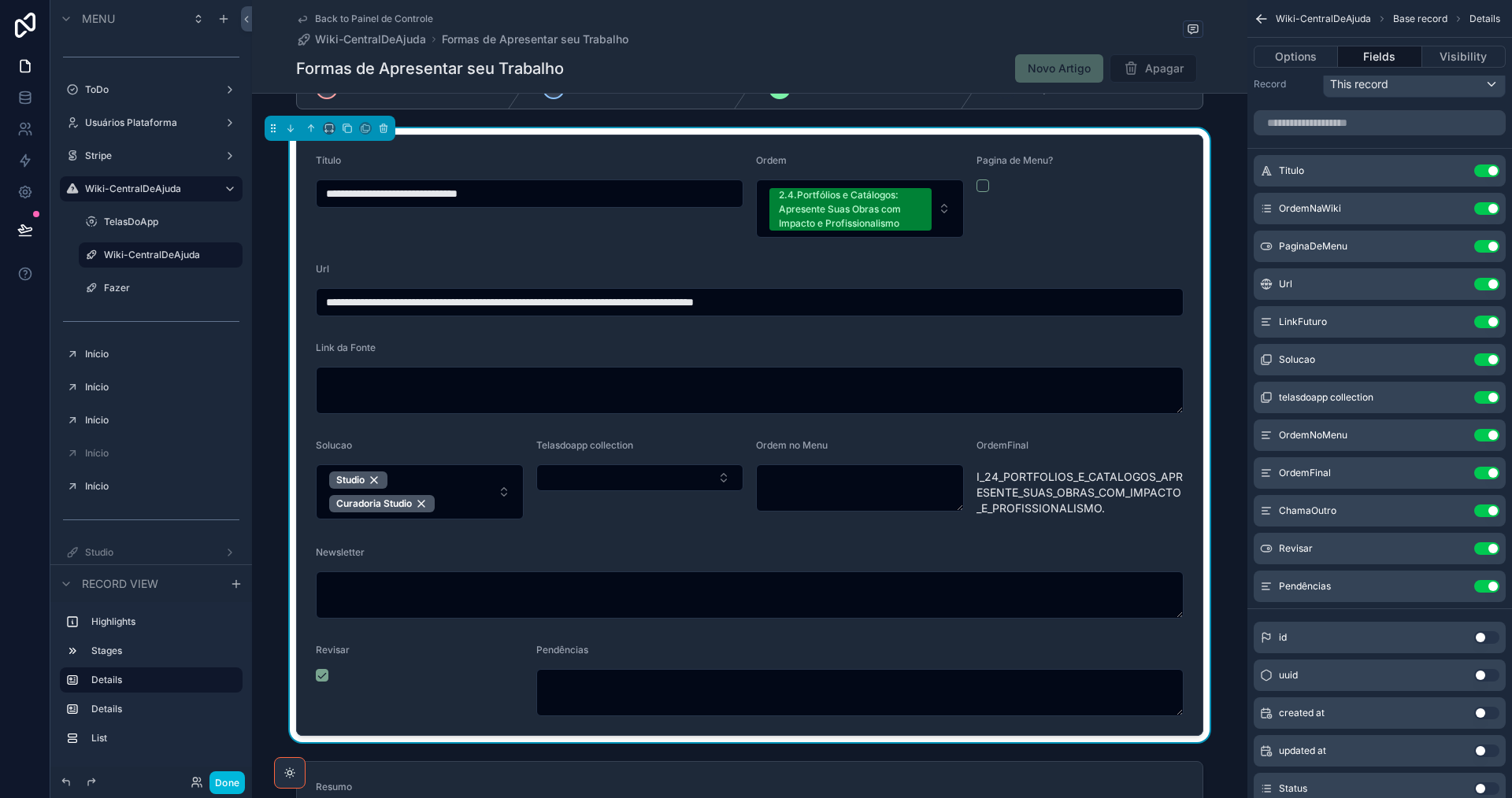
click at [1483, 245] on button "Use setting" at bounding box center [1486, 246] width 25 height 13
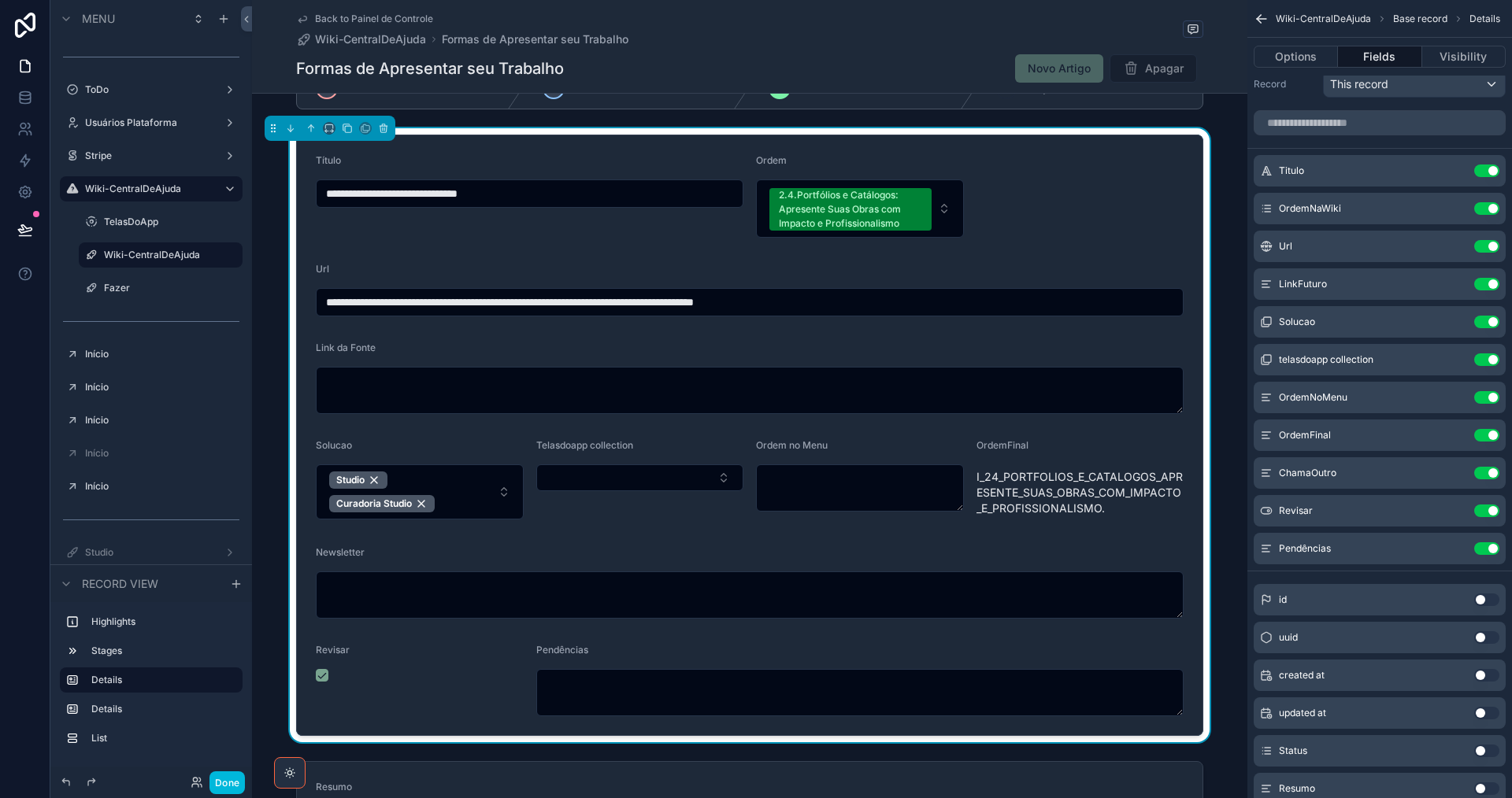
click at [1481, 438] on button "Use setting" at bounding box center [1486, 435] width 25 height 13
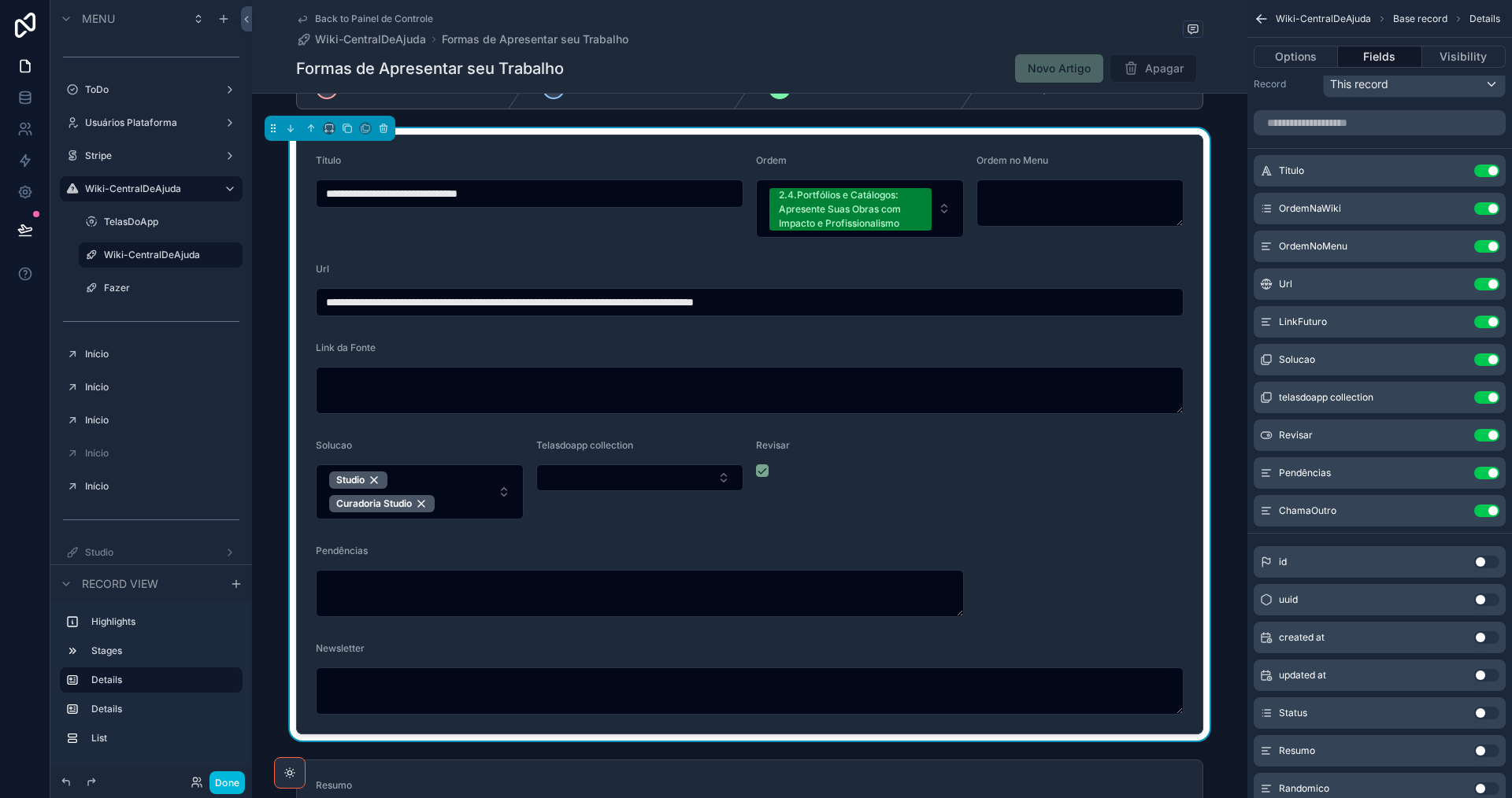
click at [0, 0] on icon "scrollable content" at bounding box center [0, 0] width 0 height 0
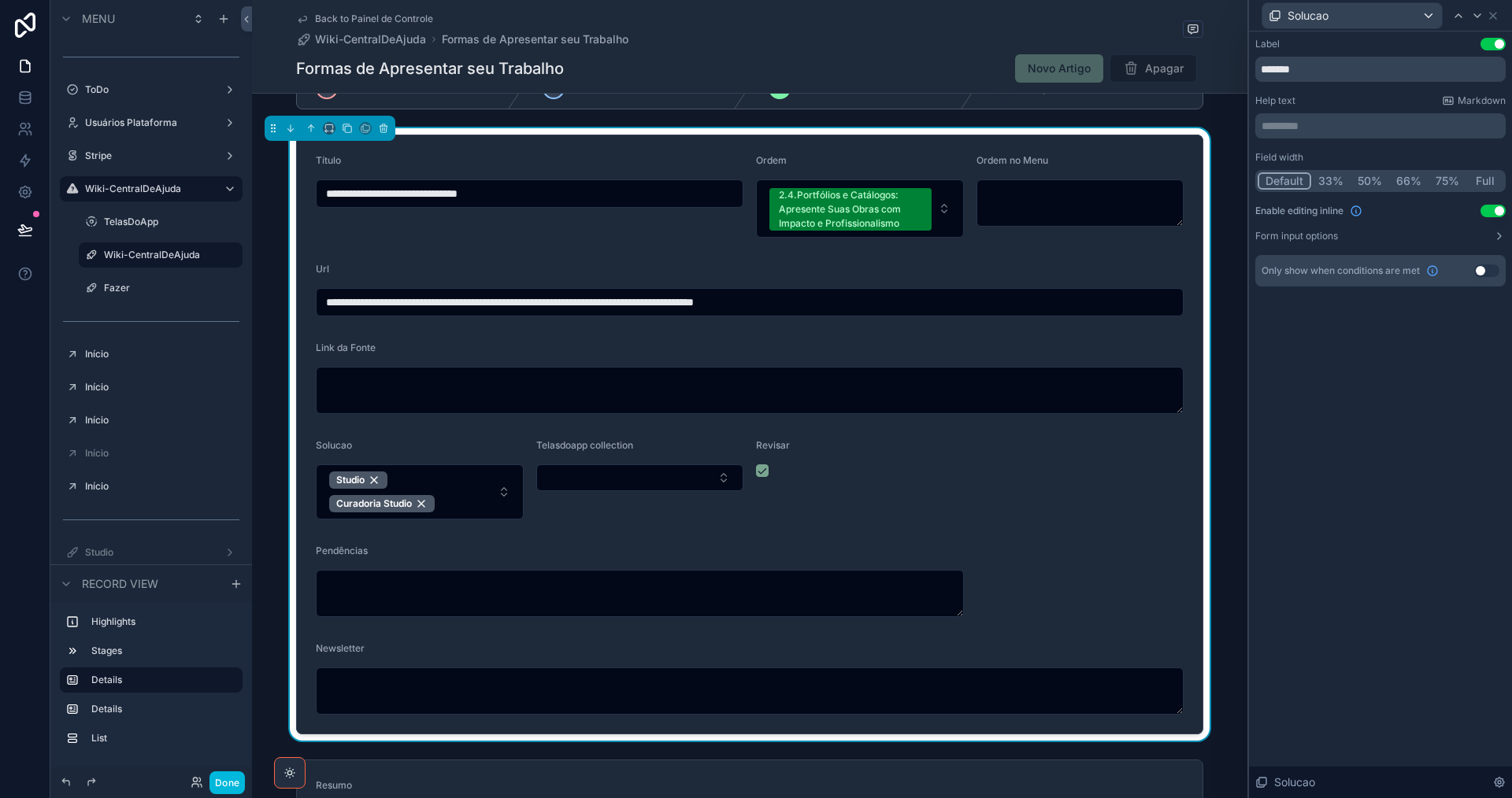
click at [1372, 175] on button "50%" at bounding box center [1370, 181] width 39 height 18
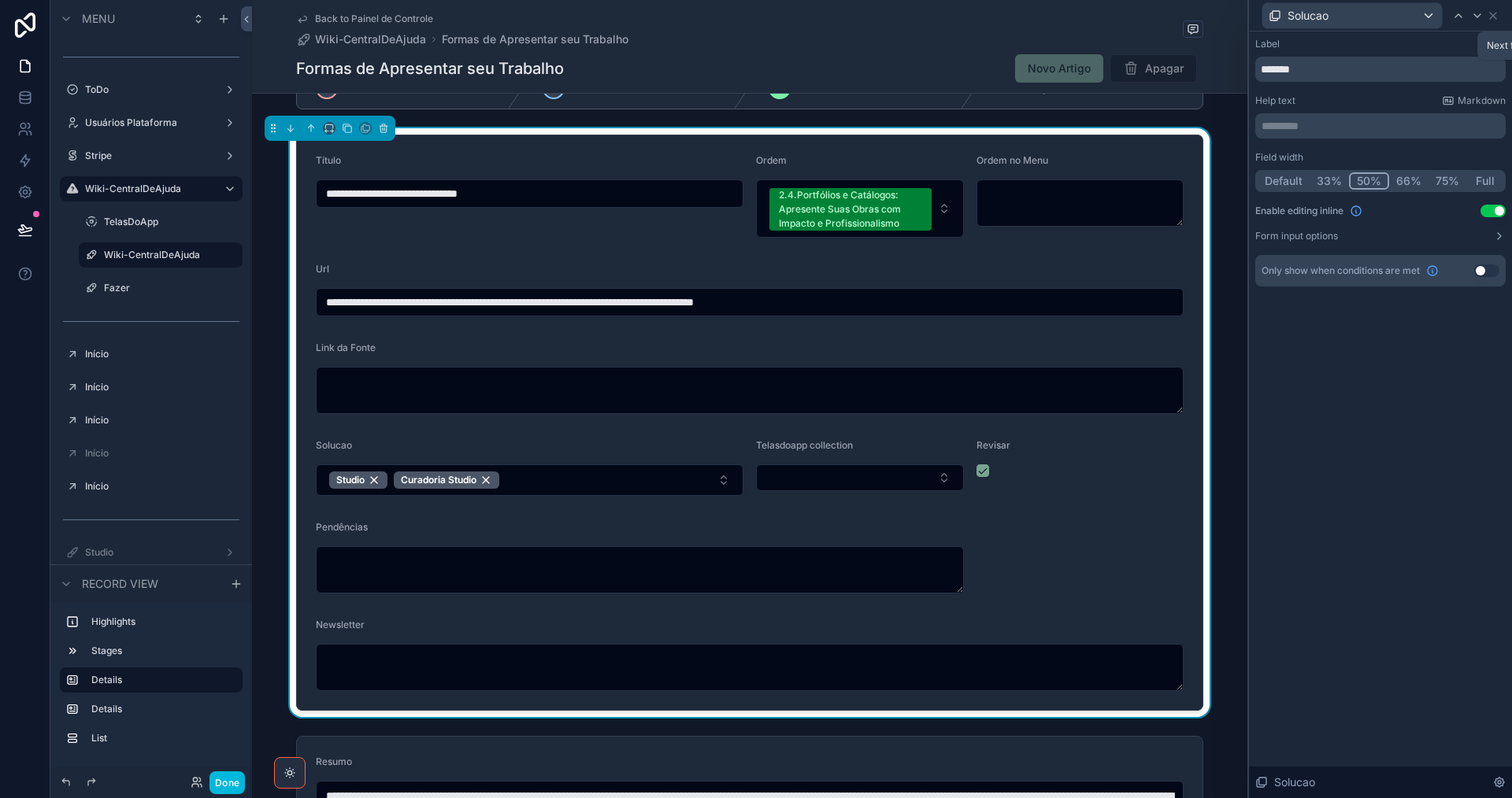
click at [1481, 19] on icon at bounding box center [1477, 16] width 13 height 13
click at [1357, 185] on button "50%" at bounding box center [1370, 181] width 39 height 18
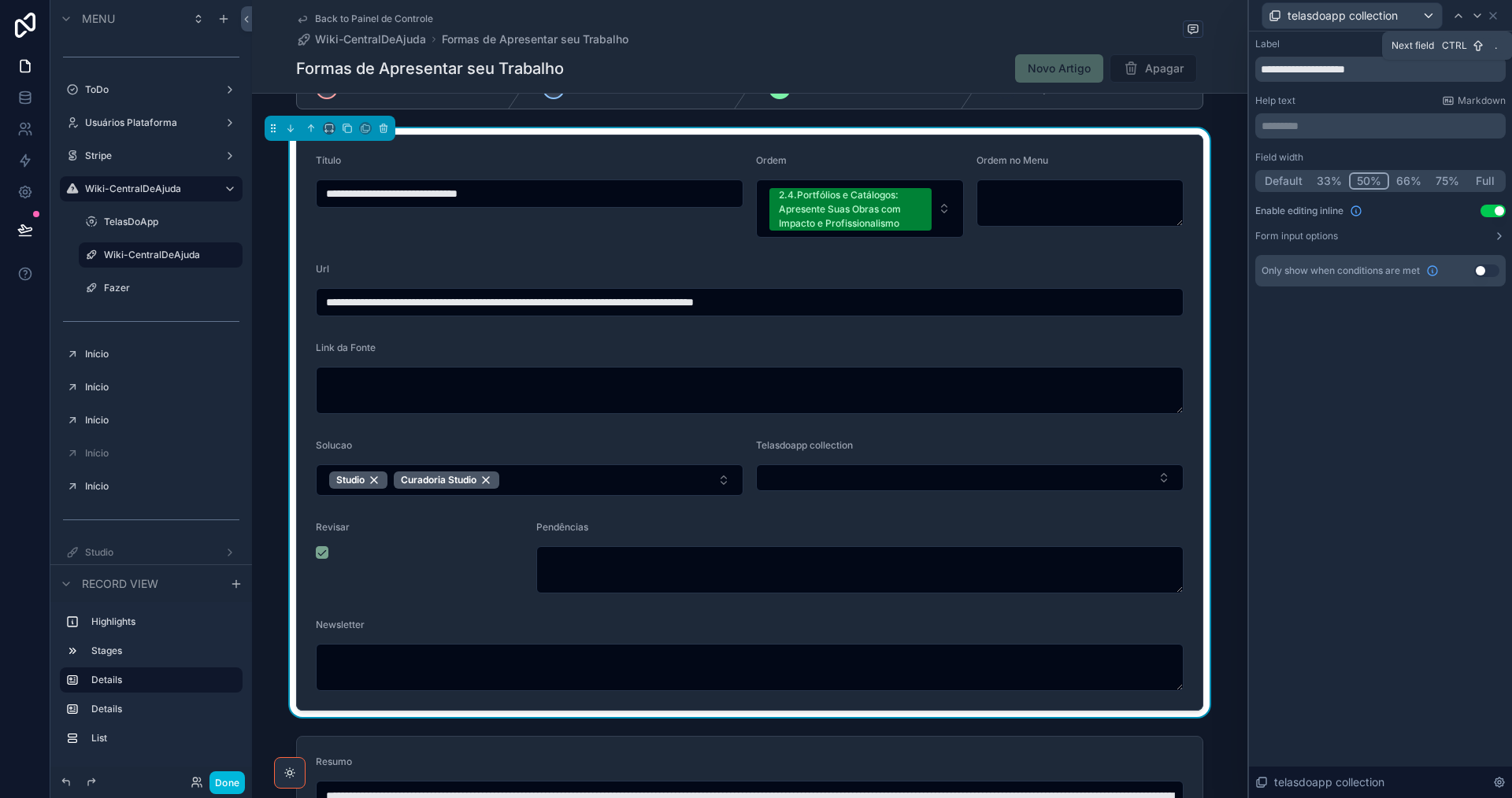
click at [1477, 16] on icon at bounding box center [1477, 16] width 13 height 13
click at [1480, 14] on icon at bounding box center [1477, 16] width 6 height 3
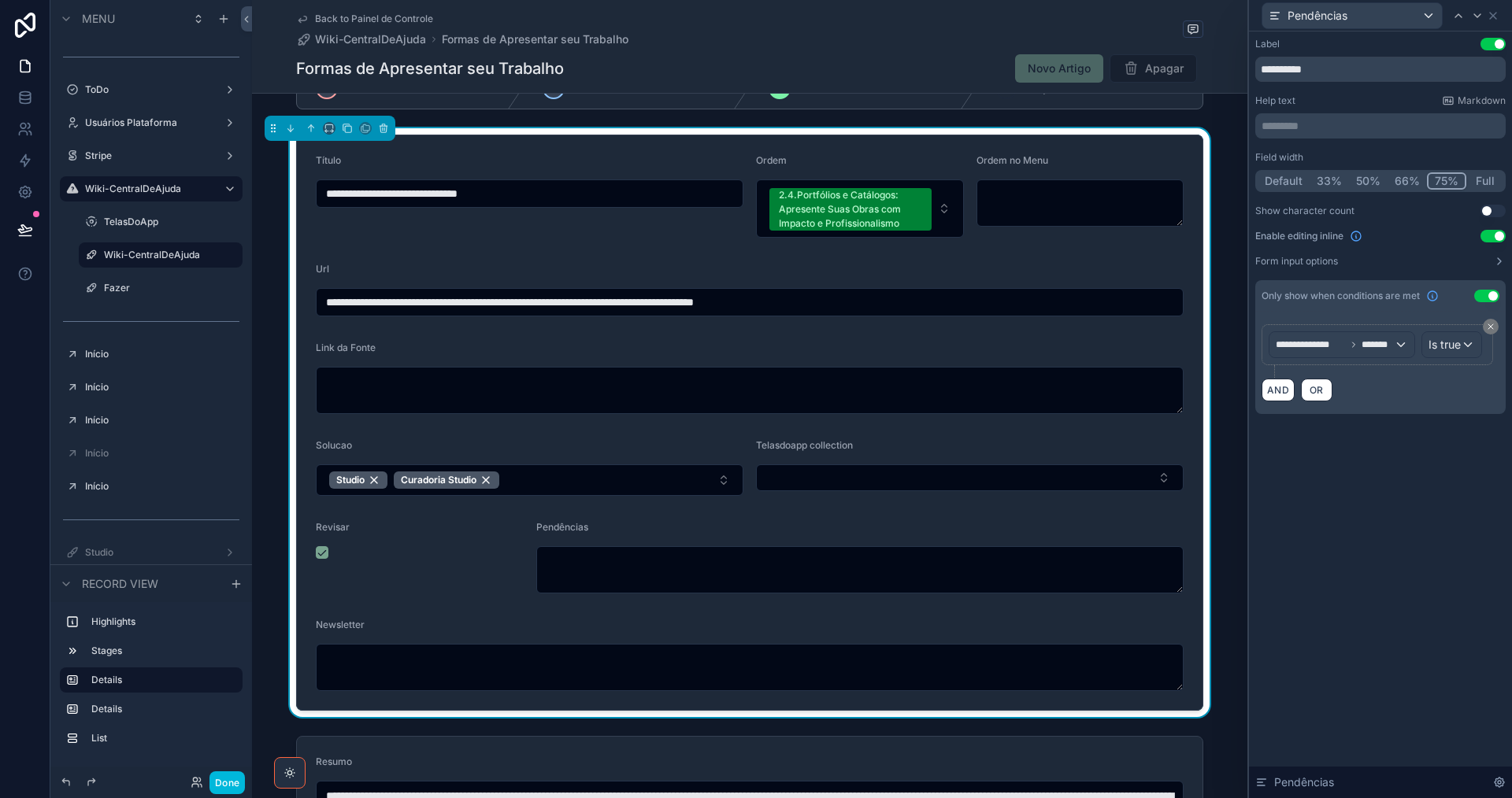
click at [661, 475] on button "Studio Curadoria Studio" at bounding box center [529, 479] width 427 height 31
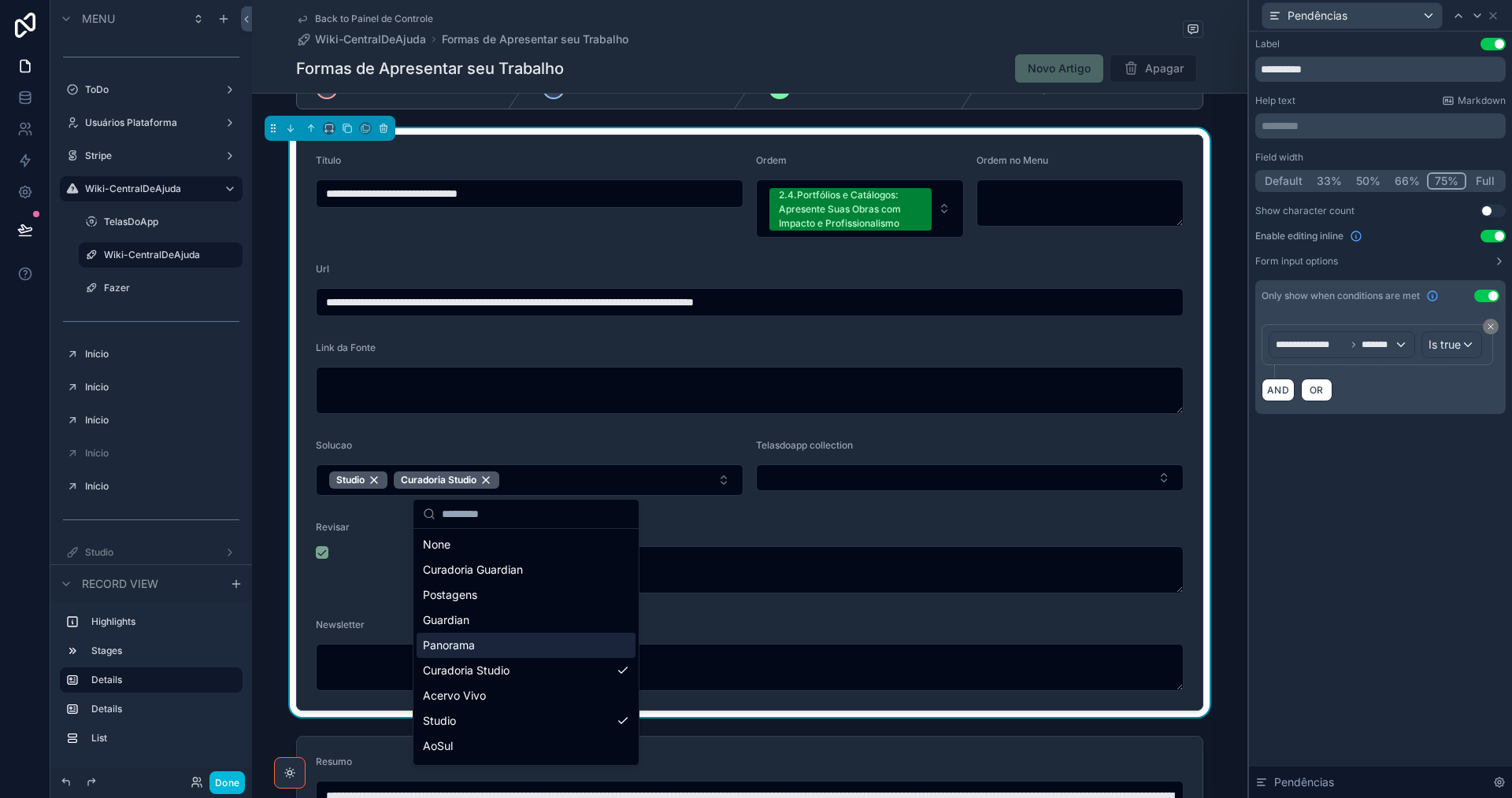
click at [529, 649] on div "Panorama" at bounding box center [526, 645] width 219 height 25
click at [867, 525] on div "Pendências" at bounding box center [859, 530] width 648 height 19
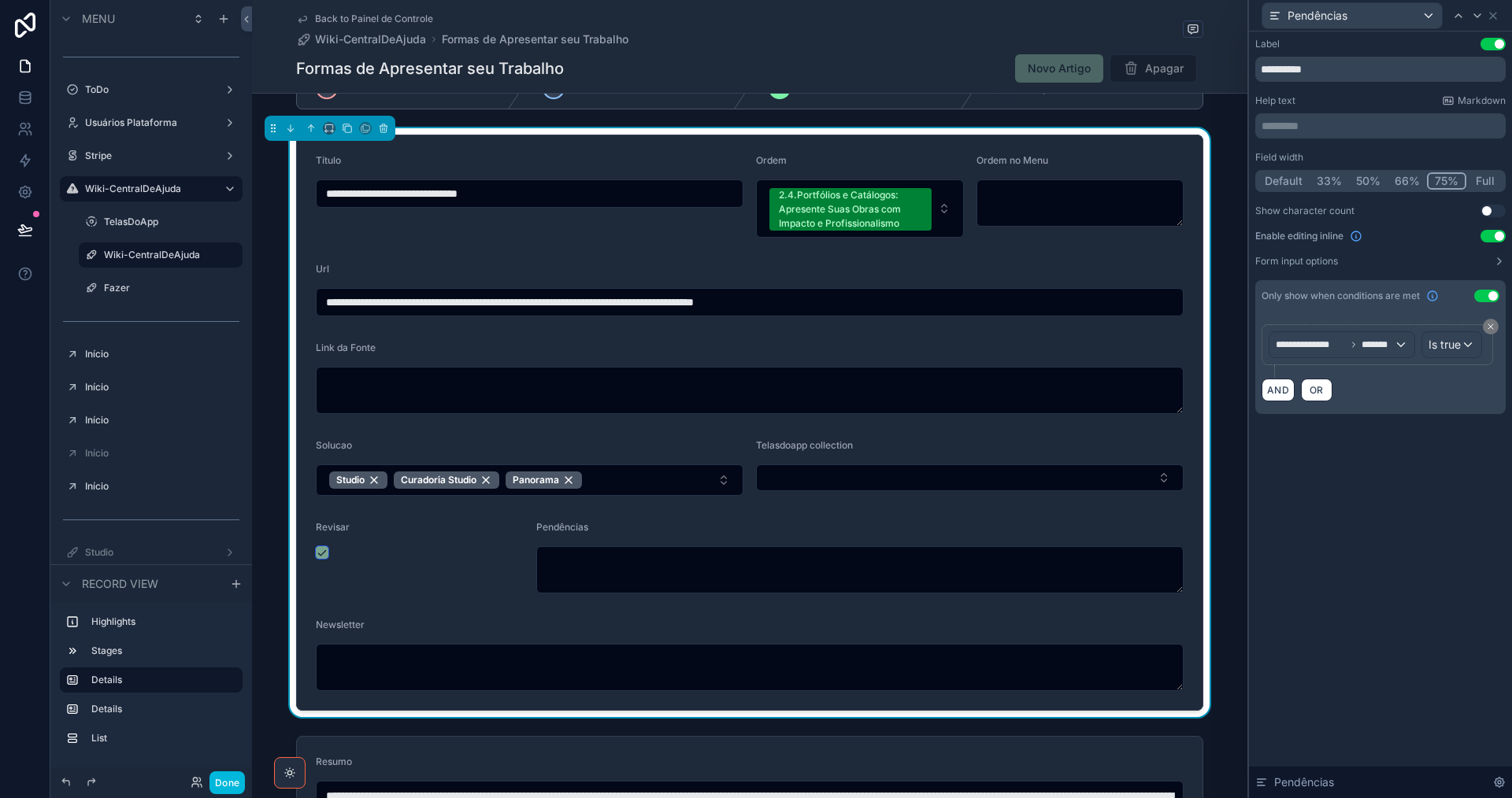
drag, startPoint x: 318, startPoint y: 550, endPoint x: 441, endPoint y: 554, distance: 123.1
click at [318, 550] on button "scrollable content" at bounding box center [322, 553] width 13 height 13
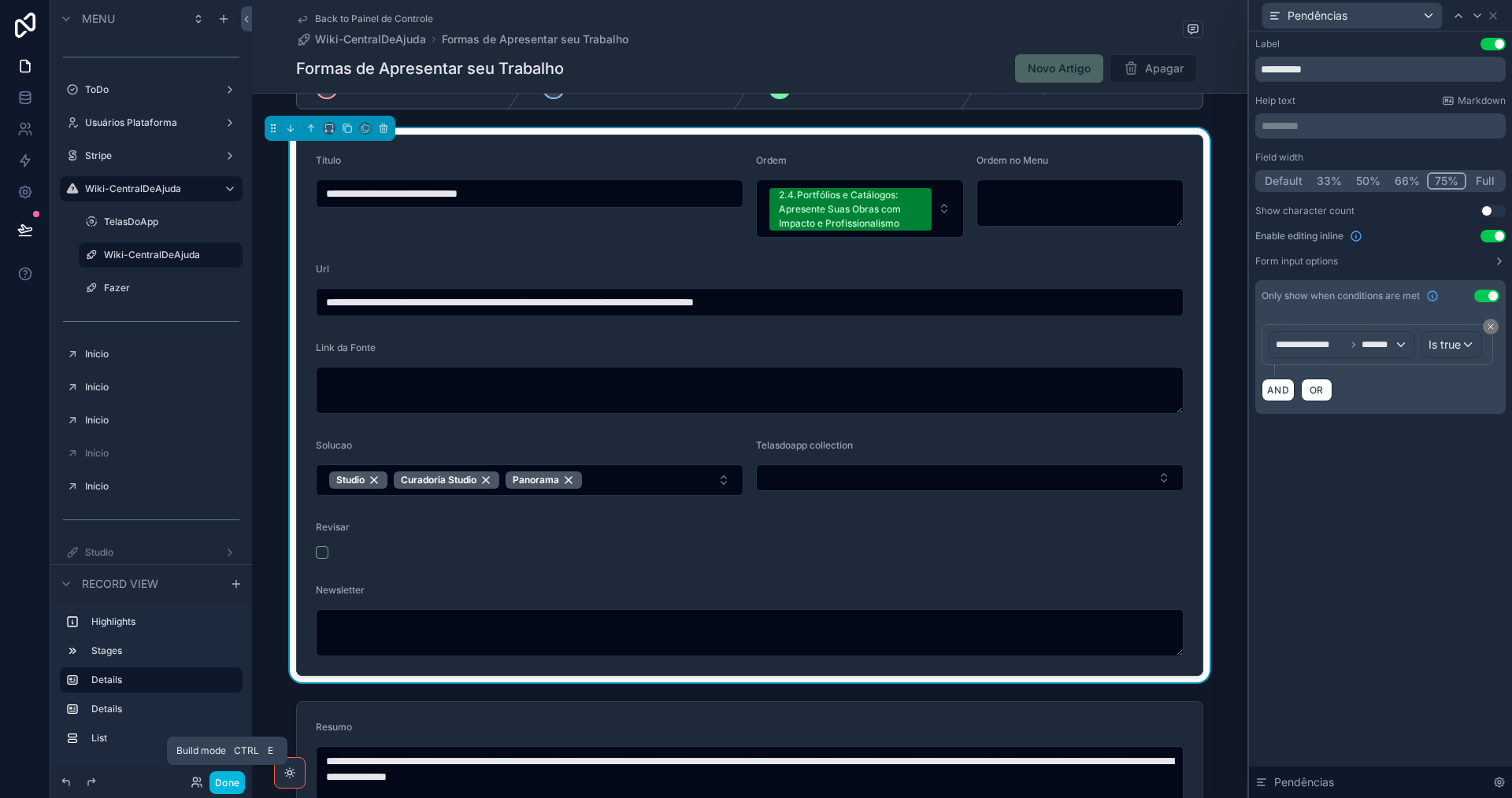
click at [223, 784] on button "Done" at bounding box center [227, 783] width 35 height 23
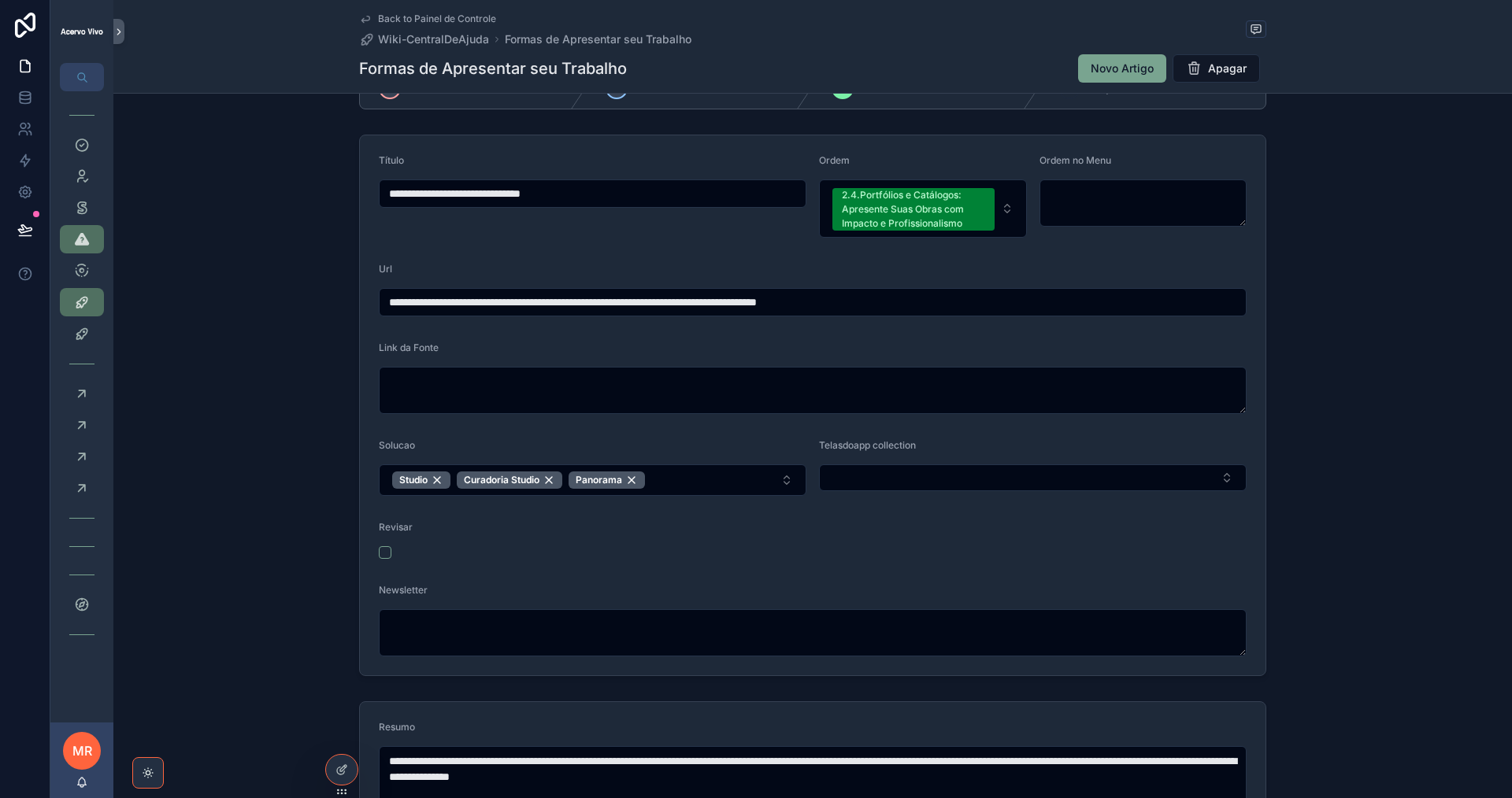
click at [469, 19] on span "Back to Painel de Controle" at bounding box center [437, 19] width 118 height 13
